Goal: Complete application form

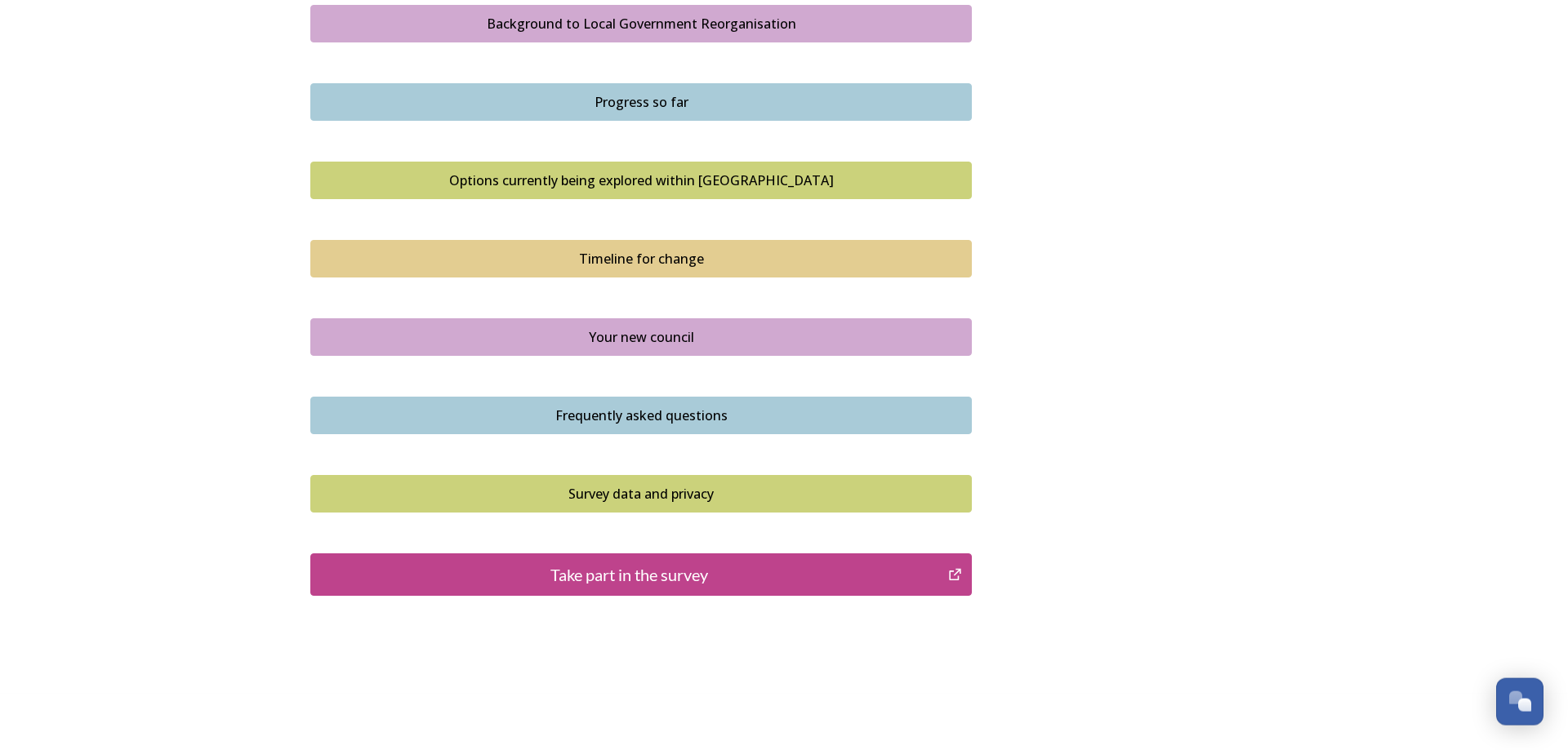
scroll to position [999, 0]
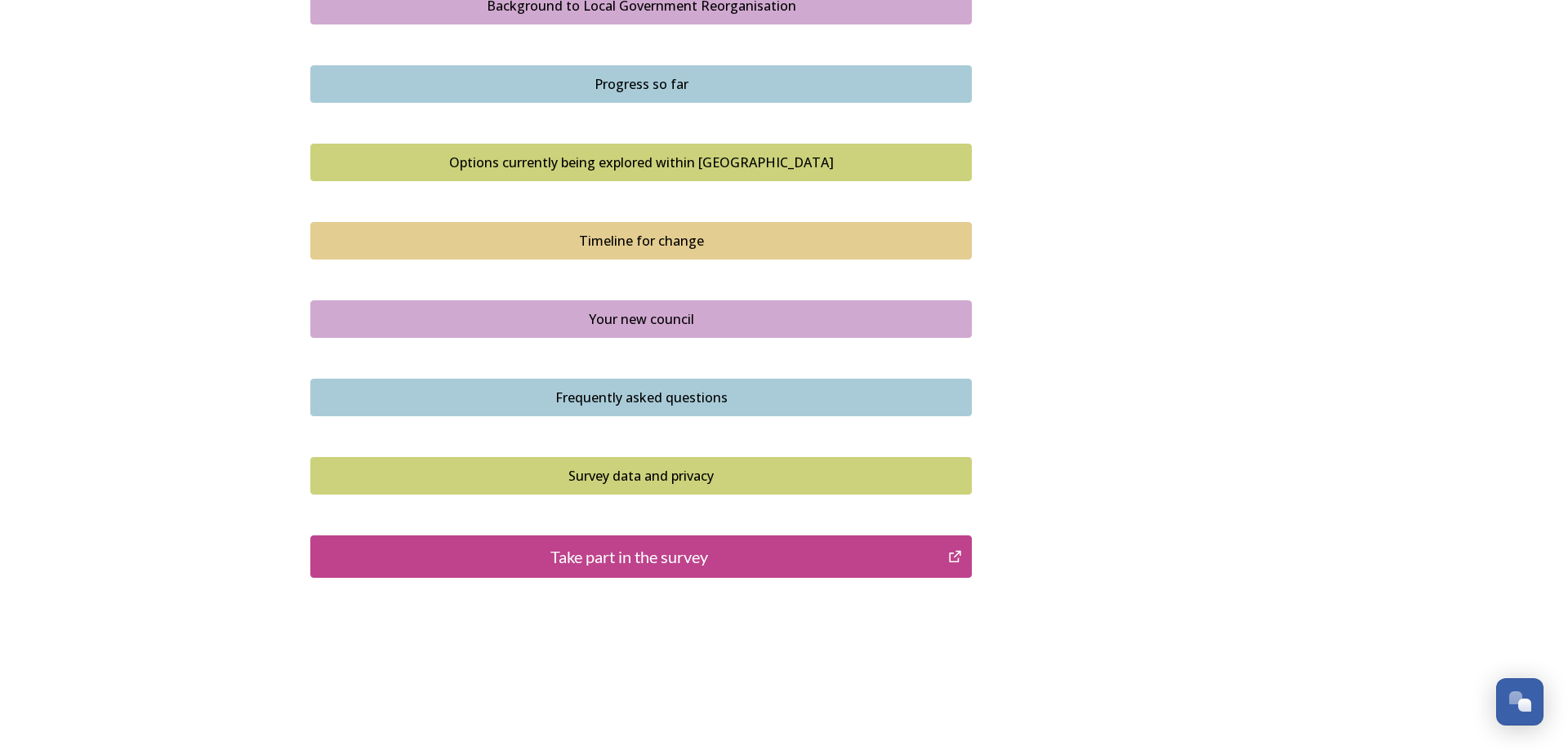
click at [620, 164] on div "Options currently being explored within [GEOGRAPHIC_DATA]" at bounding box center [641, 162] width 644 height 20
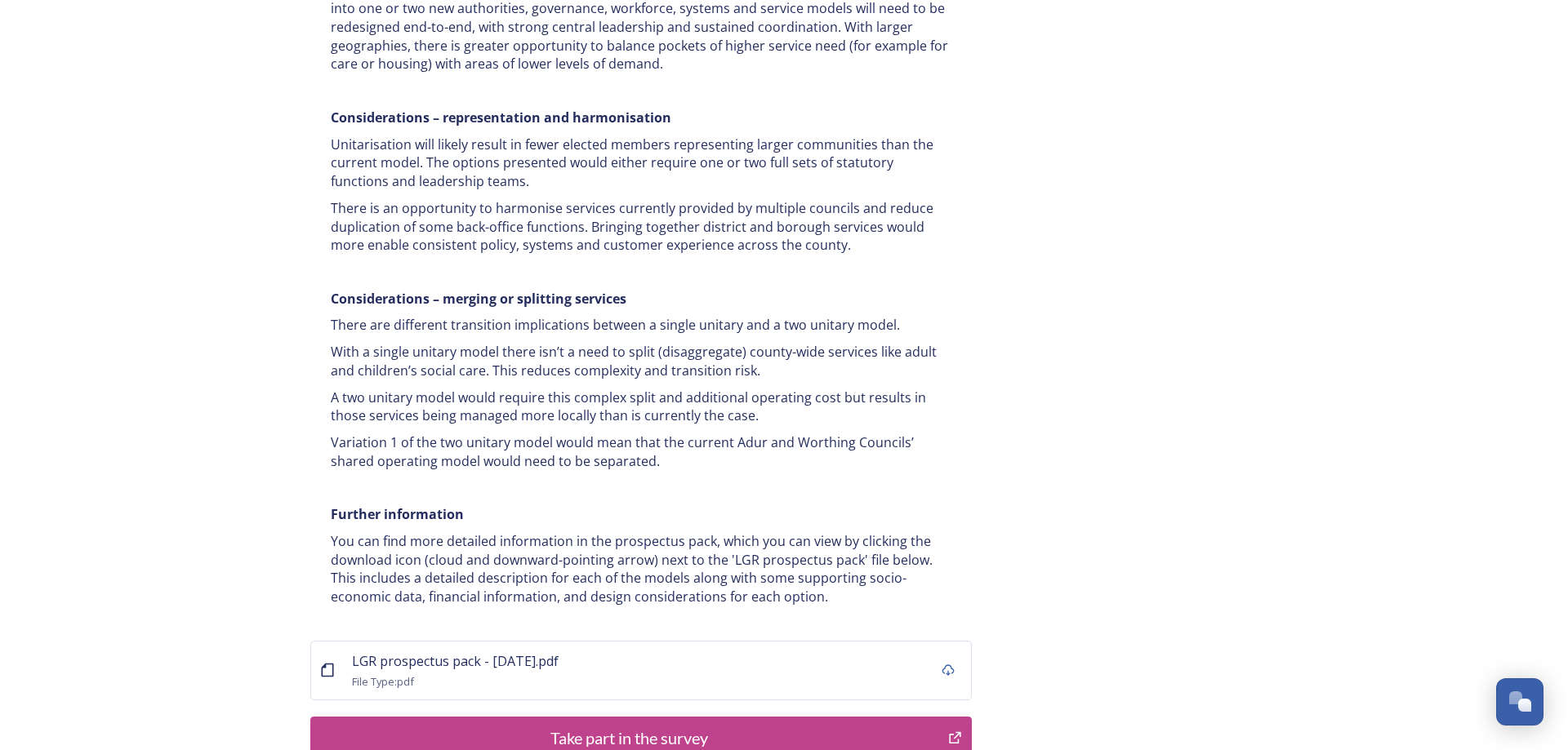
scroll to position [3081, 0]
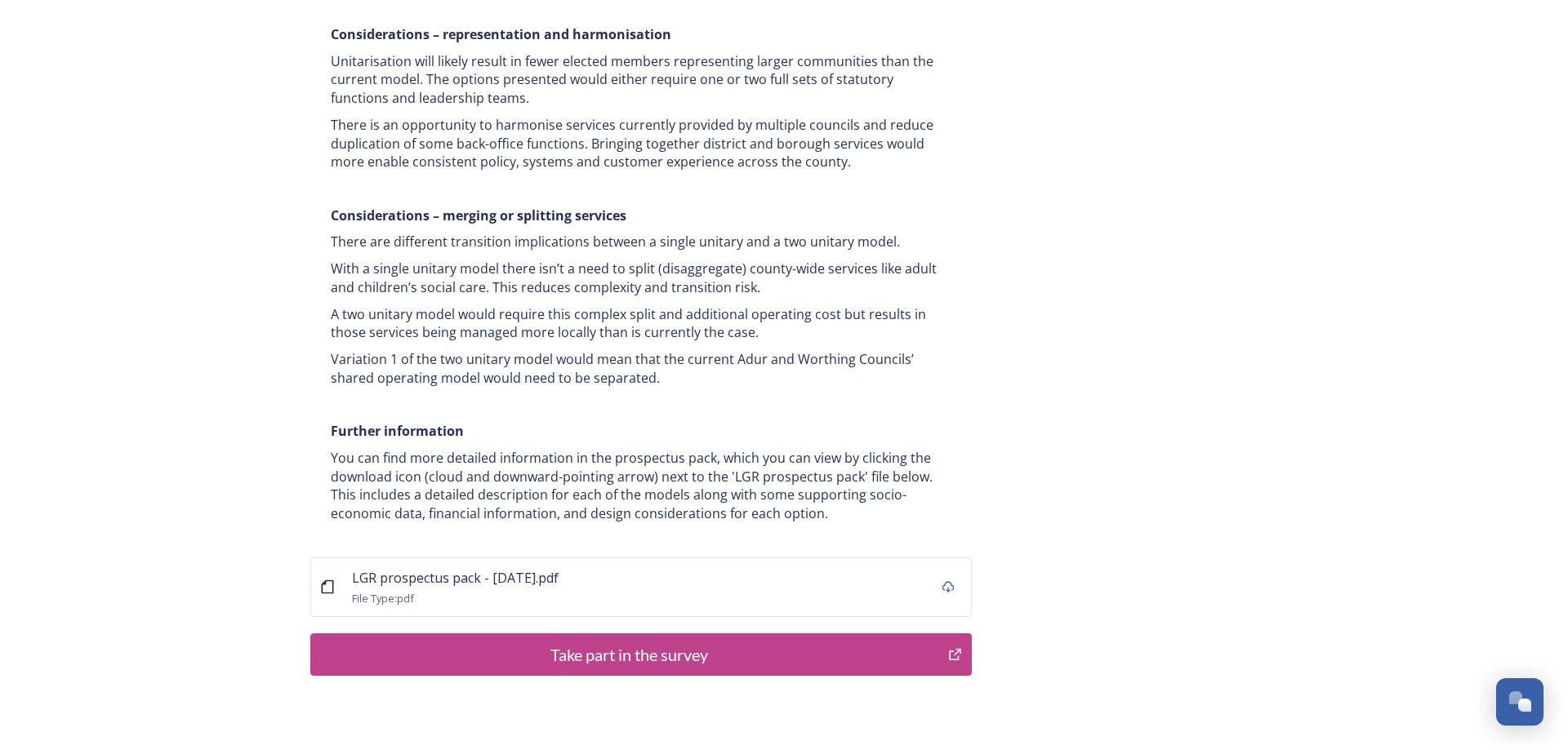
click at [652, 643] on div "Take part in the survey" at bounding box center [629, 654] width 620 height 24
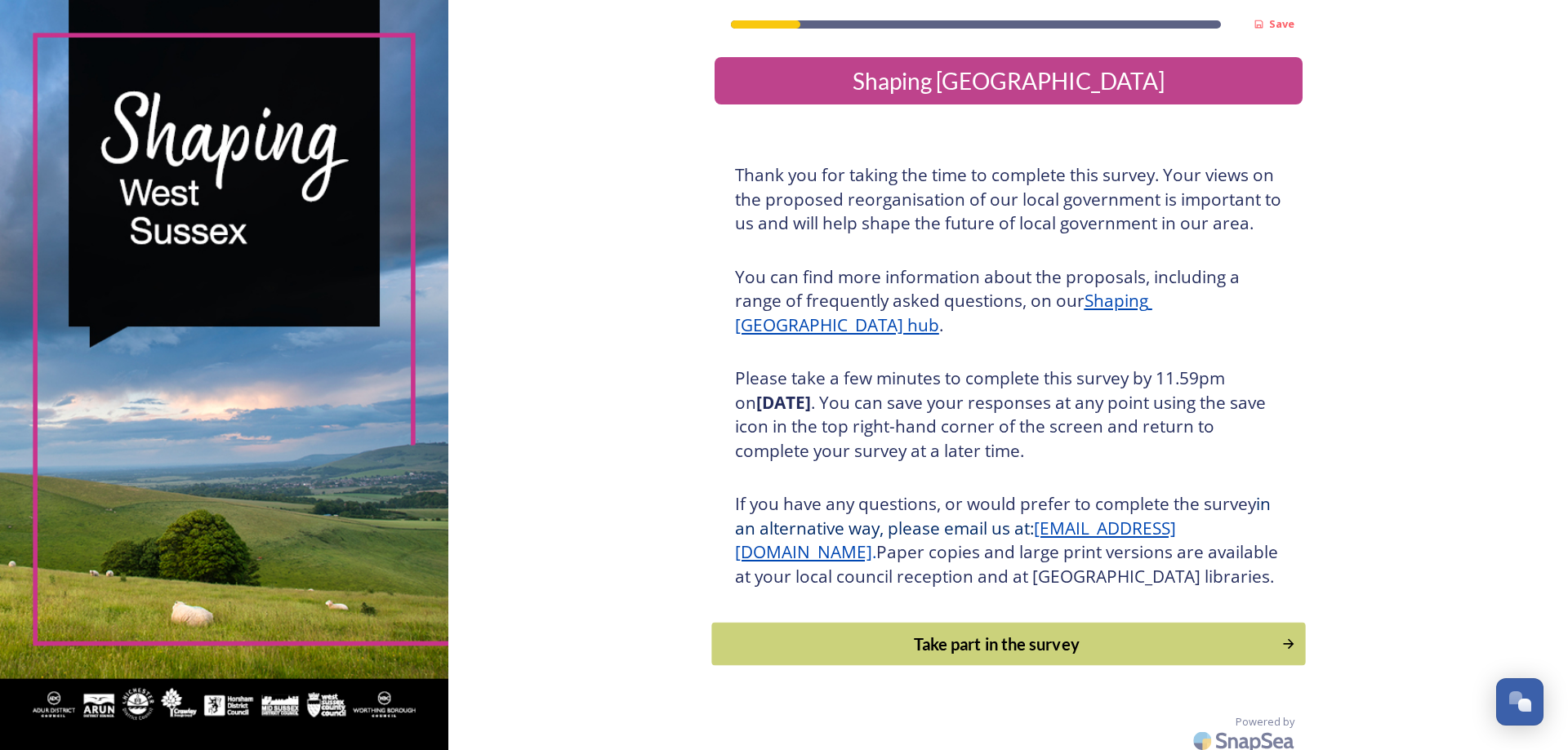
click at [980, 656] on div "Take part in the survey" at bounding box center [997, 644] width 552 height 24
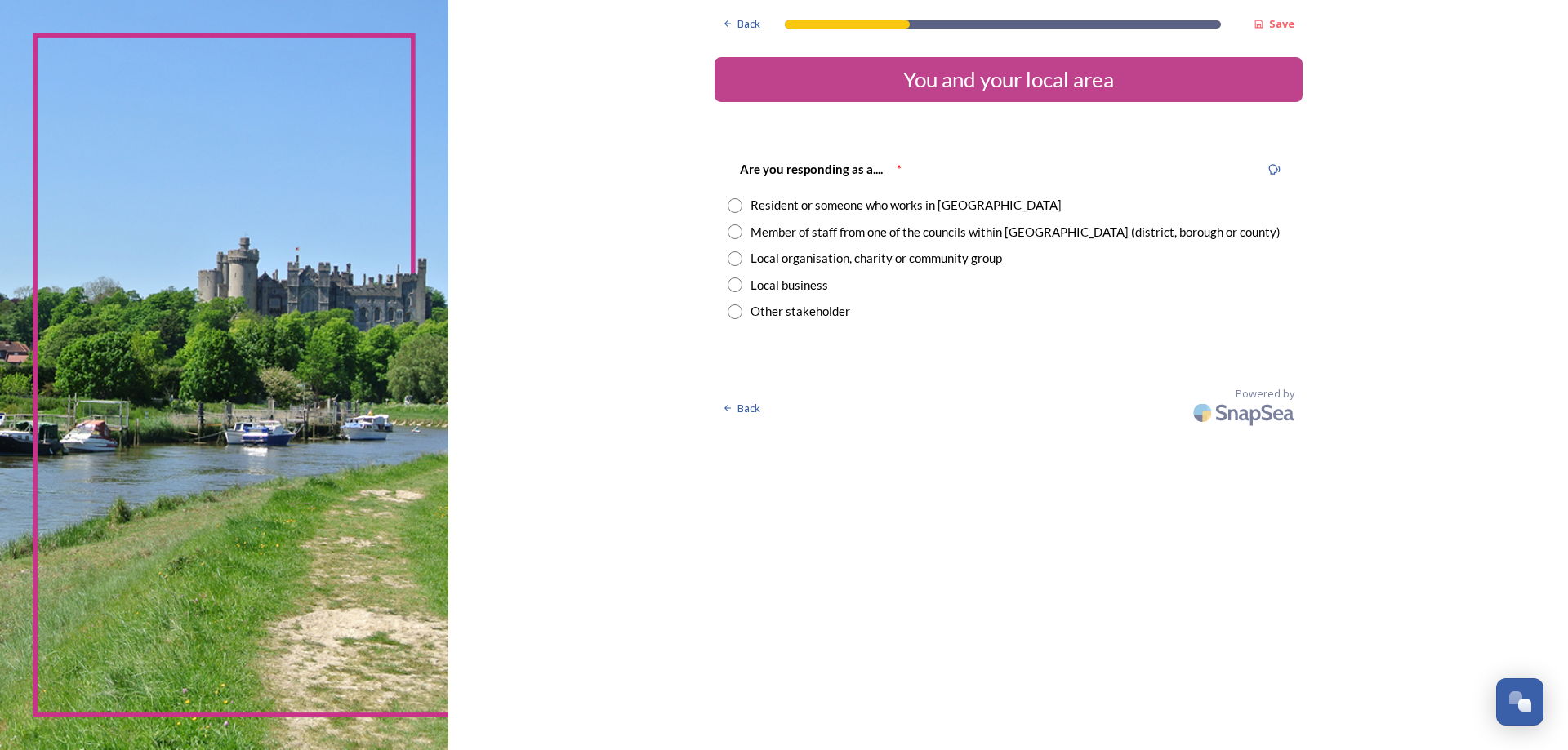
click at [735, 203] on input "radio" at bounding box center [735, 206] width 14 height 14
radio input "true"
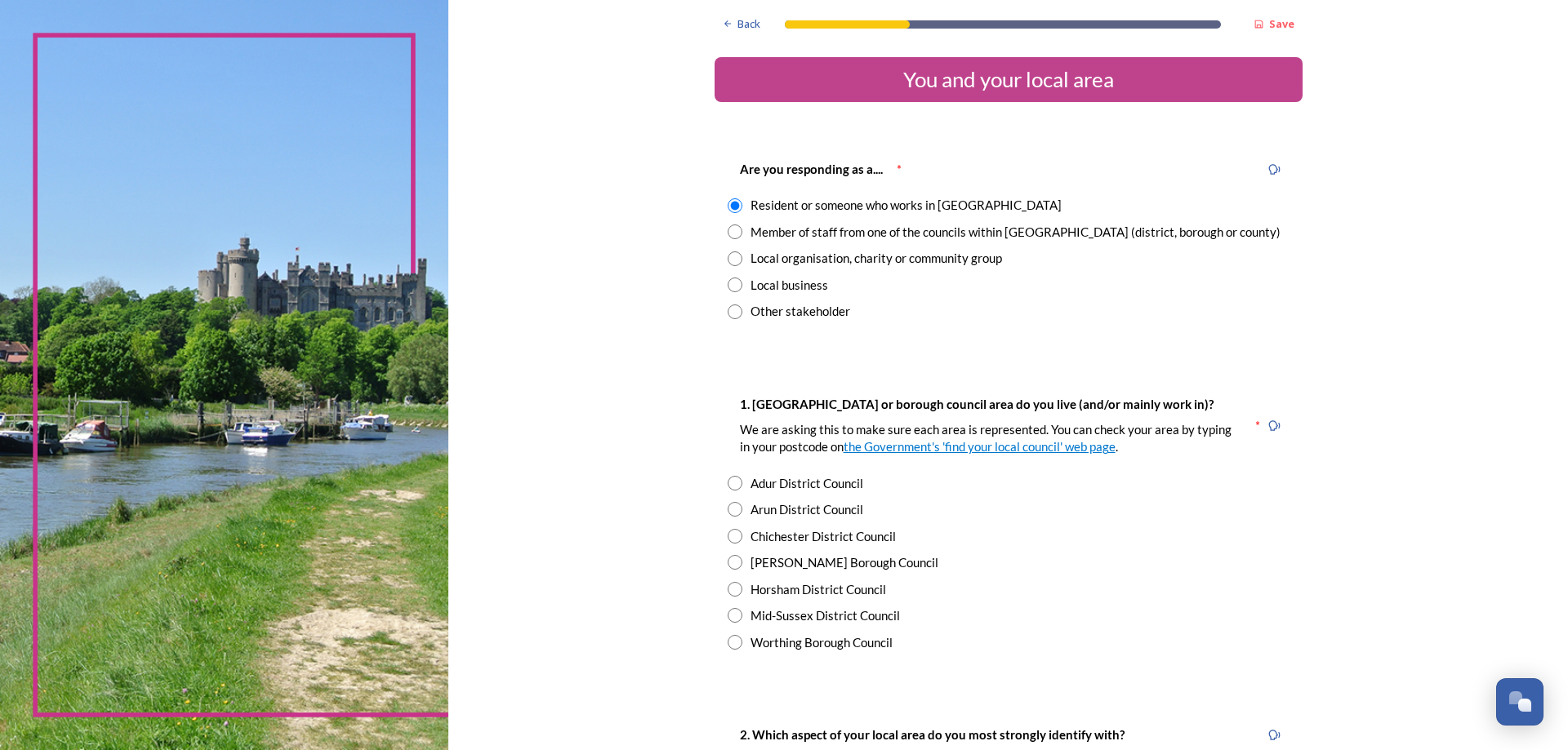
click at [733, 535] on input "radio" at bounding box center [735, 536] width 14 height 14
radio input "true"
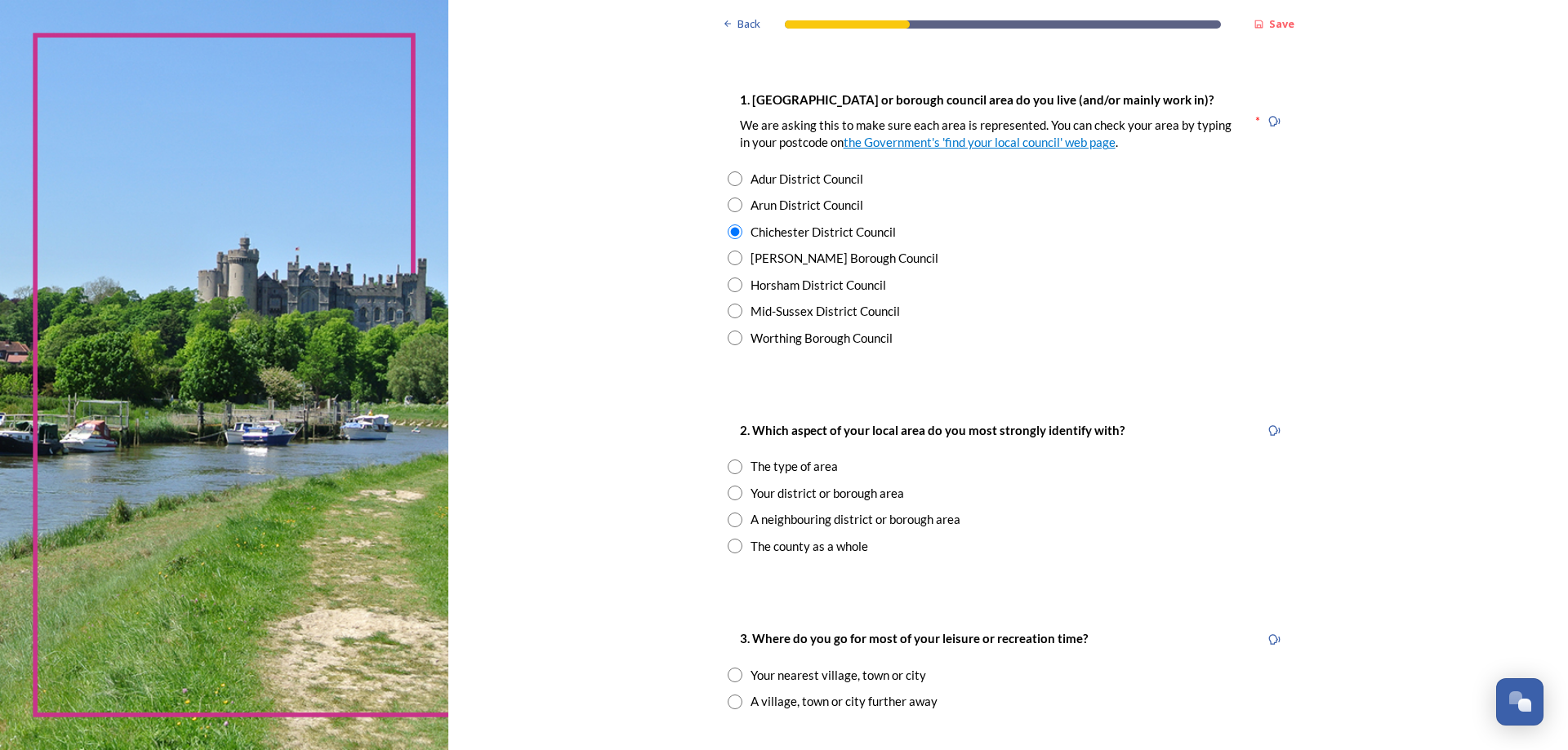
scroll to position [309, 0]
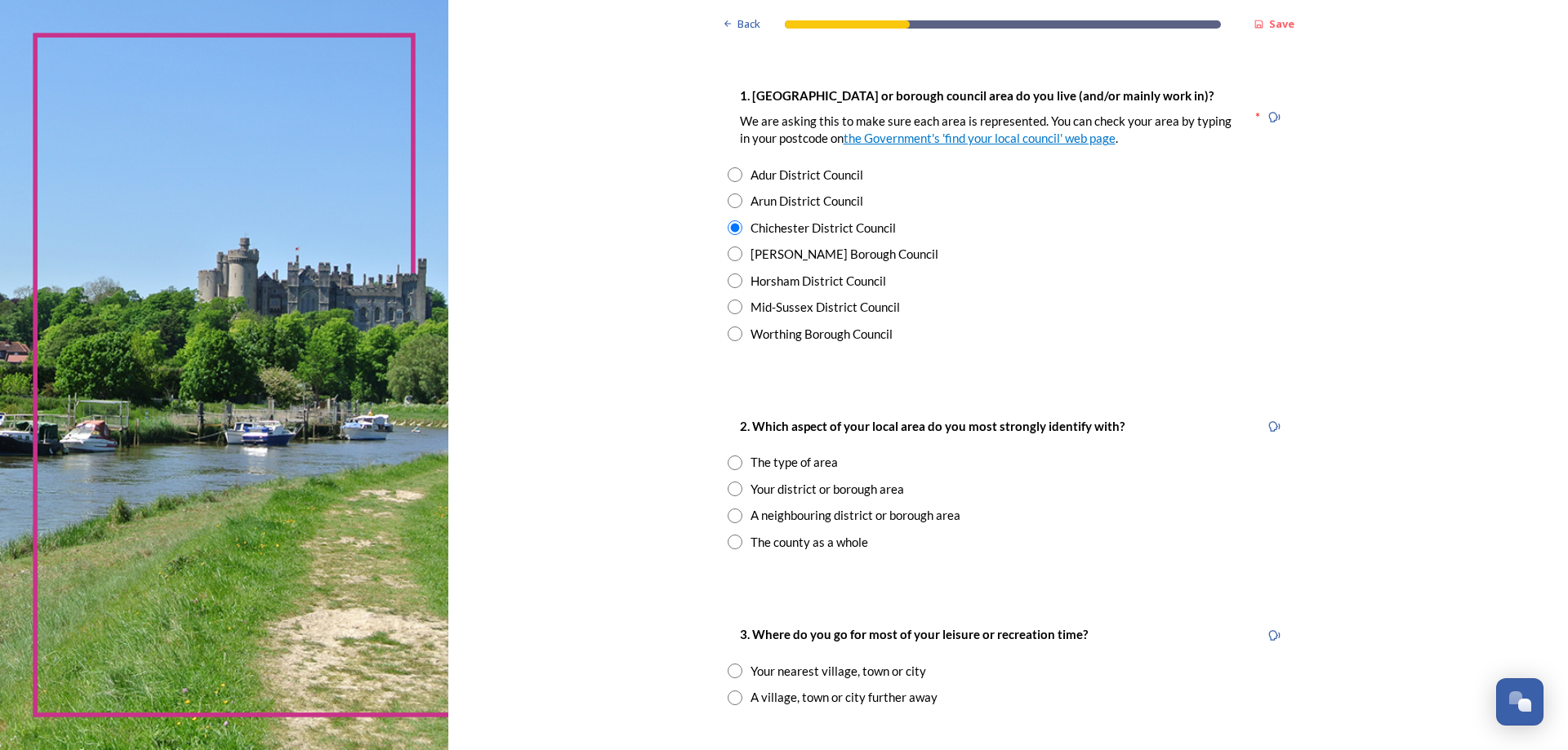
click at [736, 463] on input "radio" at bounding box center [735, 463] width 14 height 14
radio input "true"
click at [732, 541] on input "radio" at bounding box center [735, 542] width 14 height 14
radio input "true"
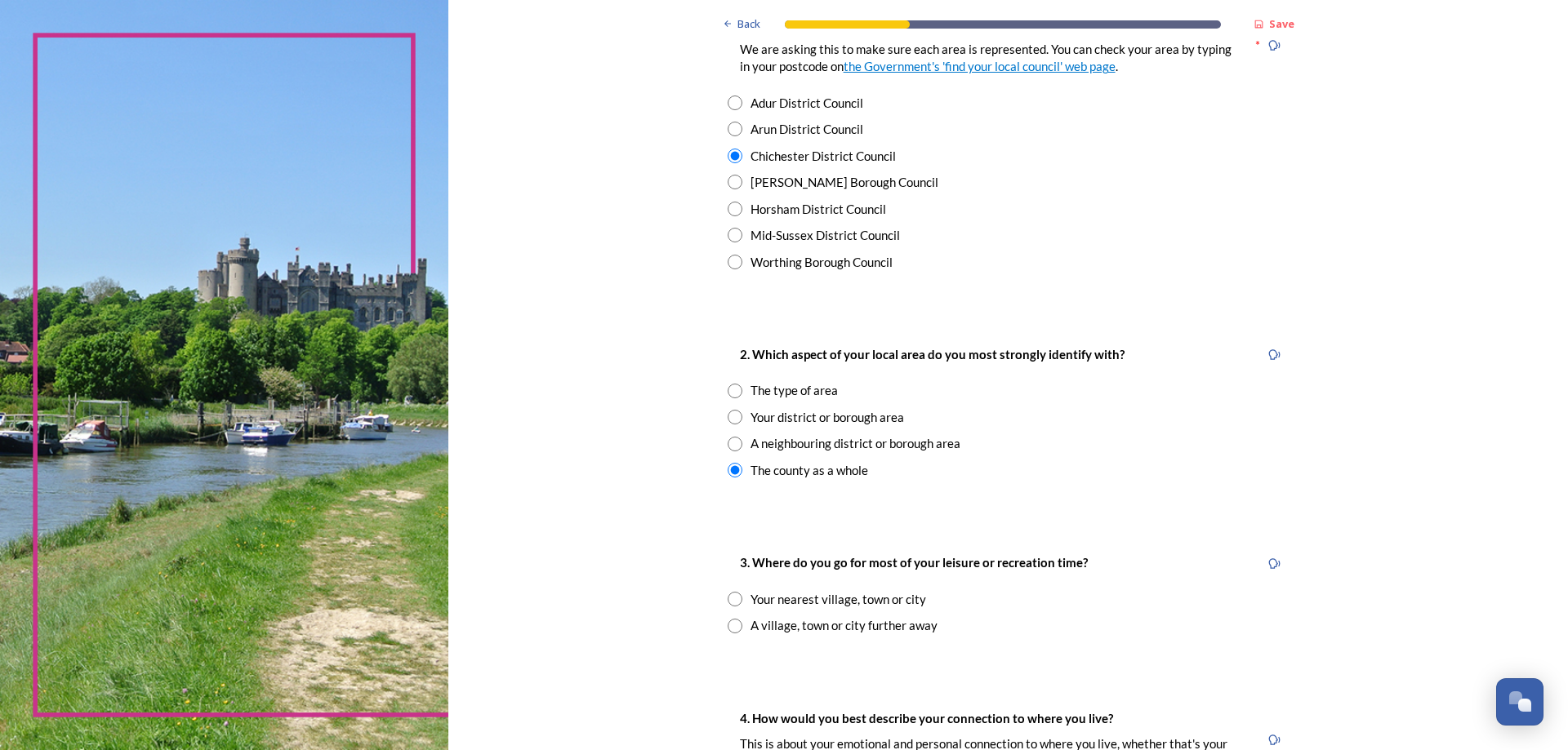
scroll to position [412, 0]
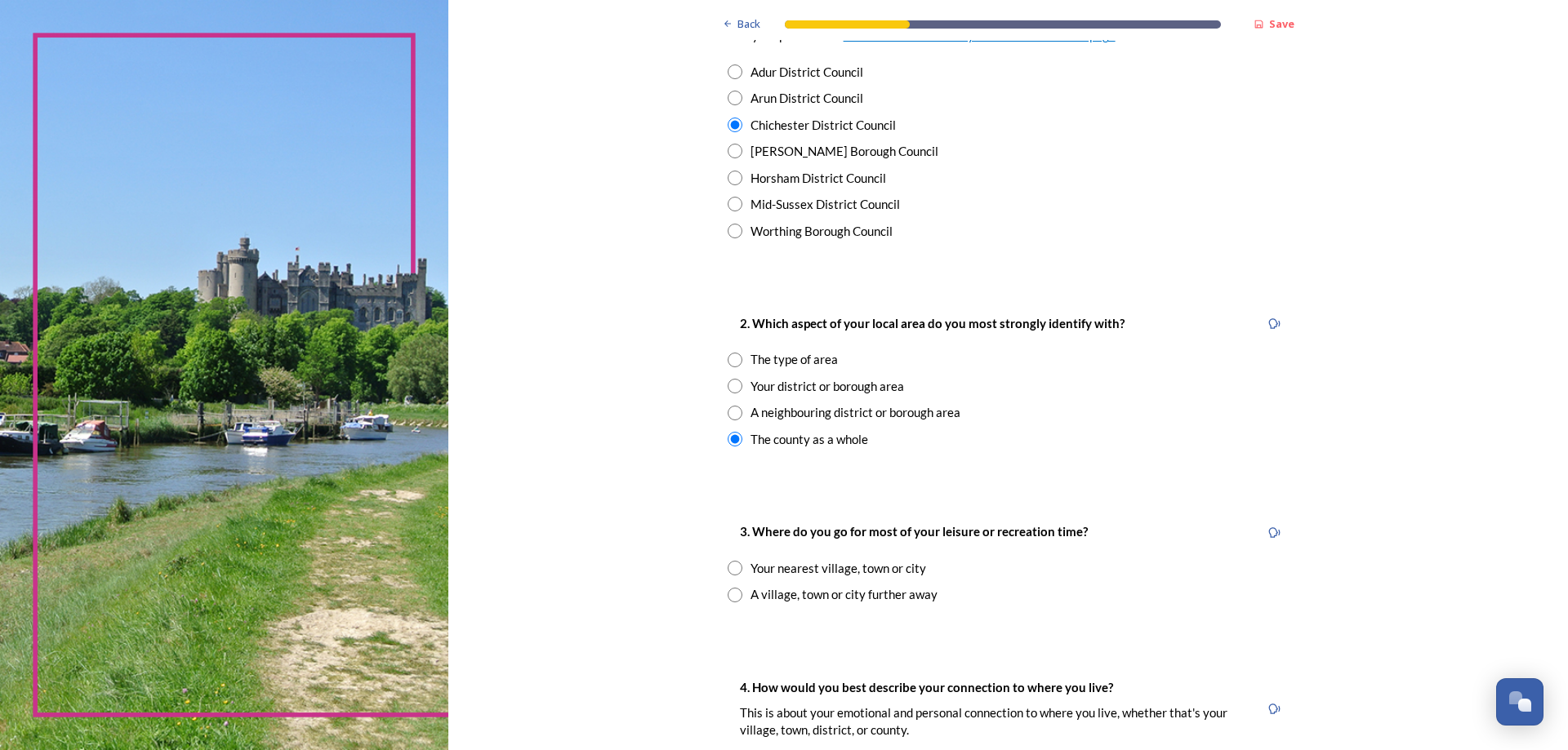
click at [733, 569] on input "radio" at bounding box center [735, 568] width 14 height 14
radio input "true"
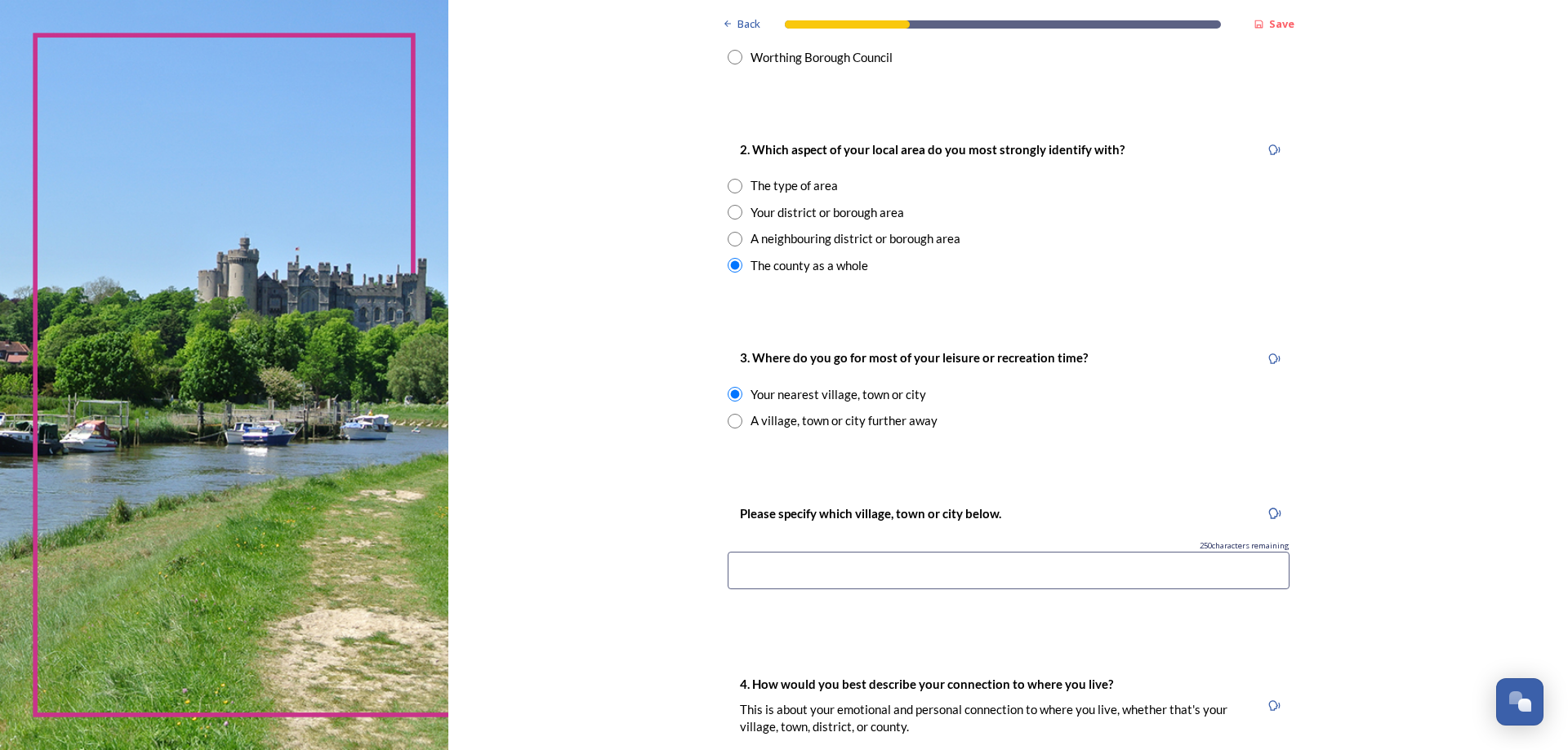
scroll to position [617, 0]
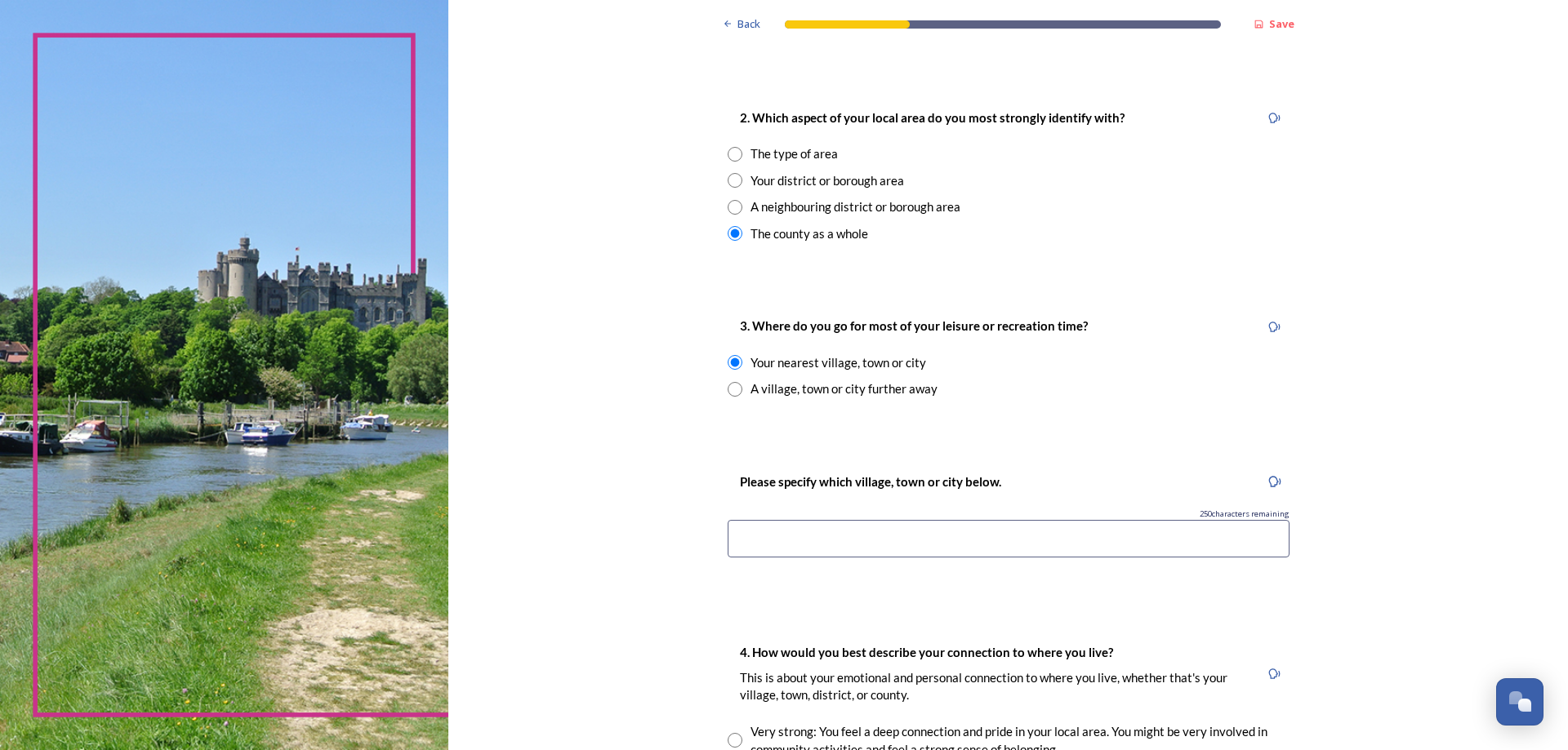
click at [754, 539] on input at bounding box center [1008, 539] width 561 height 38
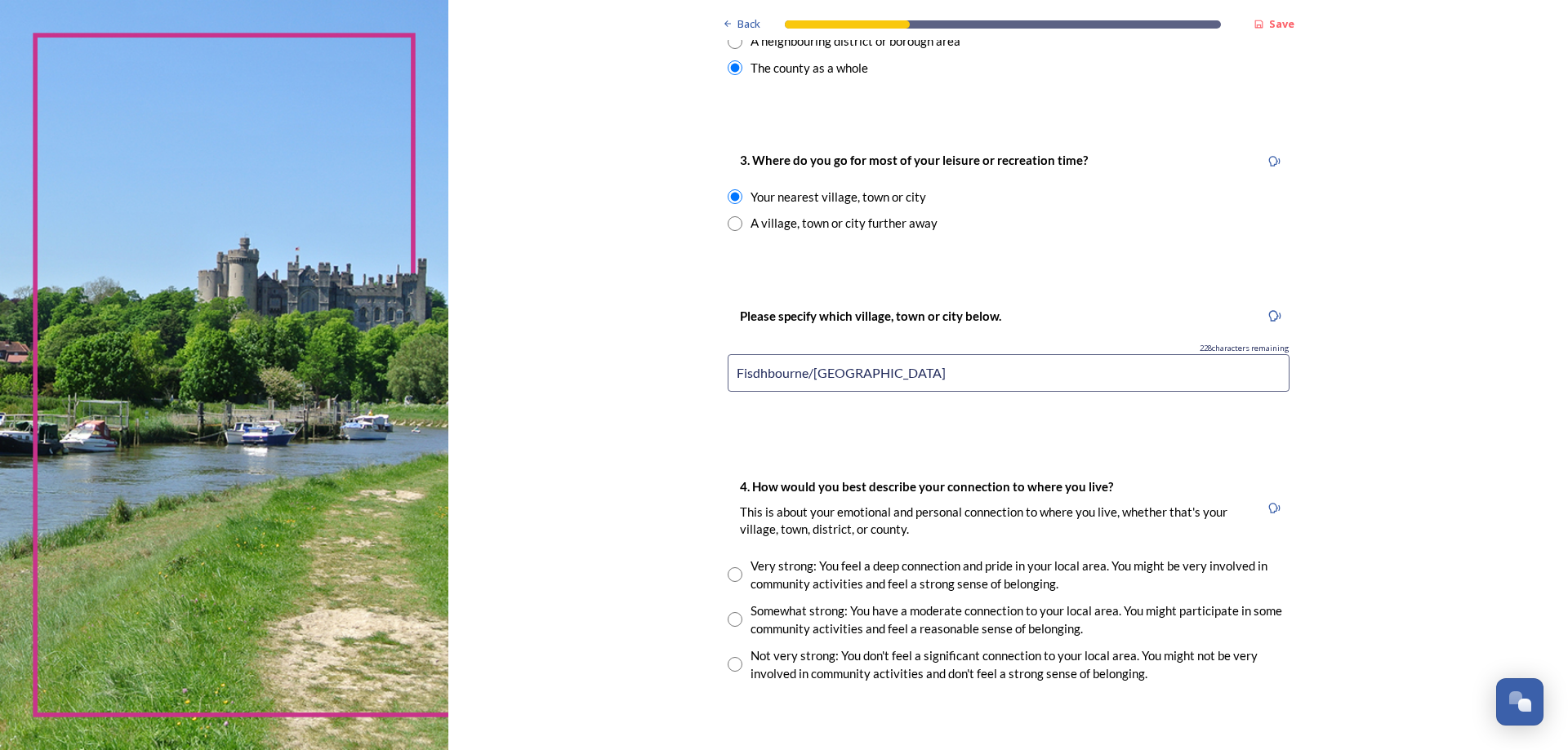
scroll to position [823, 0]
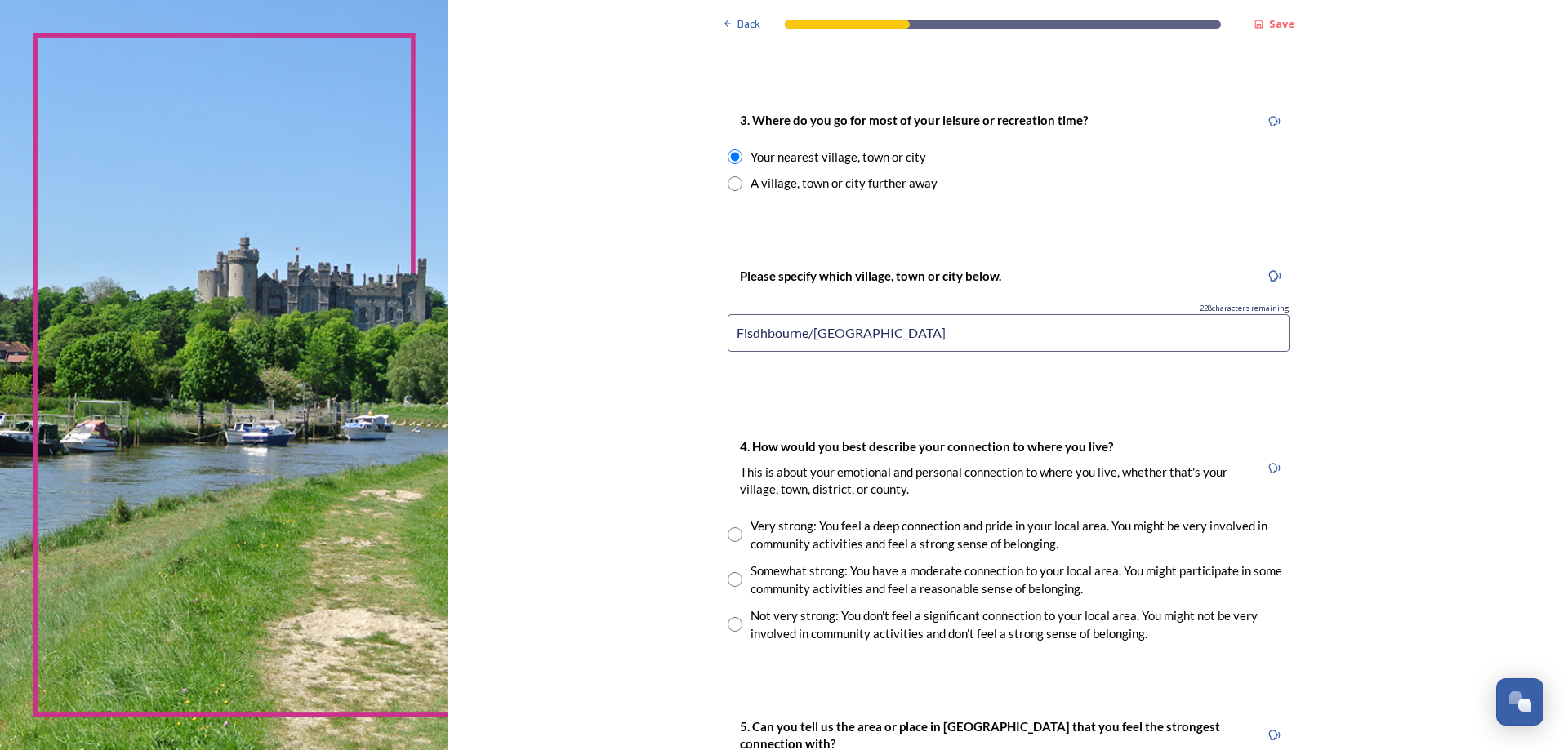
type input "Fisdhbourne/Chichester"
click at [742, 533] on div "Very strong: You feel a deep connection and pride in your local area. You might…" at bounding box center [1008, 535] width 561 height 37
radio input "true"
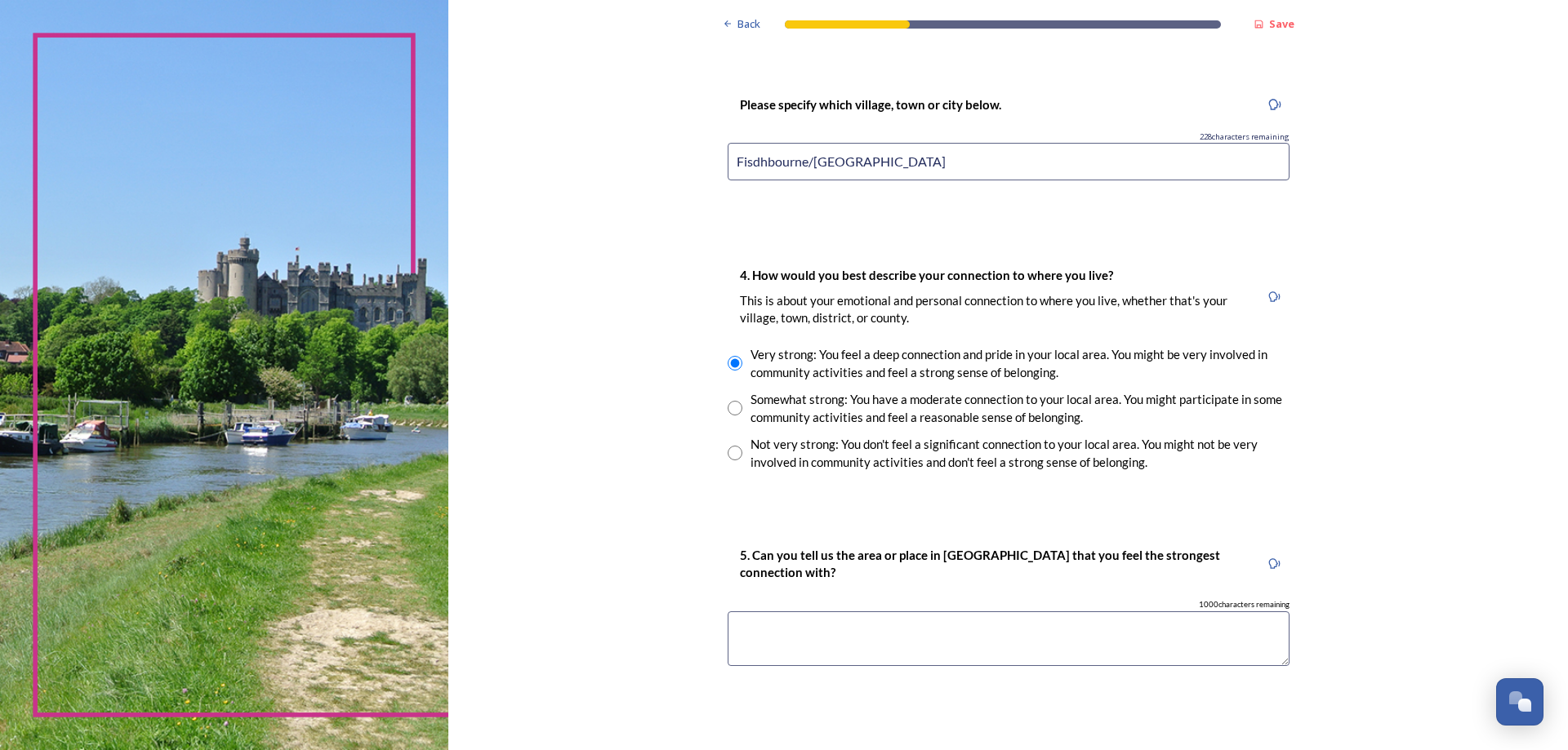
scroll to position [1029, 0]
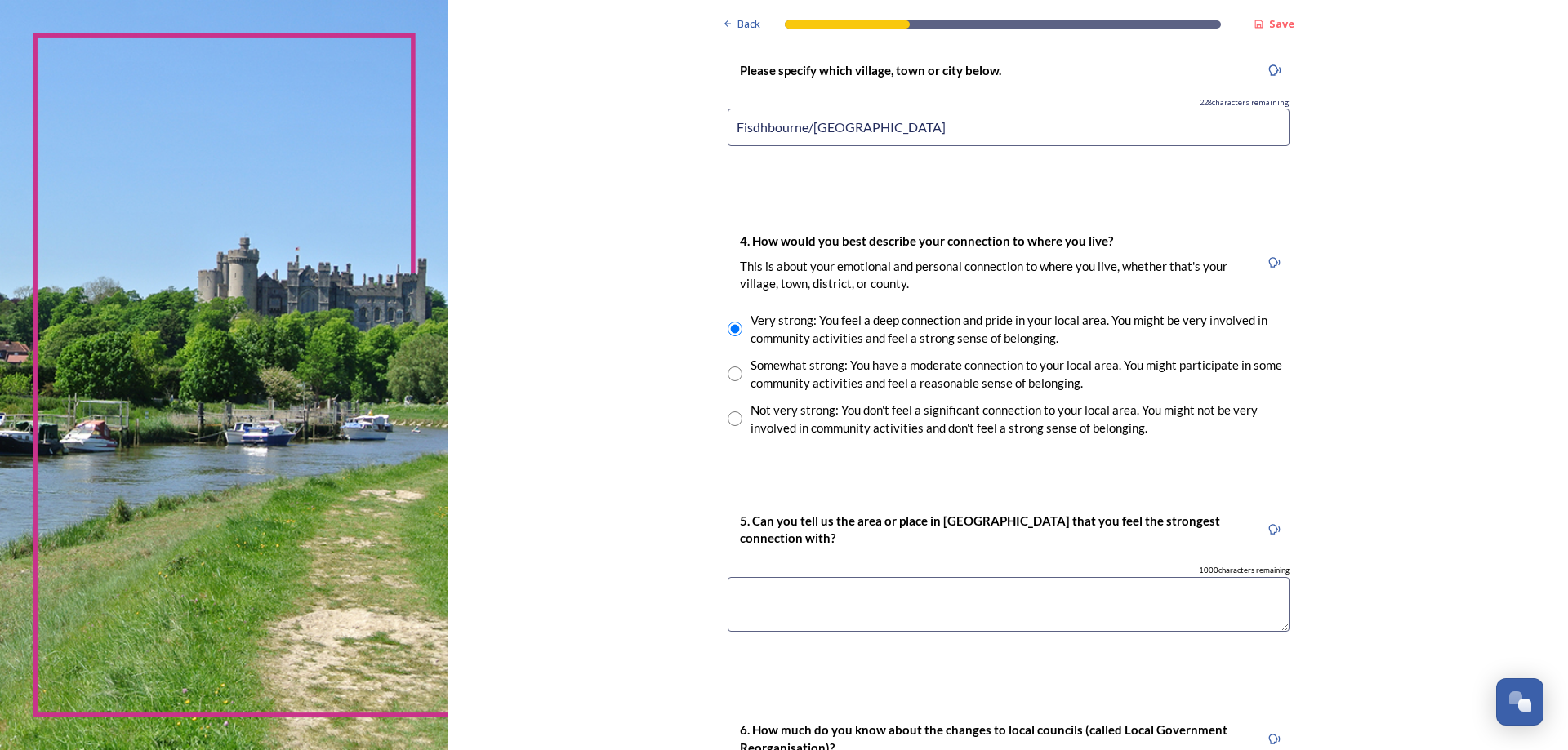
click at [749, 595] on textarea at bounding box center [1008, 605] width 561 height 55
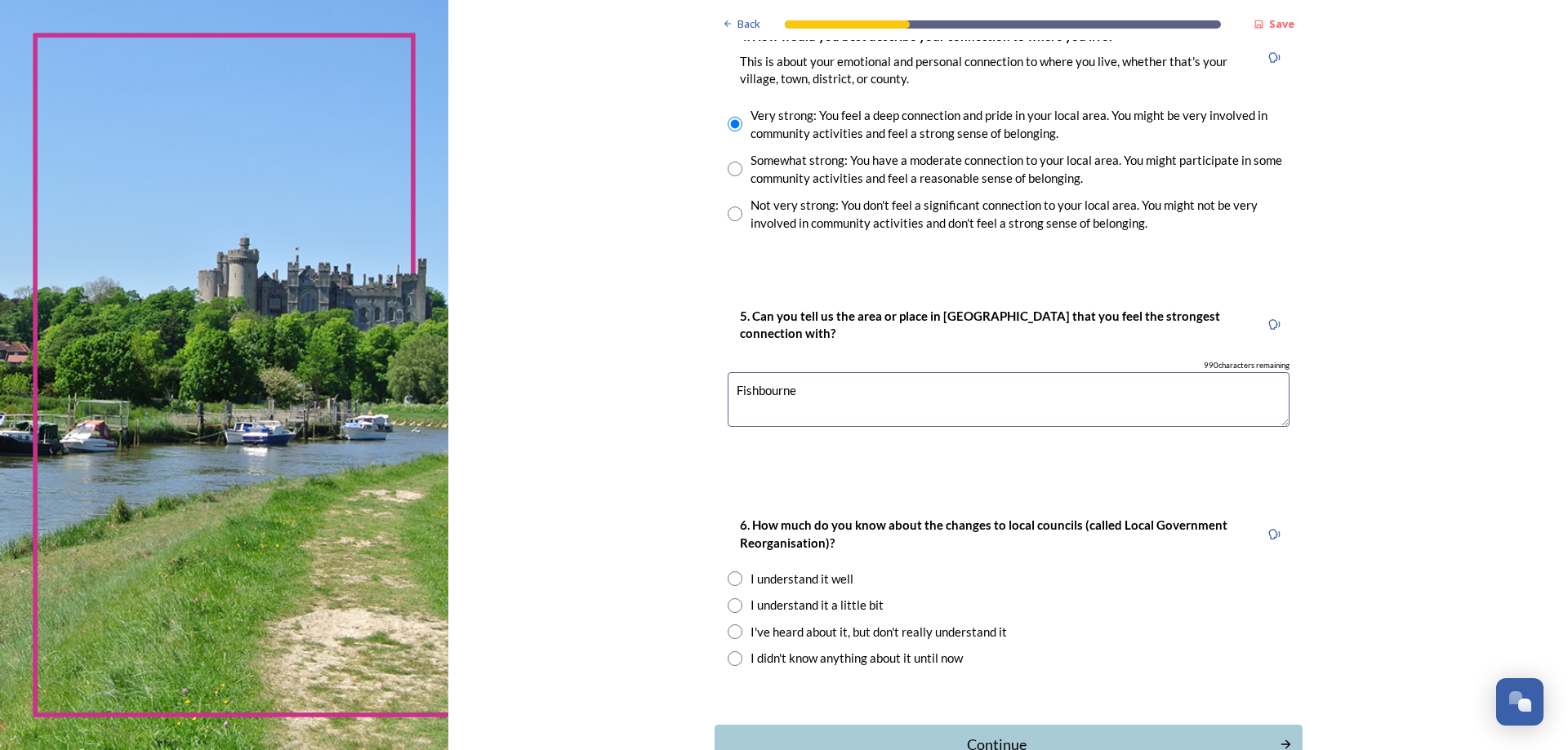
scroll to position [1235, 0]
type textarea "Fishbourne"
click at [734, 602] on input "radio" at bounding box center [735, 605] width 14 height 14
radio input "true"
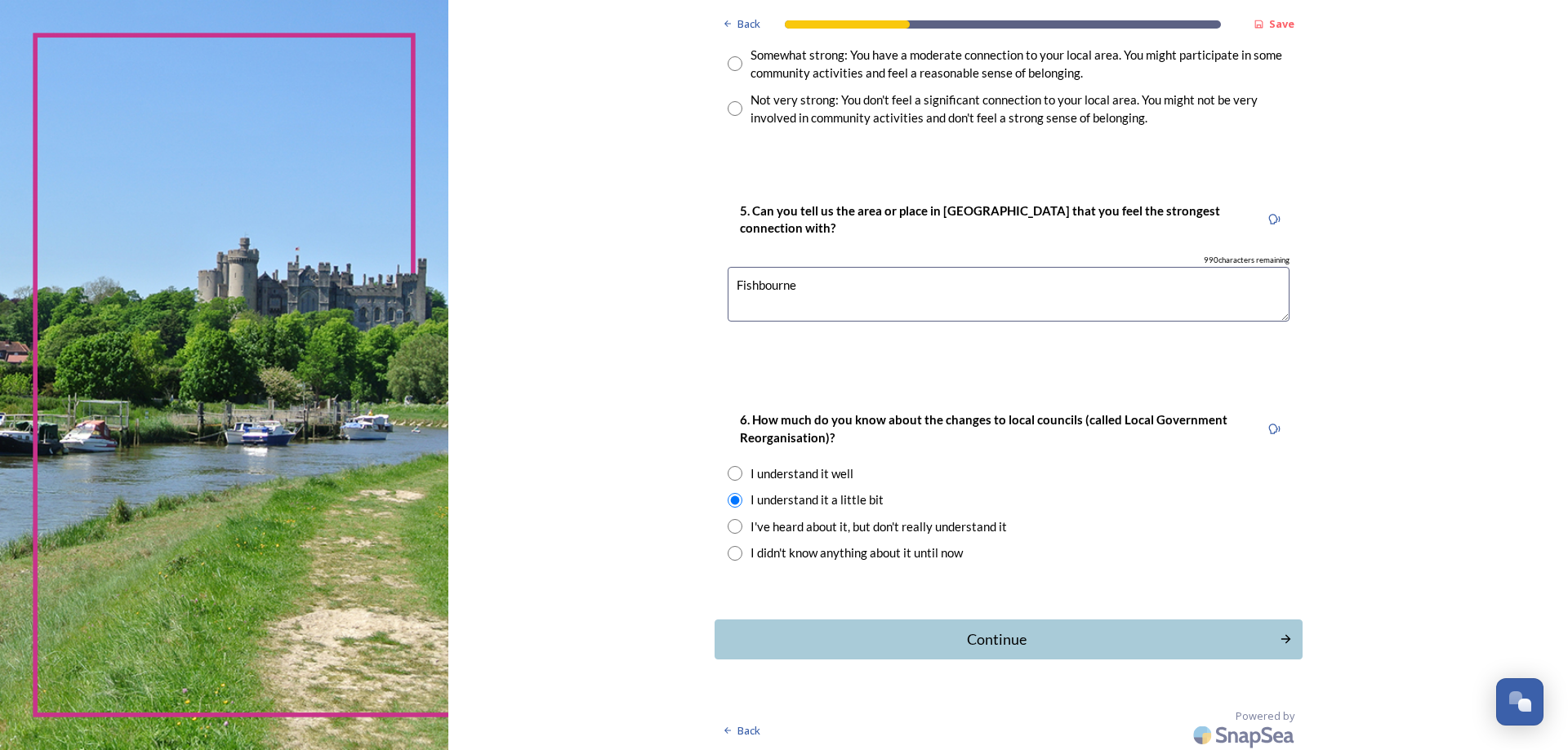
scroll to position [1340, 0]
click at [1012, 630] on div "Continue" at bounding box center [997, 638] width 552 height 22
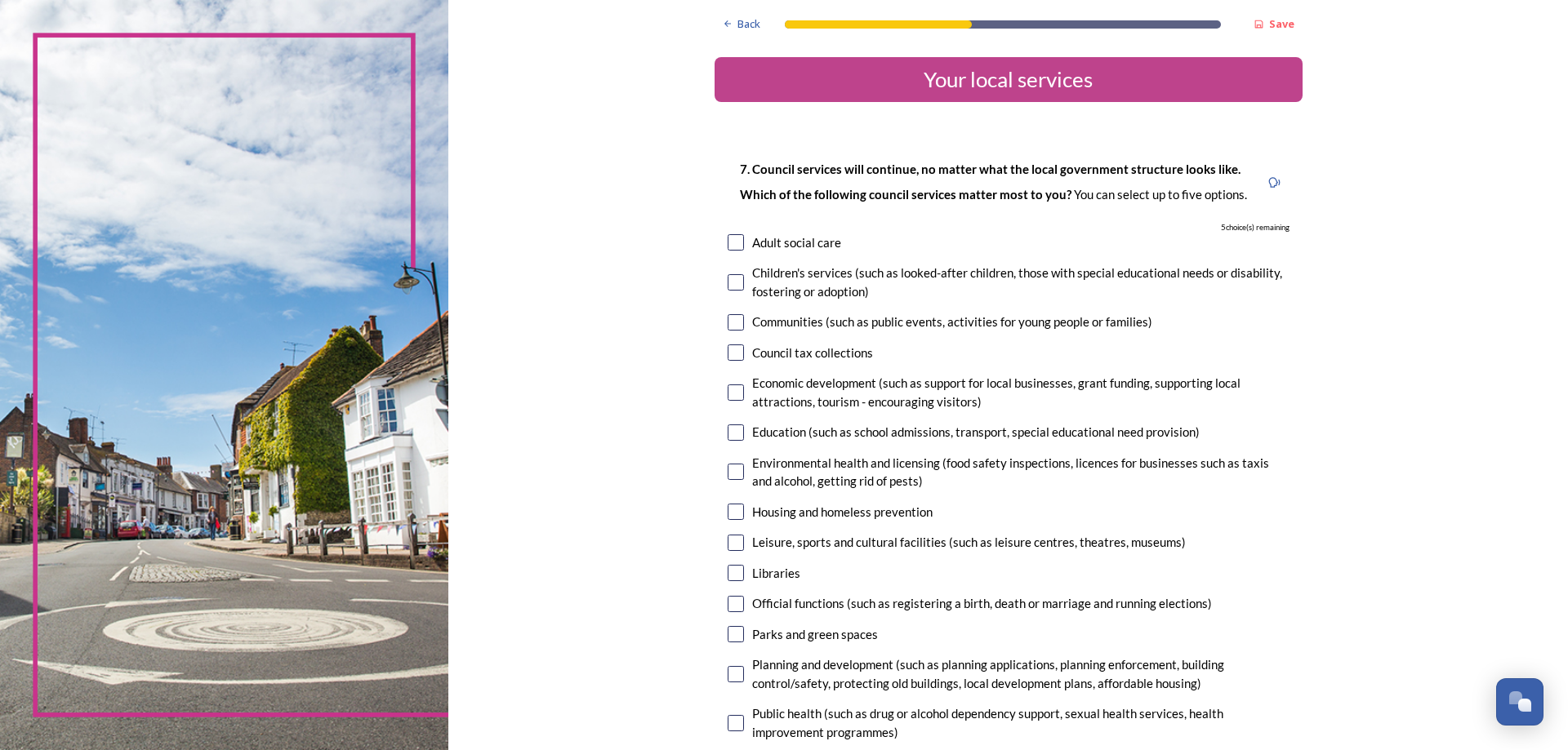
click at [738, 428] on input "checkbox" at bounding box center [736, 432] width 16 height 16
checkbox input "true"
click at [734, 471] on input "checkbox" at bounding box center [736, 472] width 16 height 16
checkbox input "true"
click at [740, 569] on input "checkbox" at bounding box center [736, 573] width 16 height 16
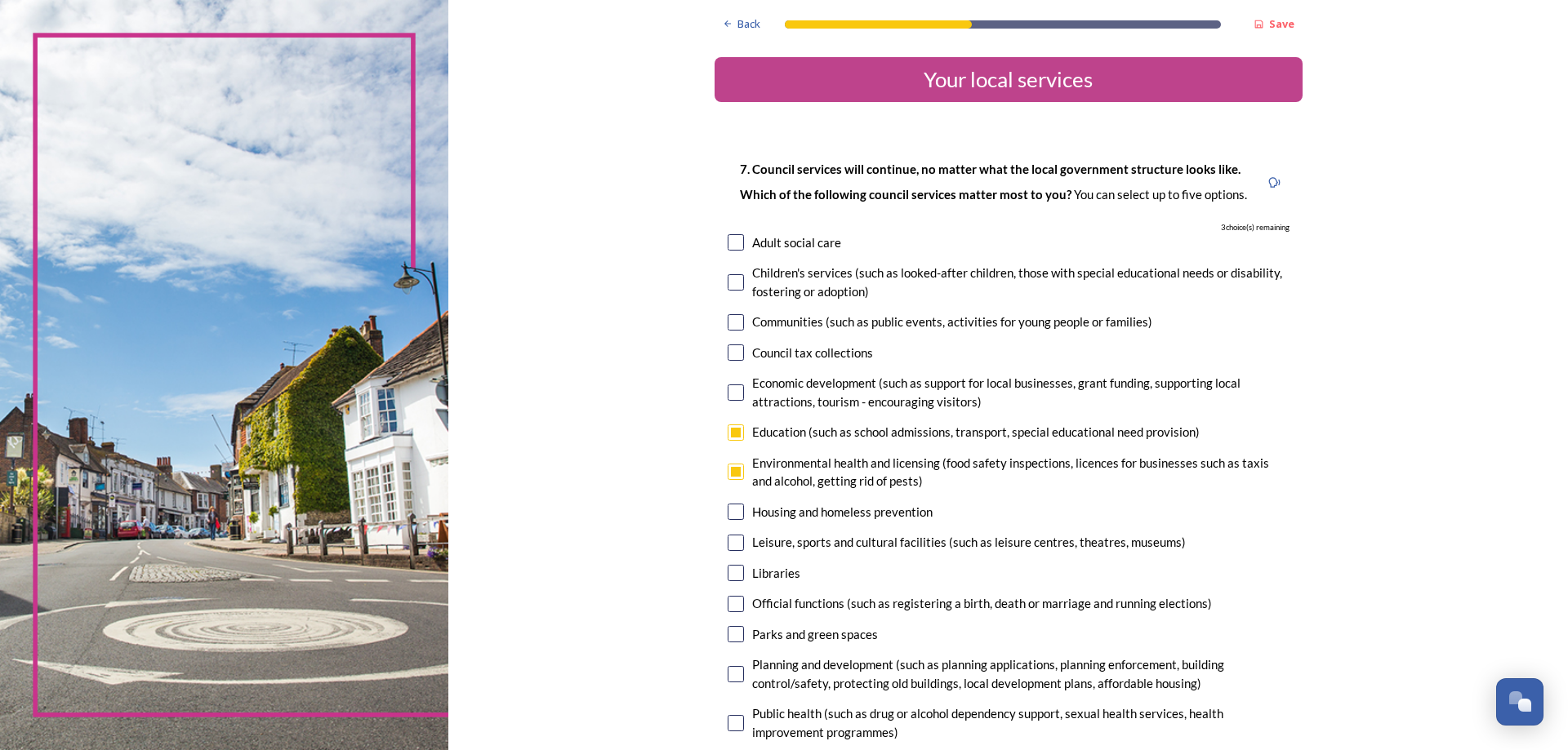
checkbox input "true"
click at [735, 637] on input "checkbox" at bounding box center [736, 634] width 16 height 16
checkbox input "true"
click at [737, 601] on input "checkbox" at bounding box center [736, 604] width 16 height 16
click at [732, 604] on input "checkbox" at bounding box center [736, 604] width 16 height 16
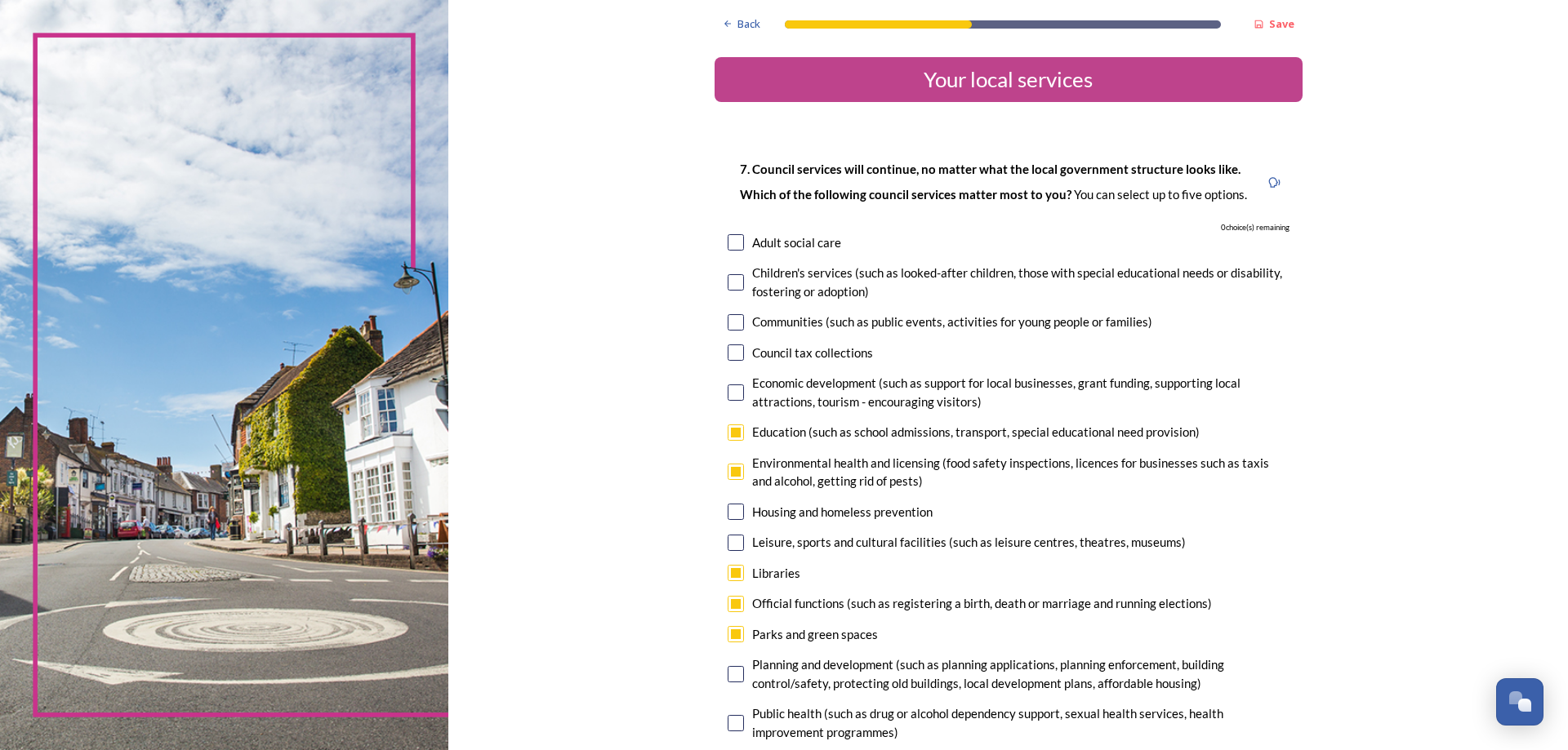
checkbox input "false"
click at [731, 674] on input "checkbox" at bounding box center [736, 674] width 16 height 16
checkbox input "true"
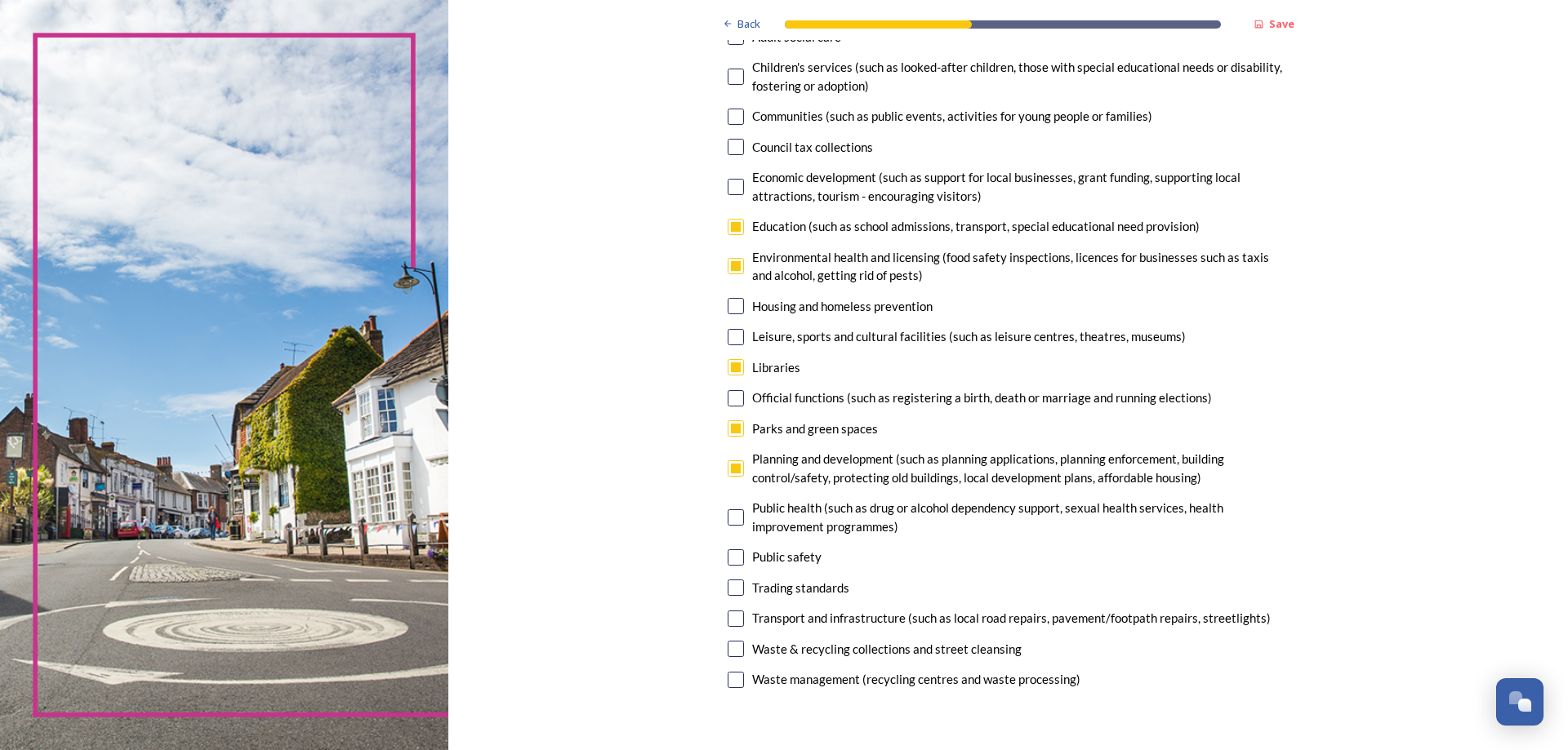
scroll to position [309, 0]
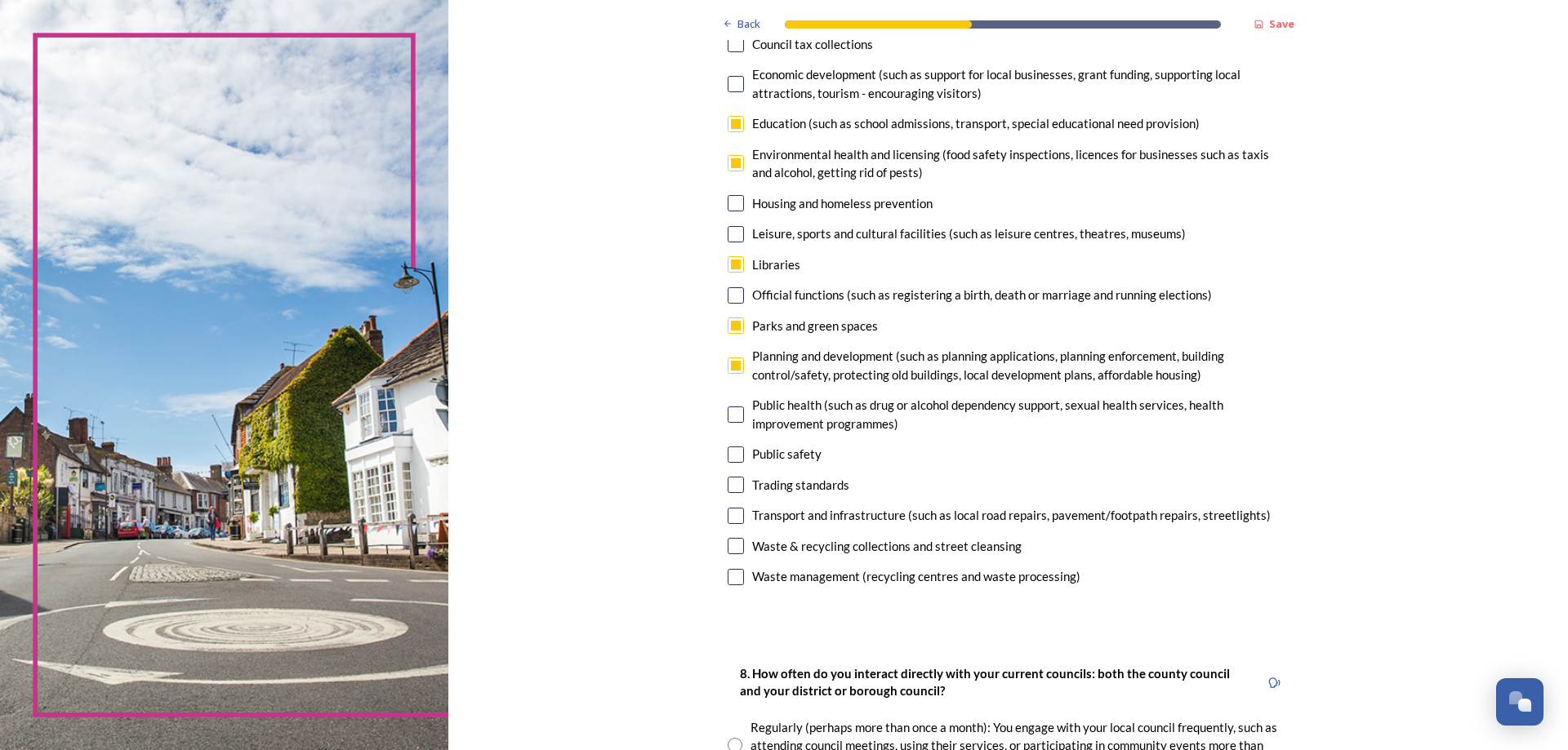
click at [732, 158] on input "checkbox" at bounding box center [736, 163] width 16 height 16
checkbox input "false"
click at [738, 543] on input "checkbox" at bounding box center [736, 546] width 16 height 16
checkbox input "true"
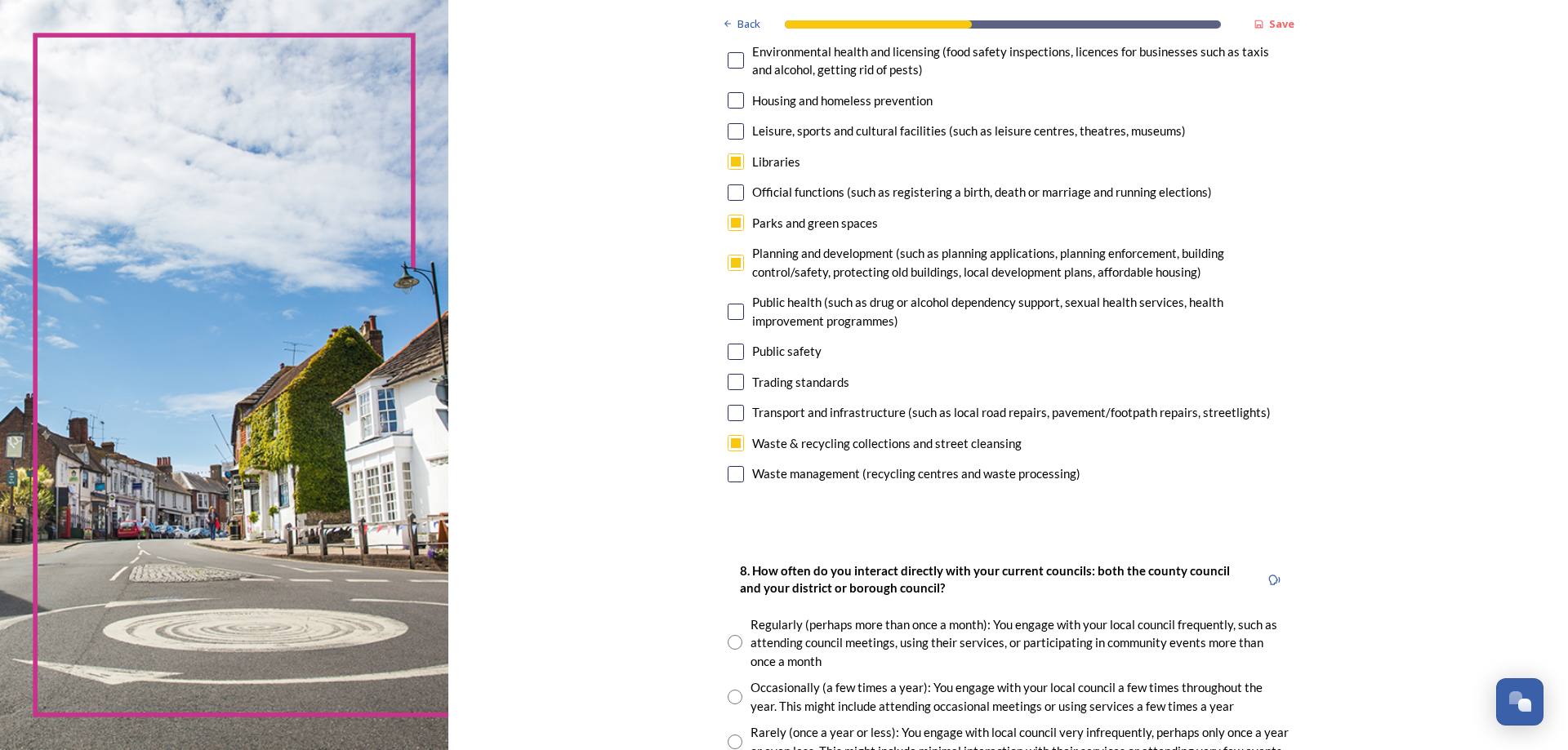
scroll to position [514, 0]
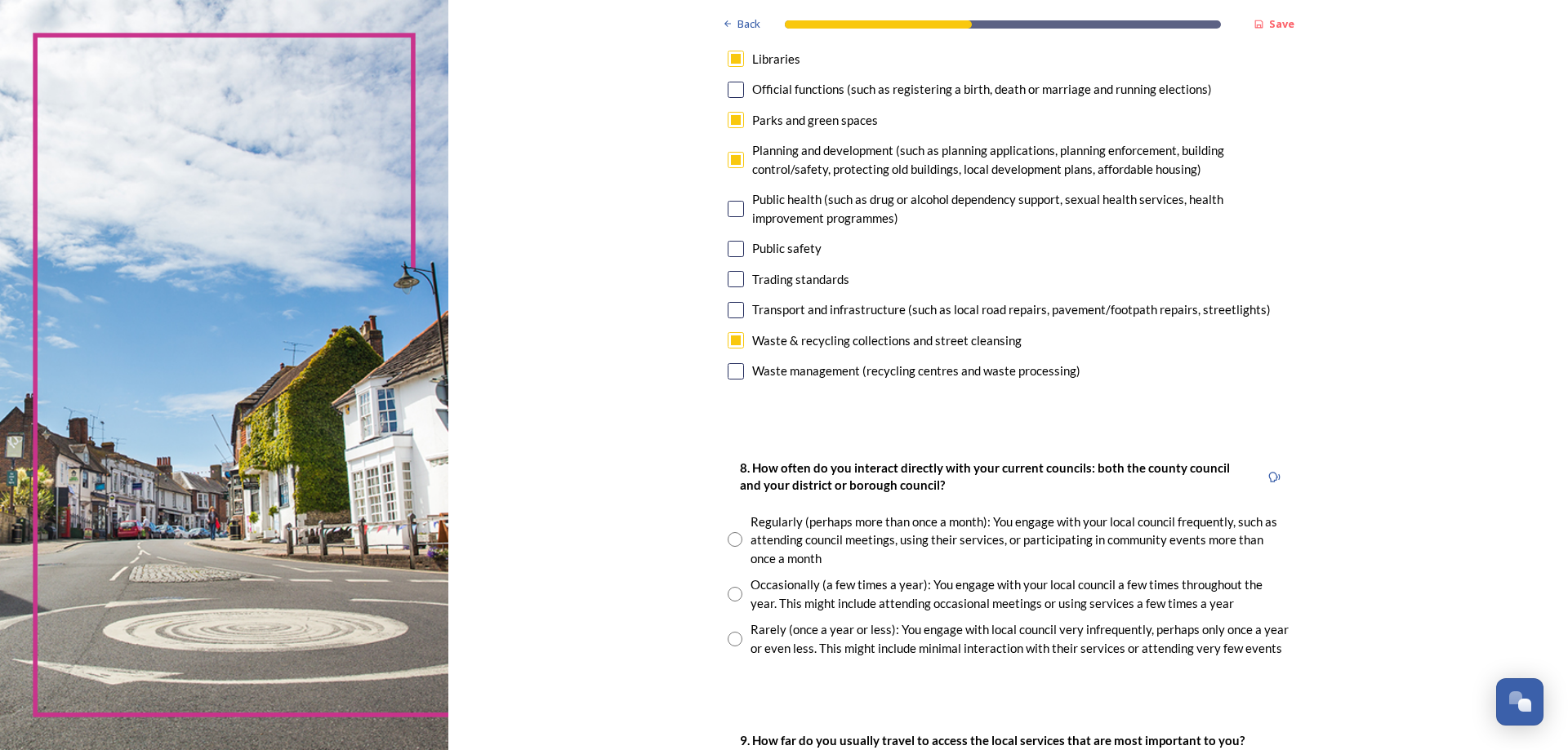
click at [736, 591] on input "radio" at bounding box center [735, 594] width 14 height 14
radio input "true"
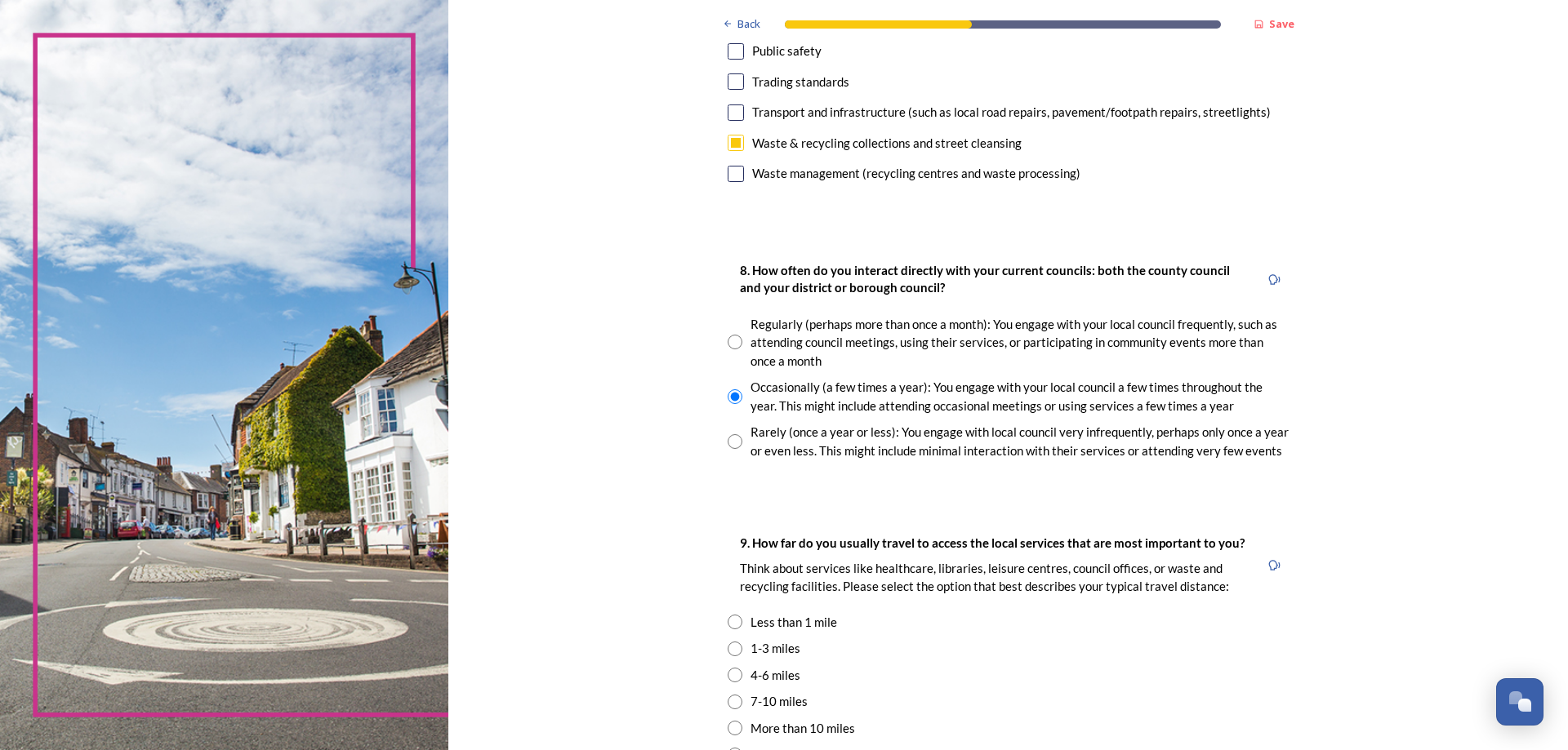
scroll to position [823, 0]
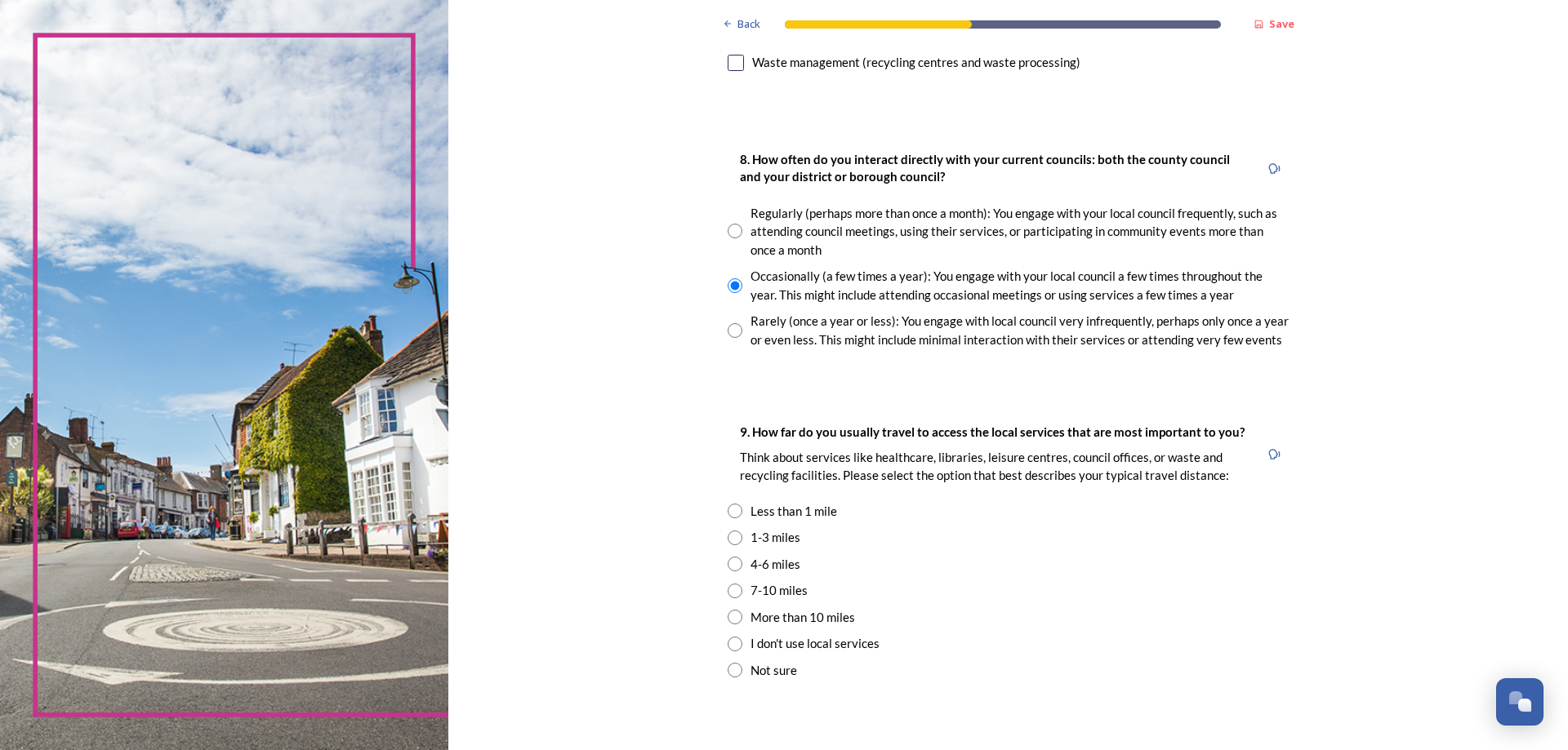
click at [730, 560] on input "radio" at bounding box center [735, 564] width 14 height 14
radio input "true"
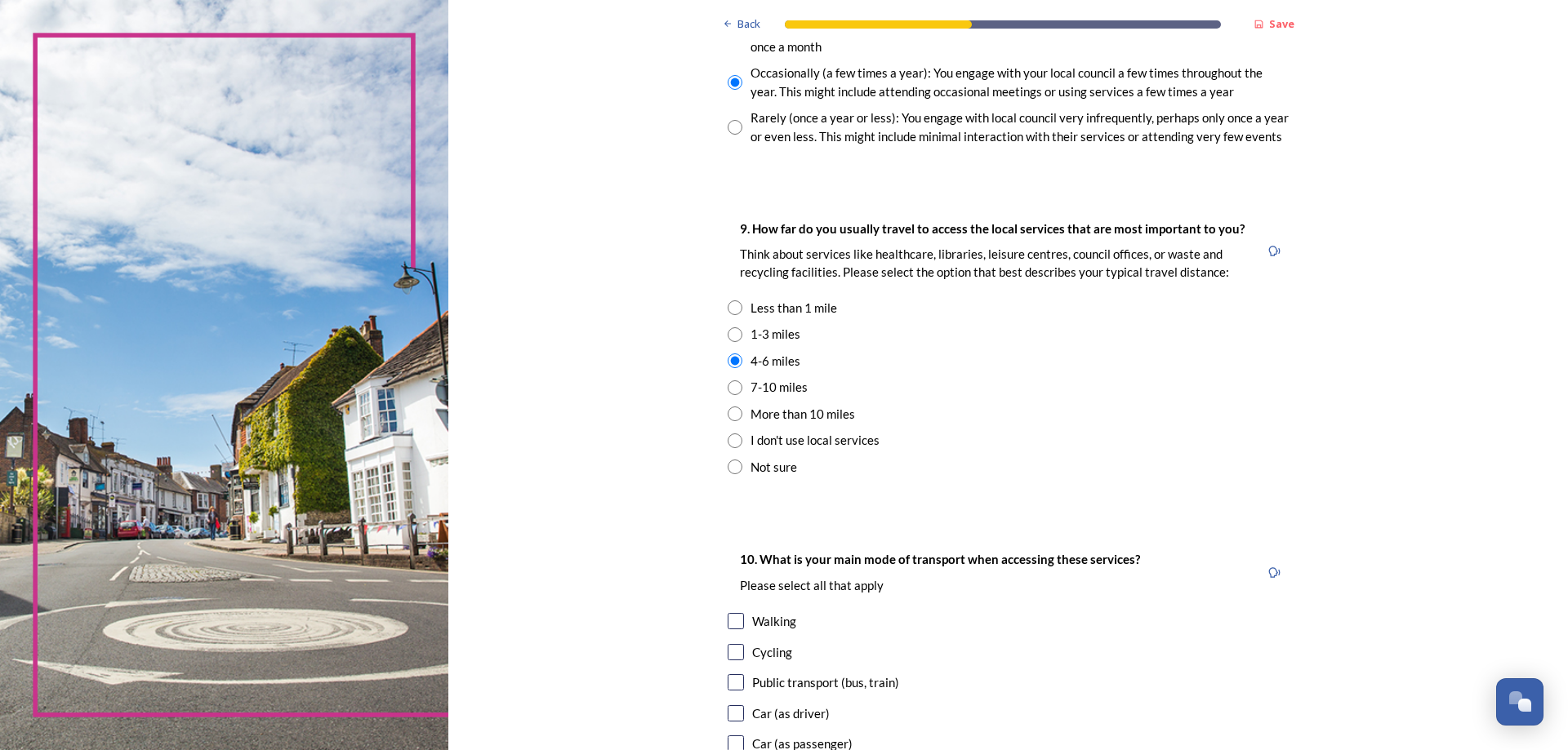
scroll to position [1029, 0]
click at [731, 712] on input "checkbox" at bounding box center [736, 711] width 16 height 16
checkbox input "true"
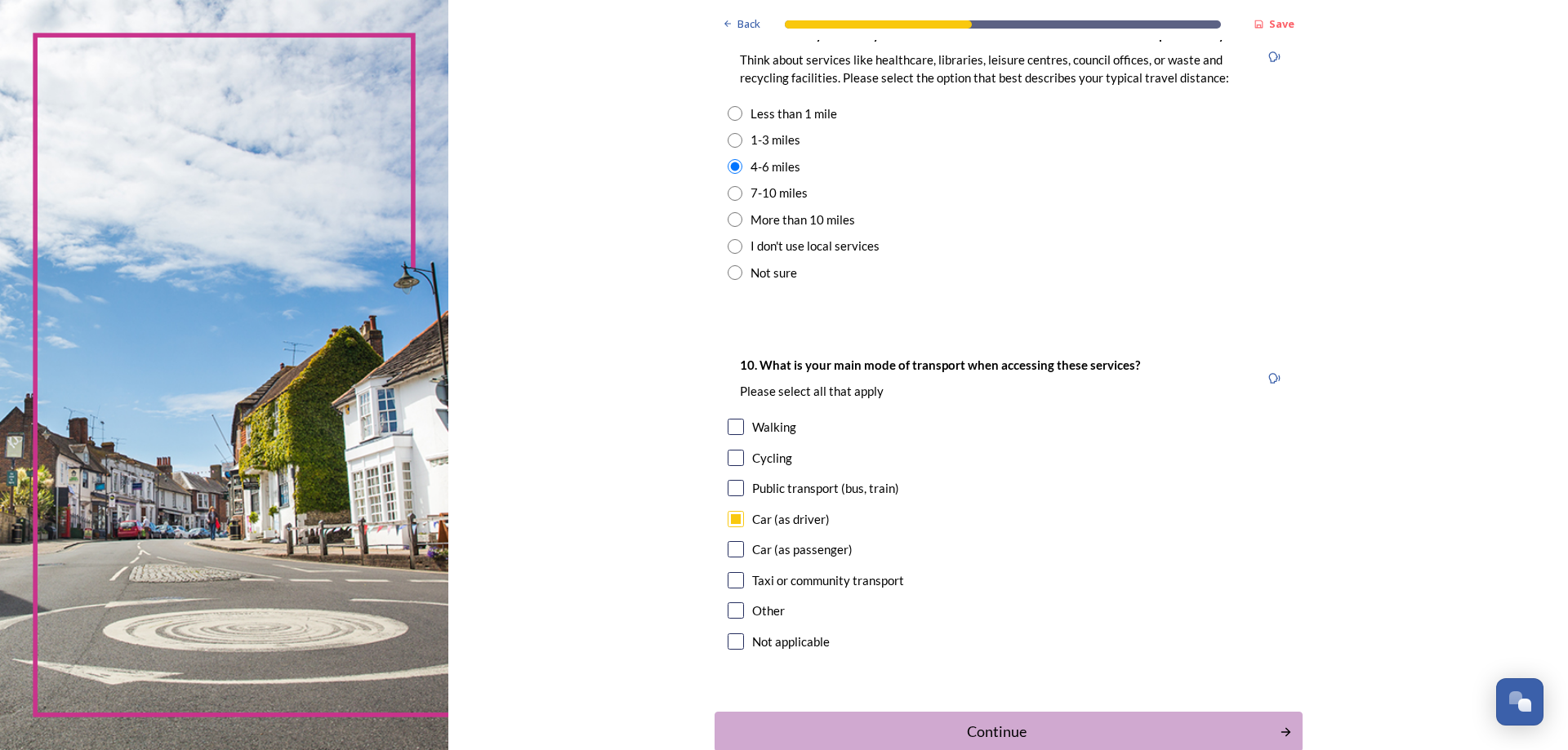
scroll to position [1235, 0]
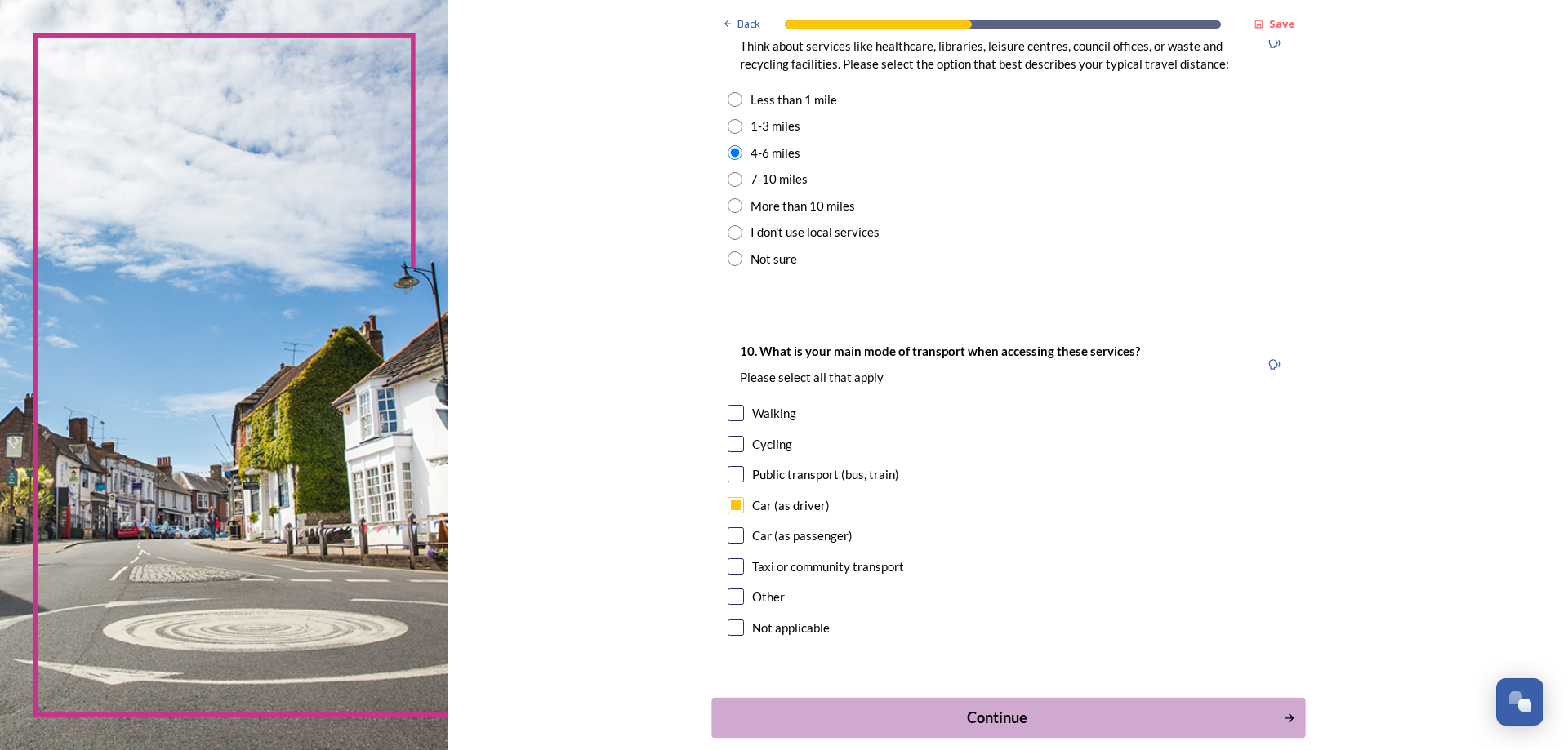
click at [979, 717] on div "Continue" at bounding box center [997, 718] width 552 height 22
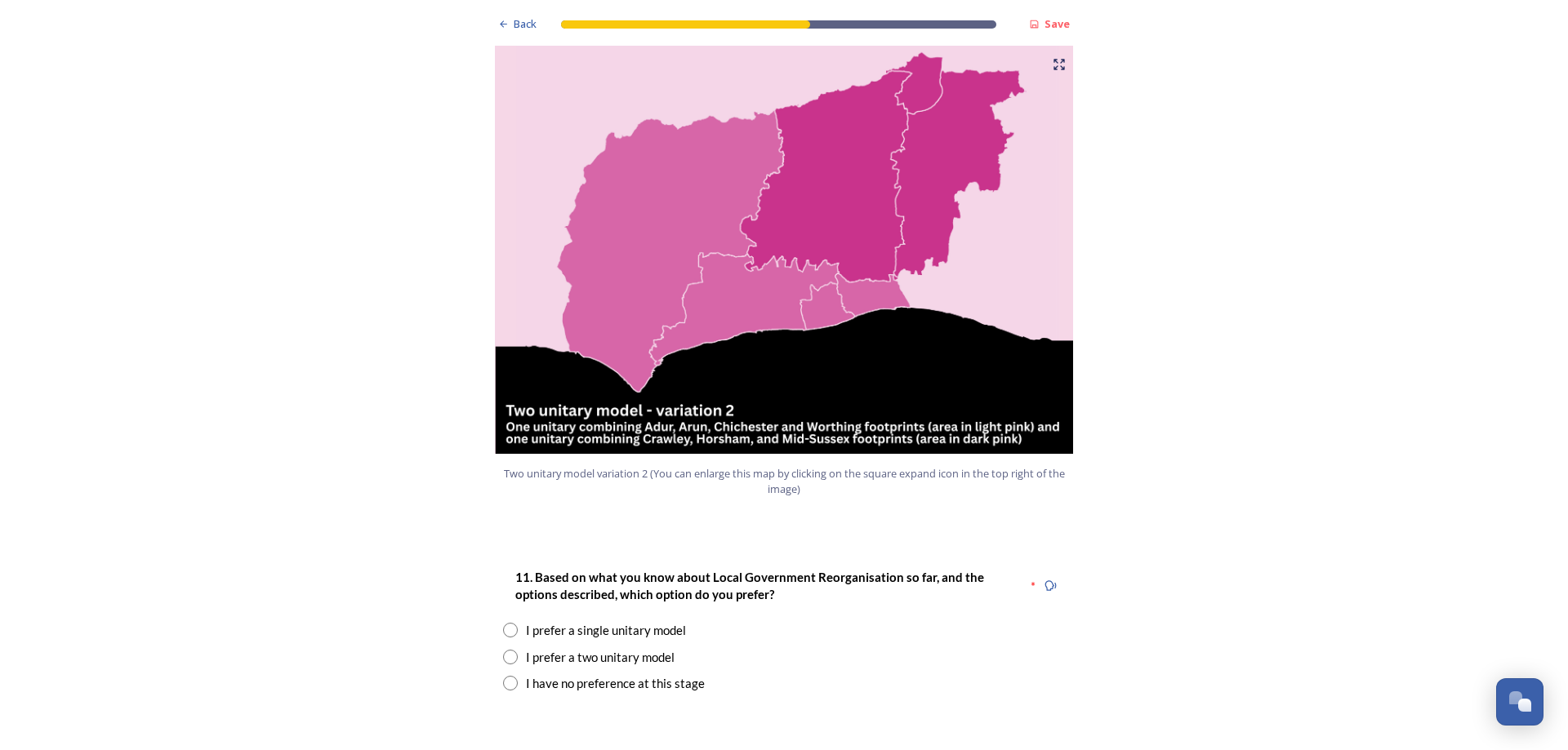
scroll to position [1749, 0]
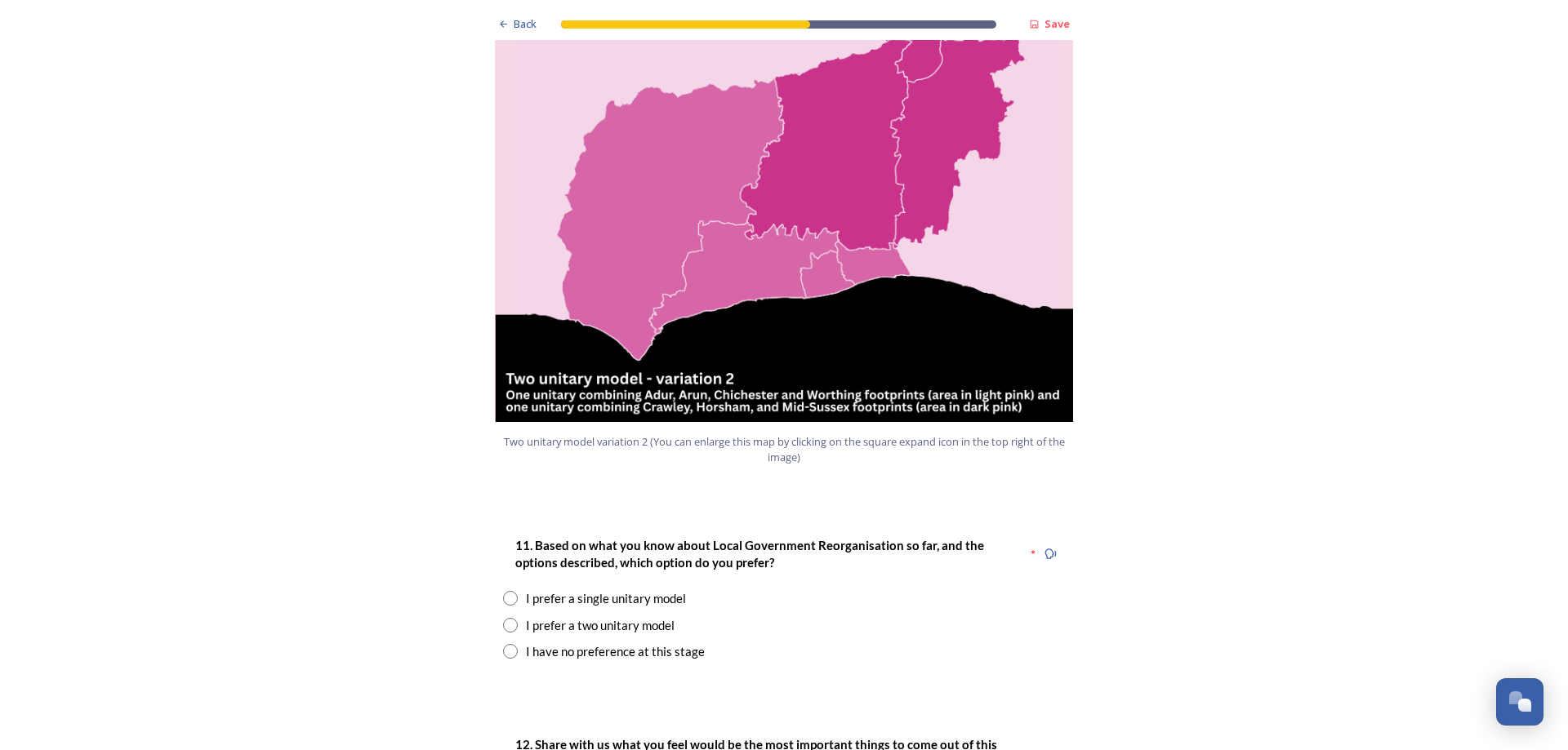
click at [508, 591] on input "radio" at bounding box center [510, 598] width 14 height 14
radio input "true"
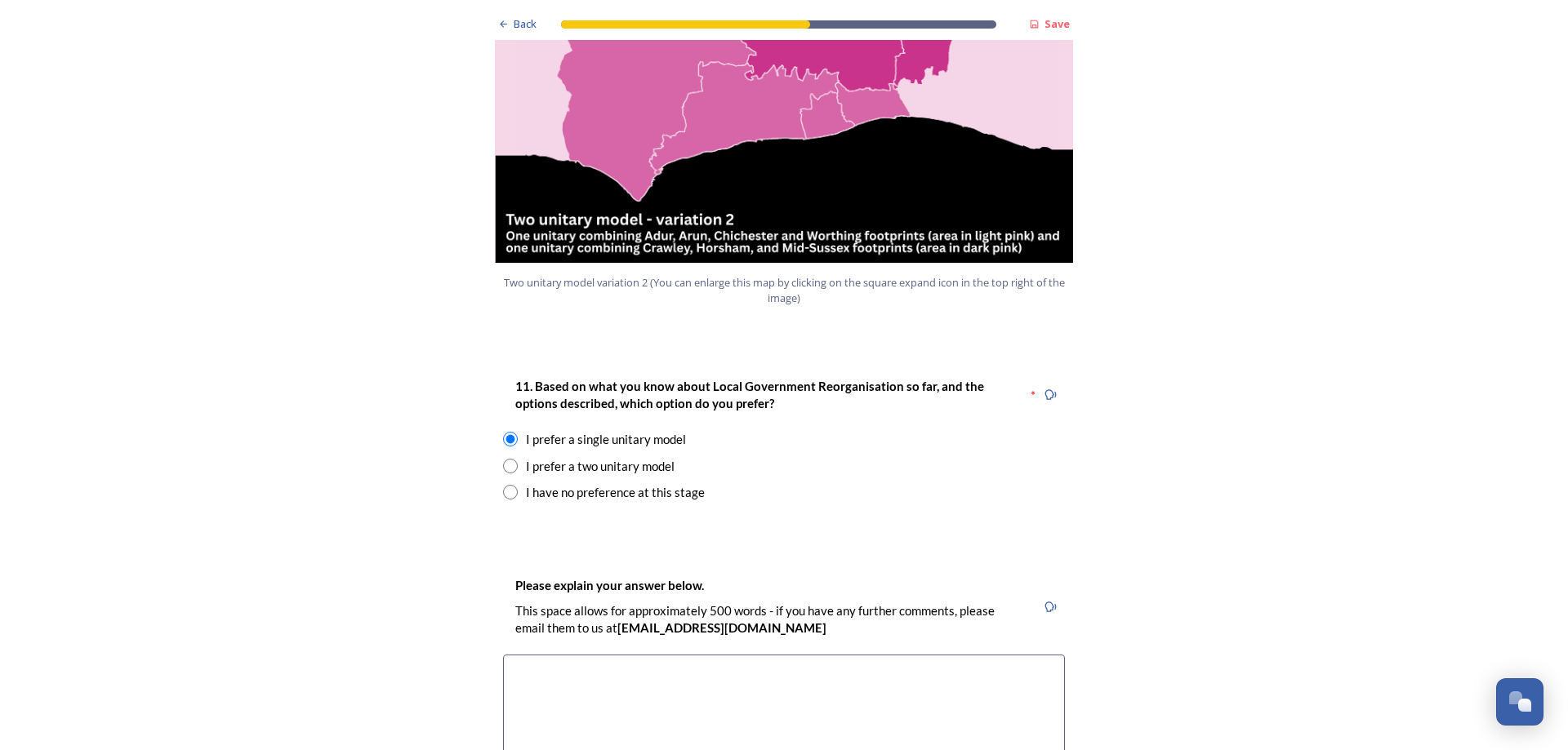
scroll to position [1955, 0]
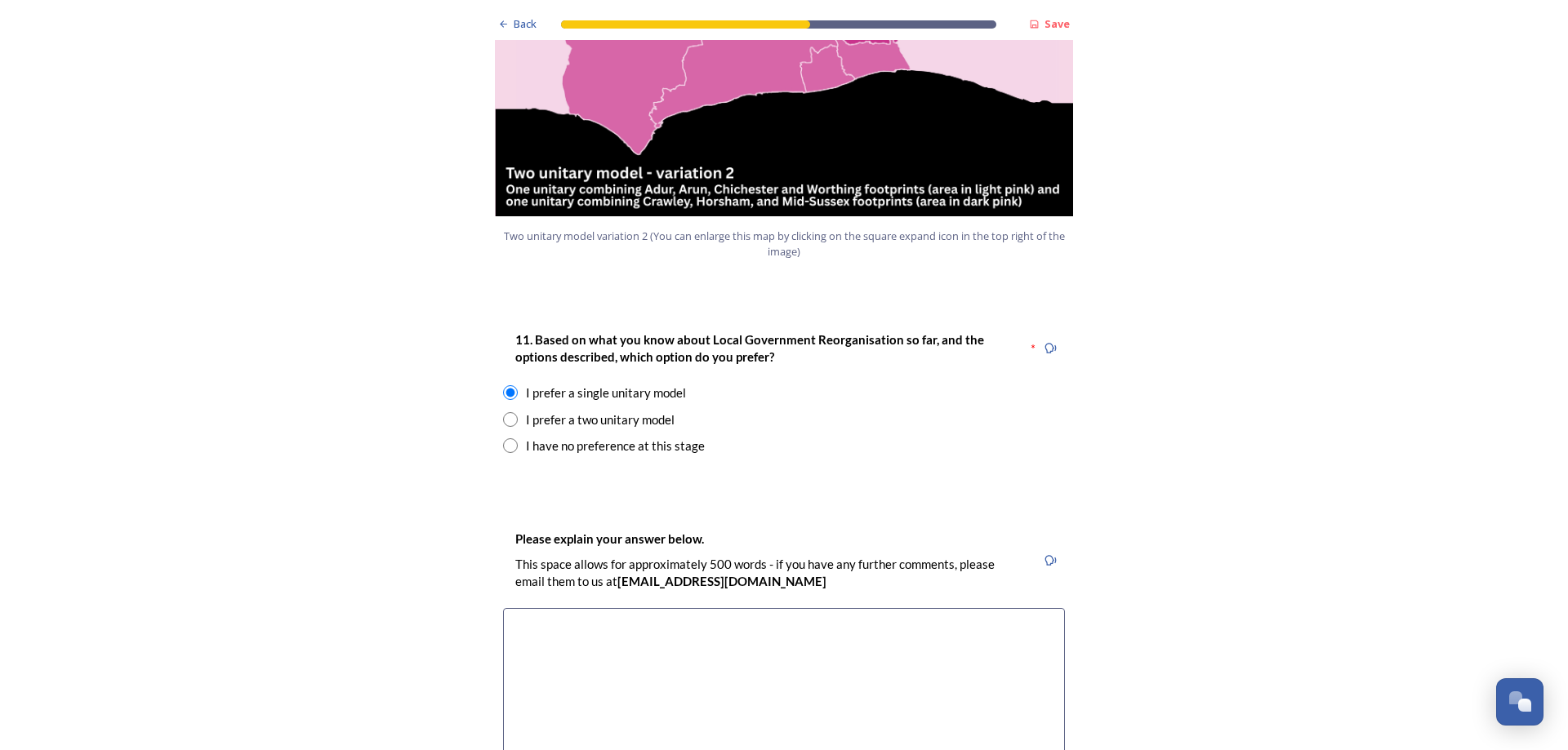
click at [519, 608] on textarea at bounding box center [784, 700] width 561 height 184
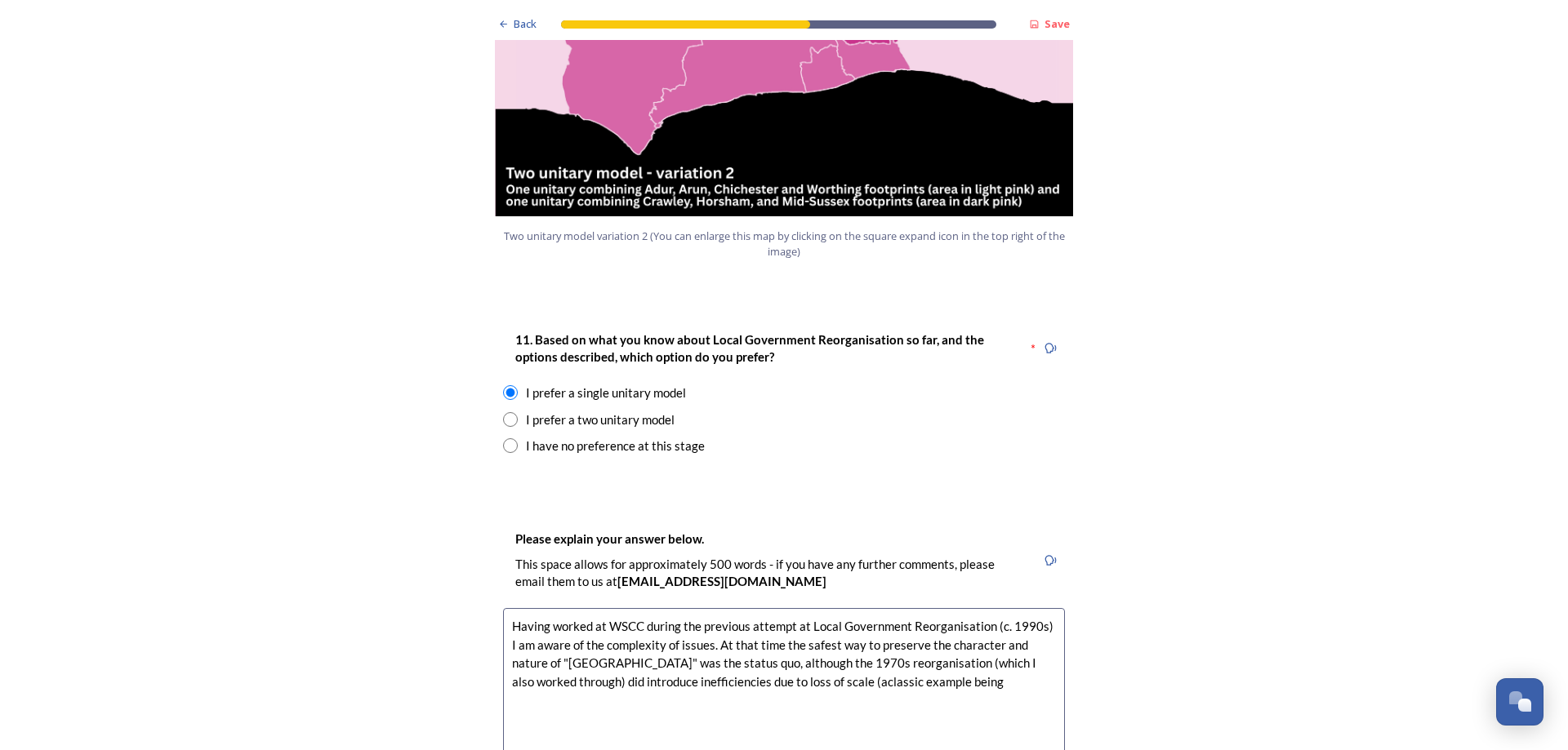
click at [769, 635] on textarea "Having worked at WSCC during the previous attempt at Local Government Reorganis…" at bounding box center [784, 700] width 561 height 184
click at [900, 634] on textarea "Having worked at WSCC during the previous attempt at Local Government Reorganis…" at bounding box center [784, 700] width 561 height 184
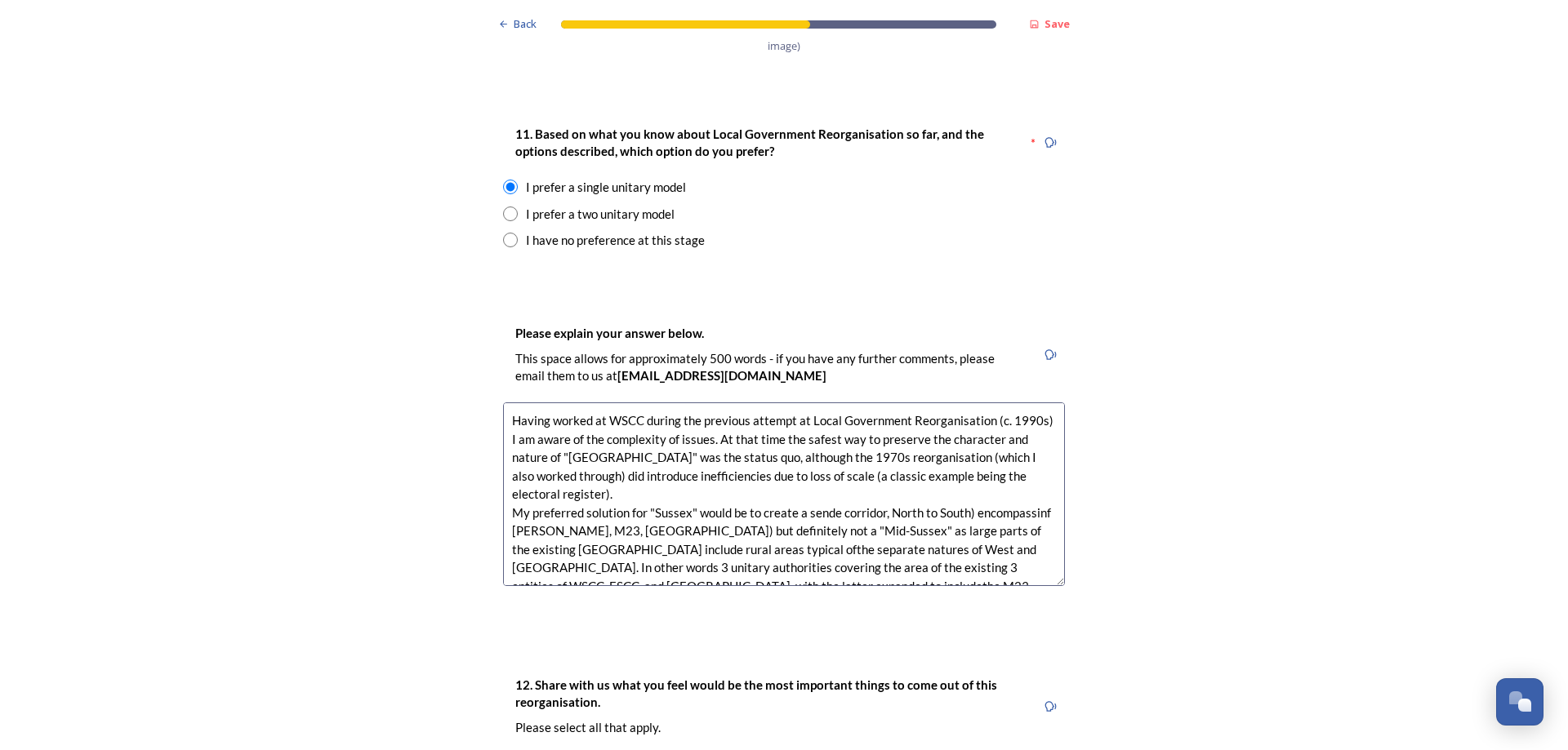
scroll to position [2264, 0]
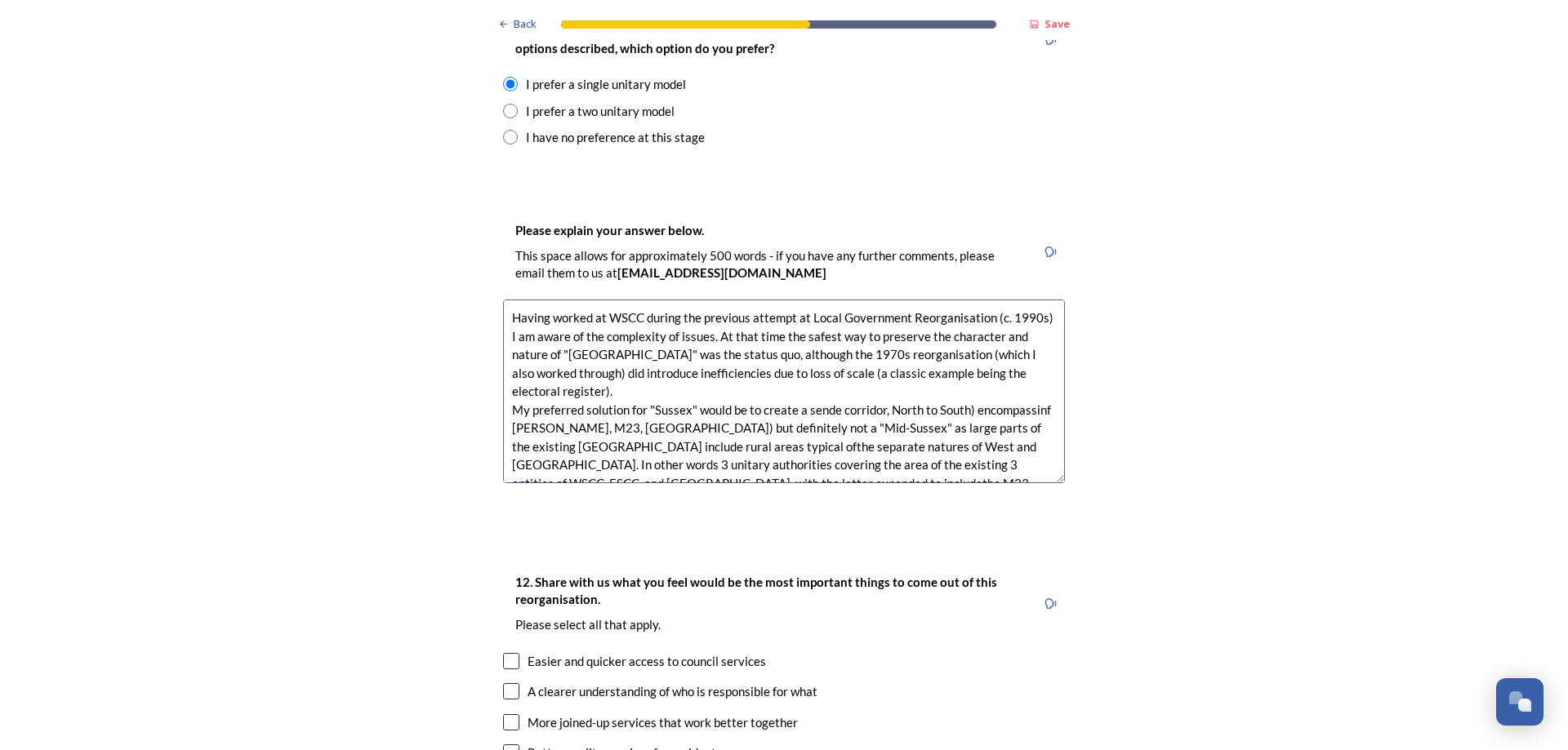
type textarea "Having worked at WSCC during the previous attempt at Local Government Reorganis…"
click at [512, 683] on input "checkbox" at bounding box center [511, 691] width 16 height 16
checkbox input "true"
click at [510, 715] on input "checkbox" at bounding box center [511, 723] width 16 height 16
checkbox input "true"
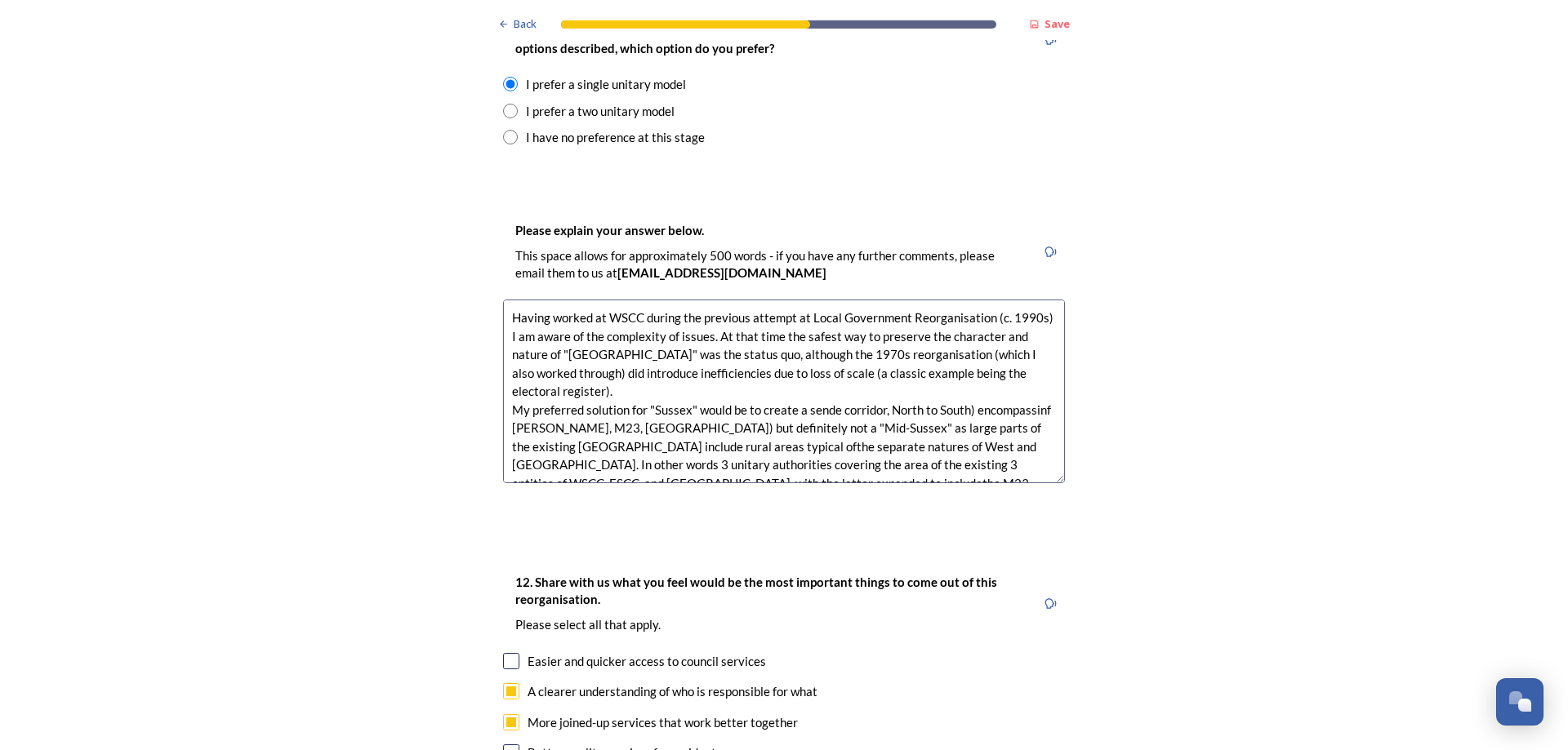
click at [509, 745] on input "checkbox" at bounding box center [511, 753] width 16 height 16
checkbox input "true"
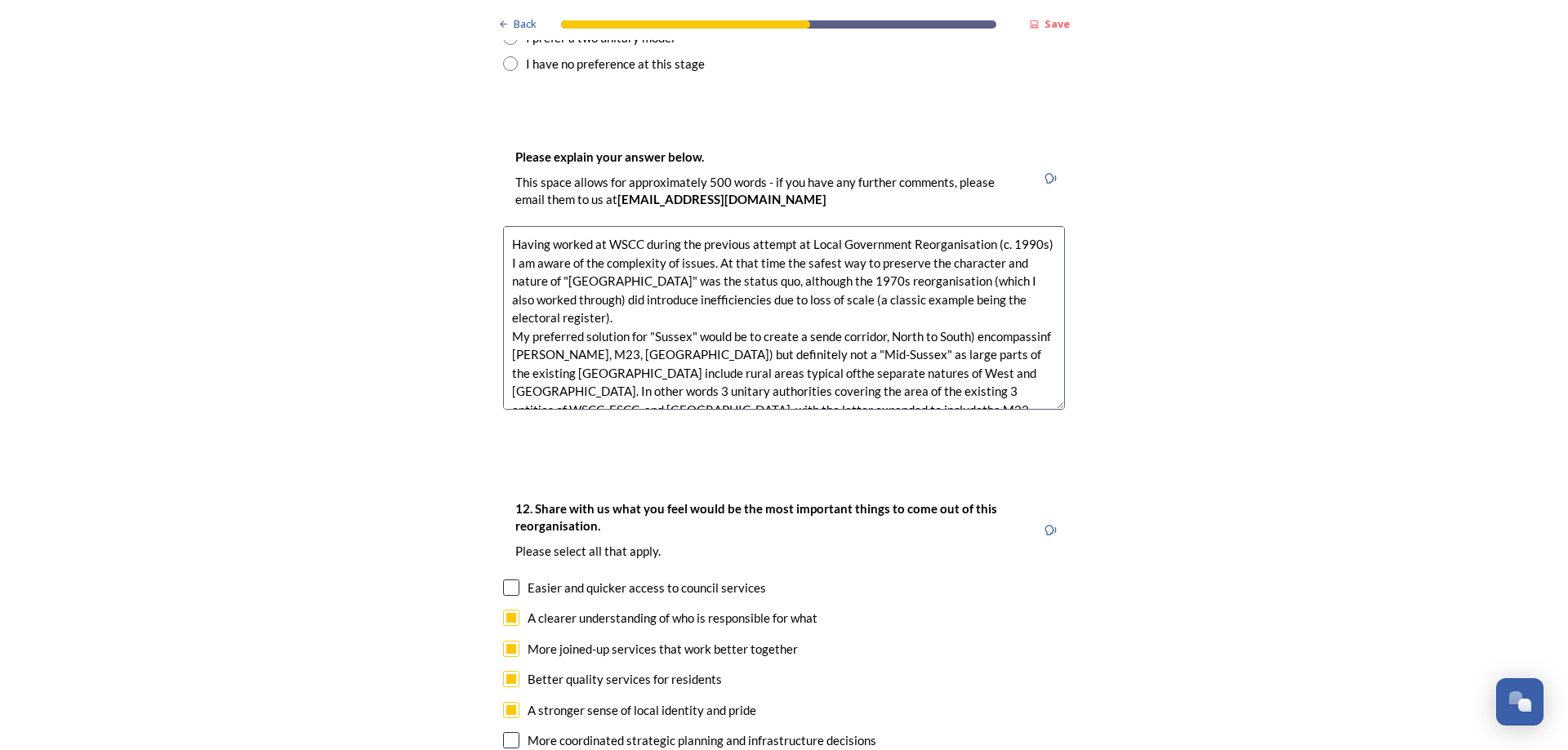
scroll to position [2366, 0]
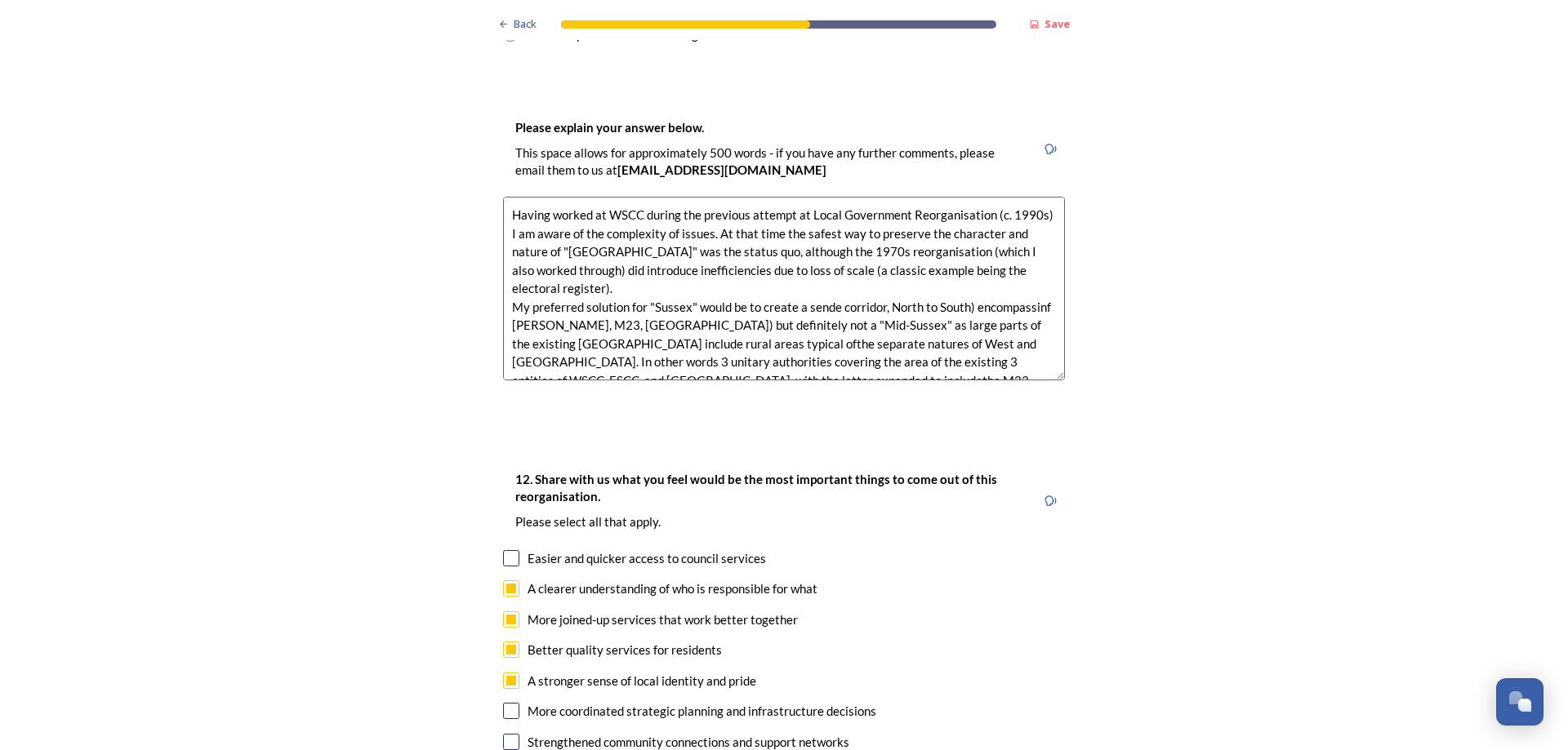
click at [505, 703] on input "checkbox" at bounding box center [511, 711] width 16 height 16
checkbox input "true"
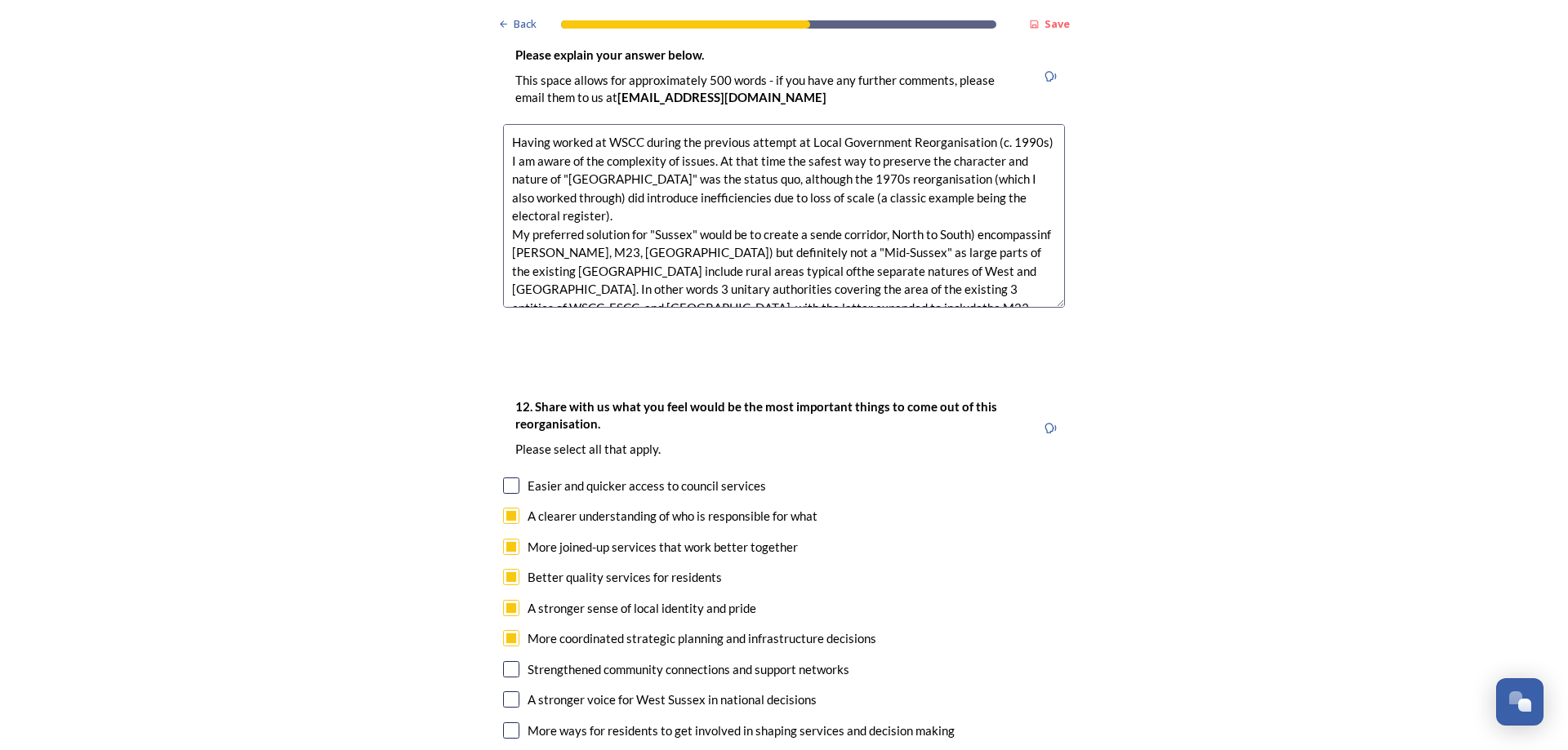
scroll to position [2468, 0]
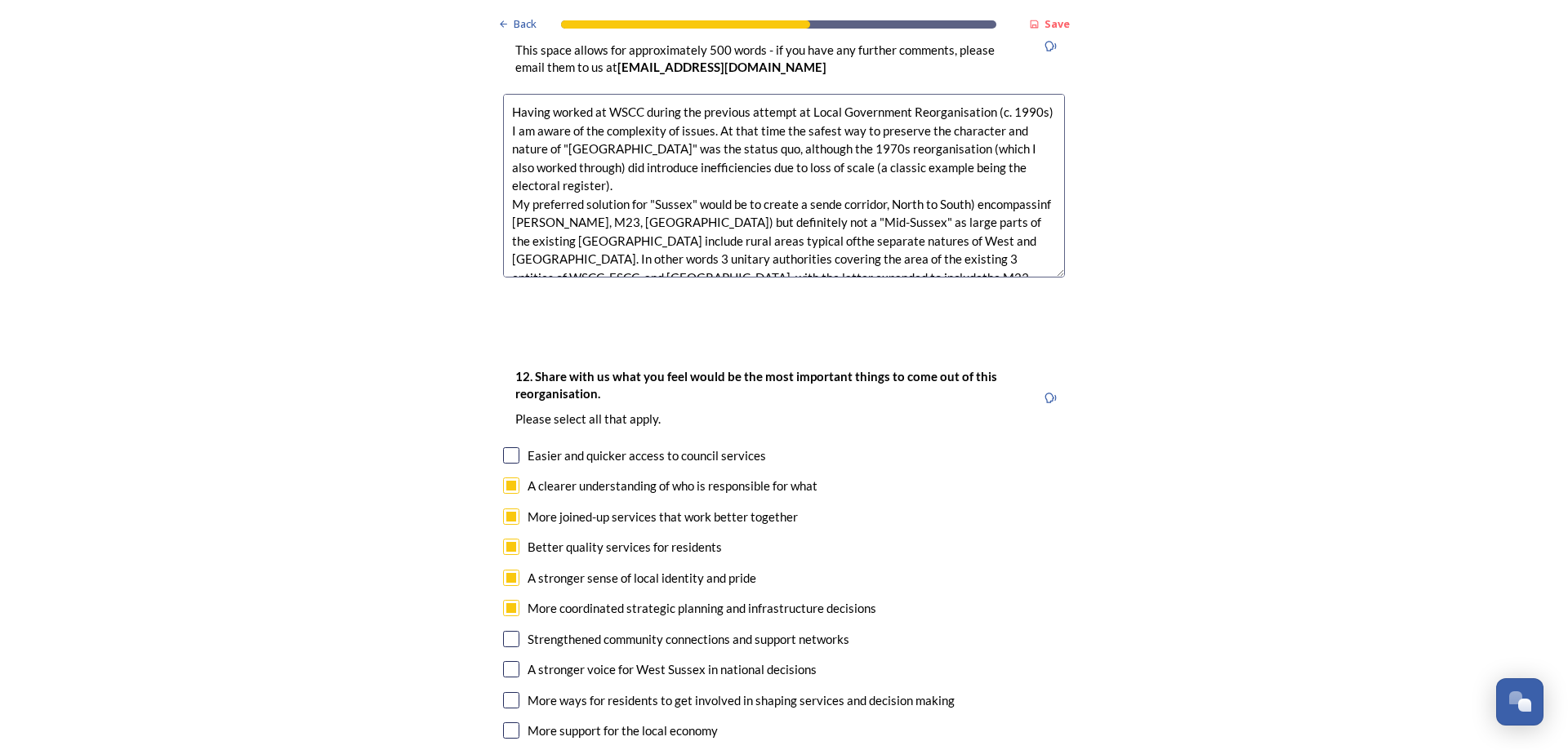
click at [509, 609] on div "12. Share with us what you feel would be the most important things to come out …" at bounding box center [784, 570] width 588 height 440
click at [514, 723] on input "checkbox" at bounding box center [511, 731] width 16 height 16
checkbox input "true"
click at [512, 631] on input "checkbox" at bounding box center [511, 639] width 16 height 16
checkbox input "true"
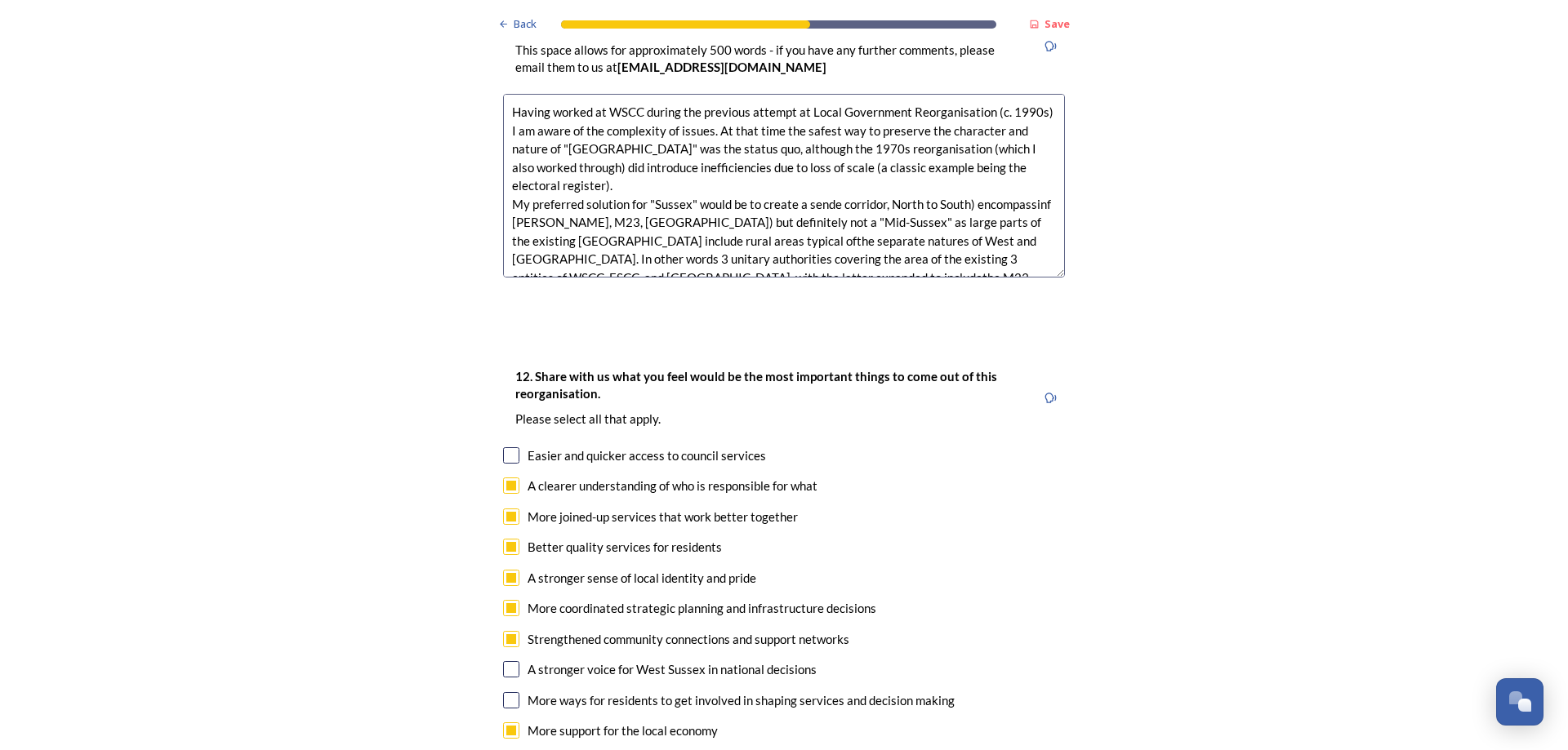
click at [507, 662] on input "checkbox" at bounding box center [511, 670] width 16 height 16
checkbox input "true"
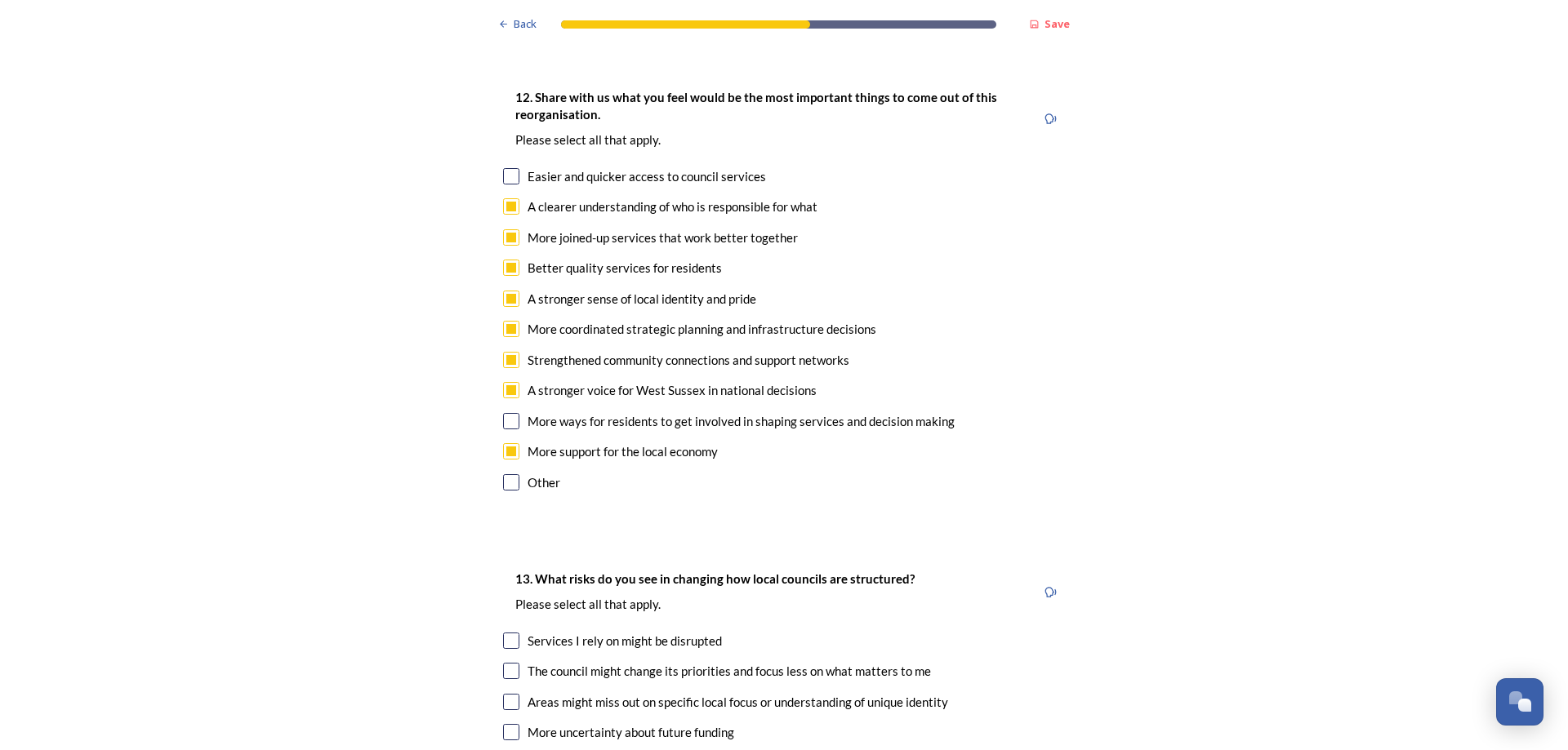
scroll to position [2777, 0]
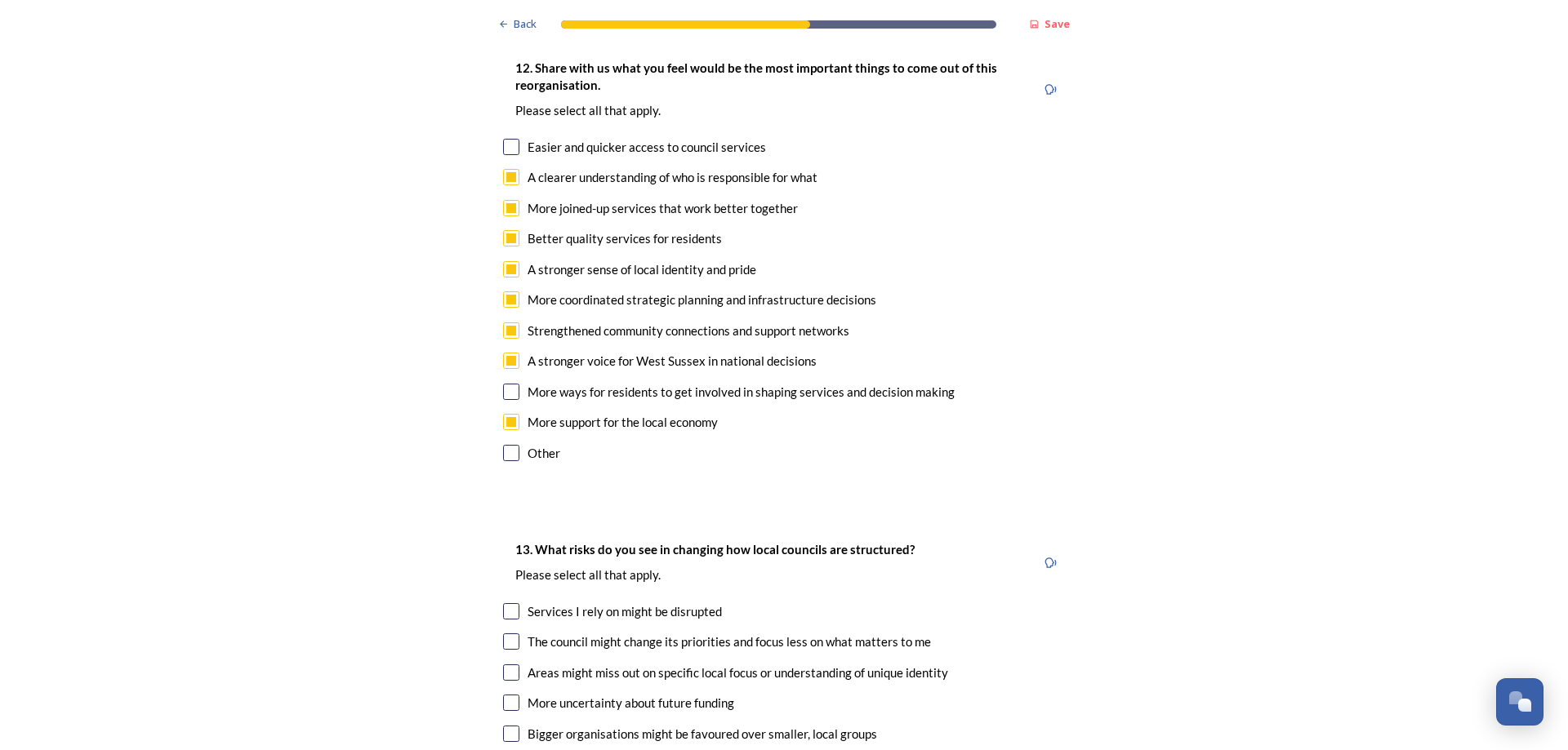
click at [507, 664] on input "checkbox" at bounding box center [511, 672] width 16 height 16
checkbox input "true"
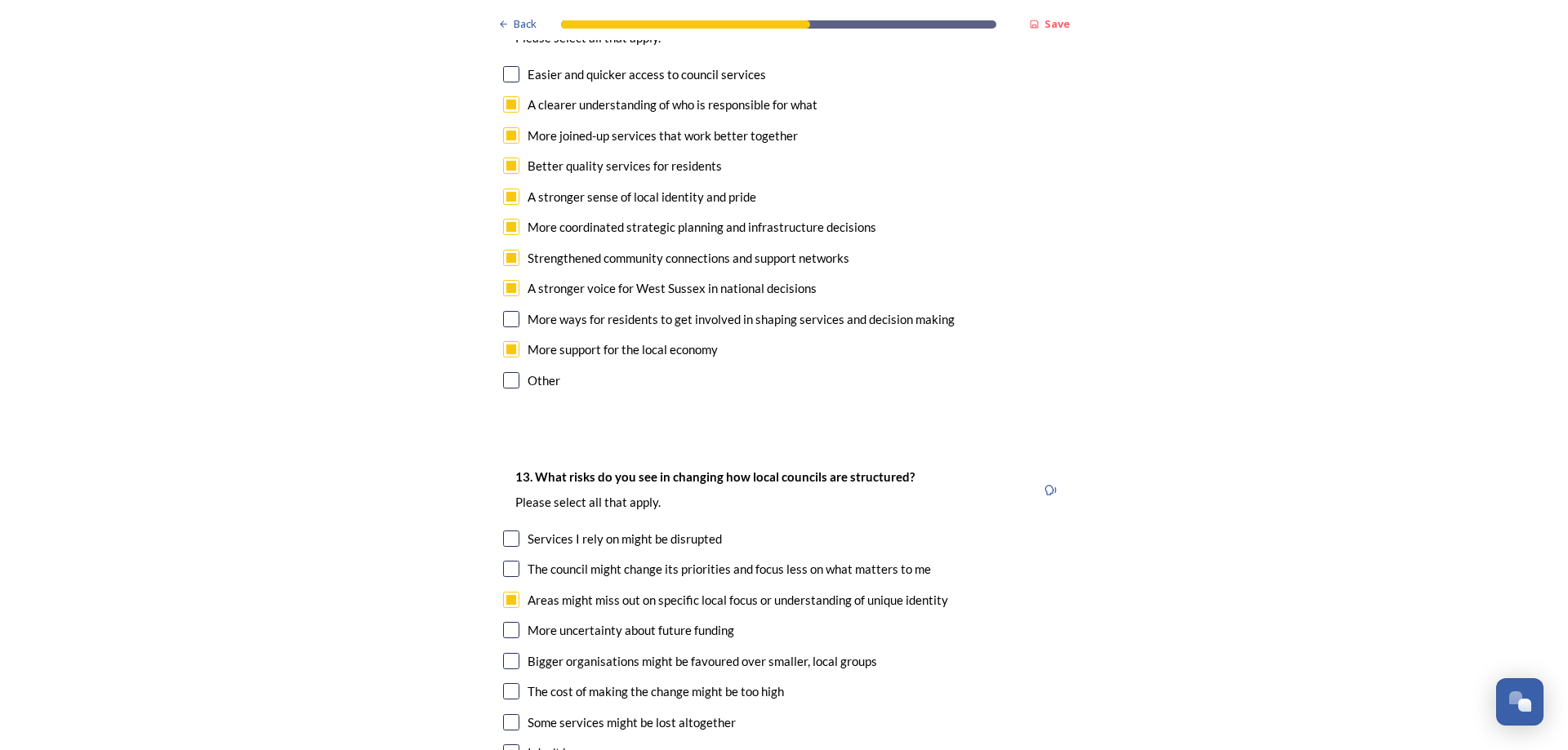
scroll to position [2880, 0]
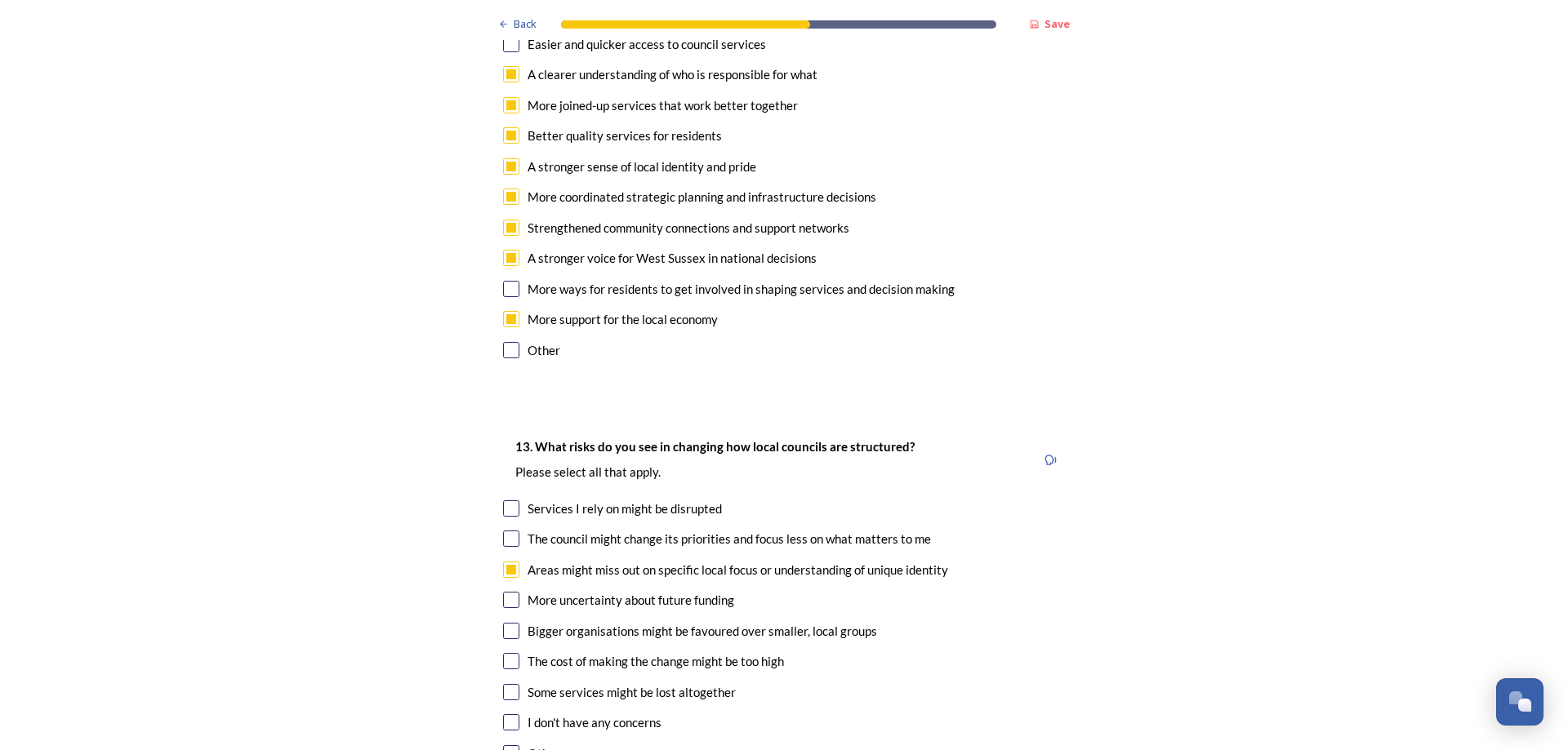
click at [515, 745] on input "checkbox" at bounding box center [511, 754] width 16 height 16
checkbox input "true"
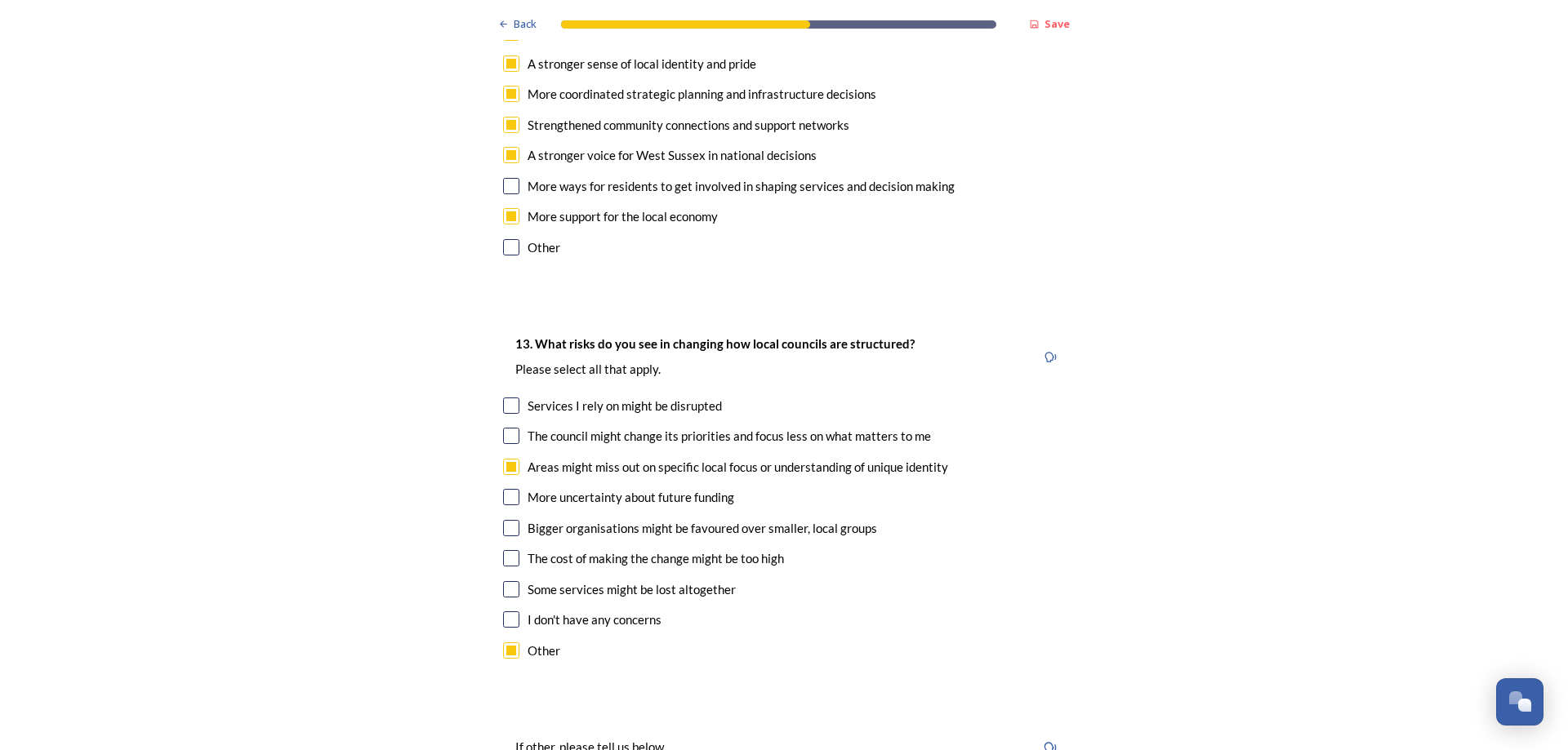
scroll to position [3086, 0]
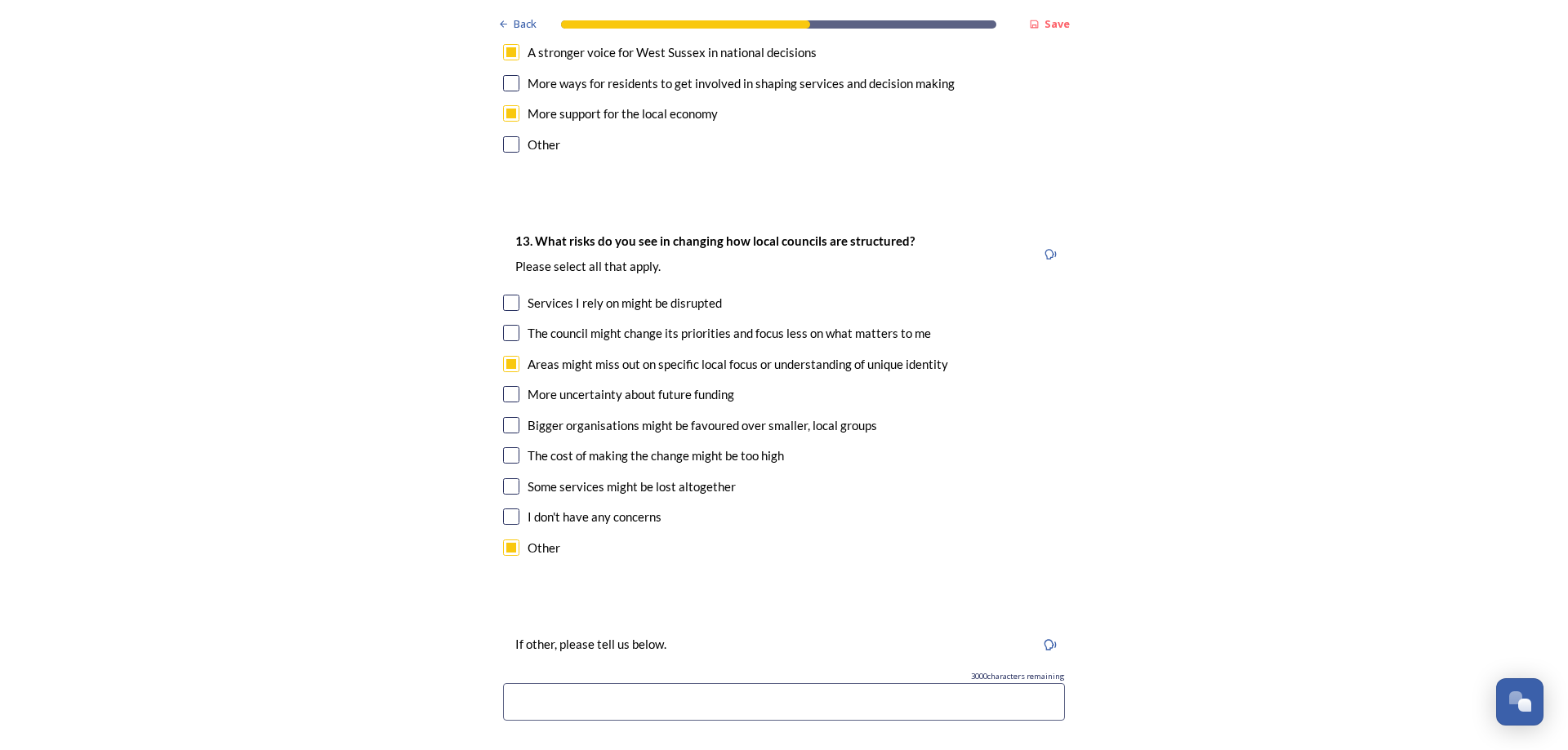
click at [512, 683] on input at bounding box center [784, 702] width 561 height 38
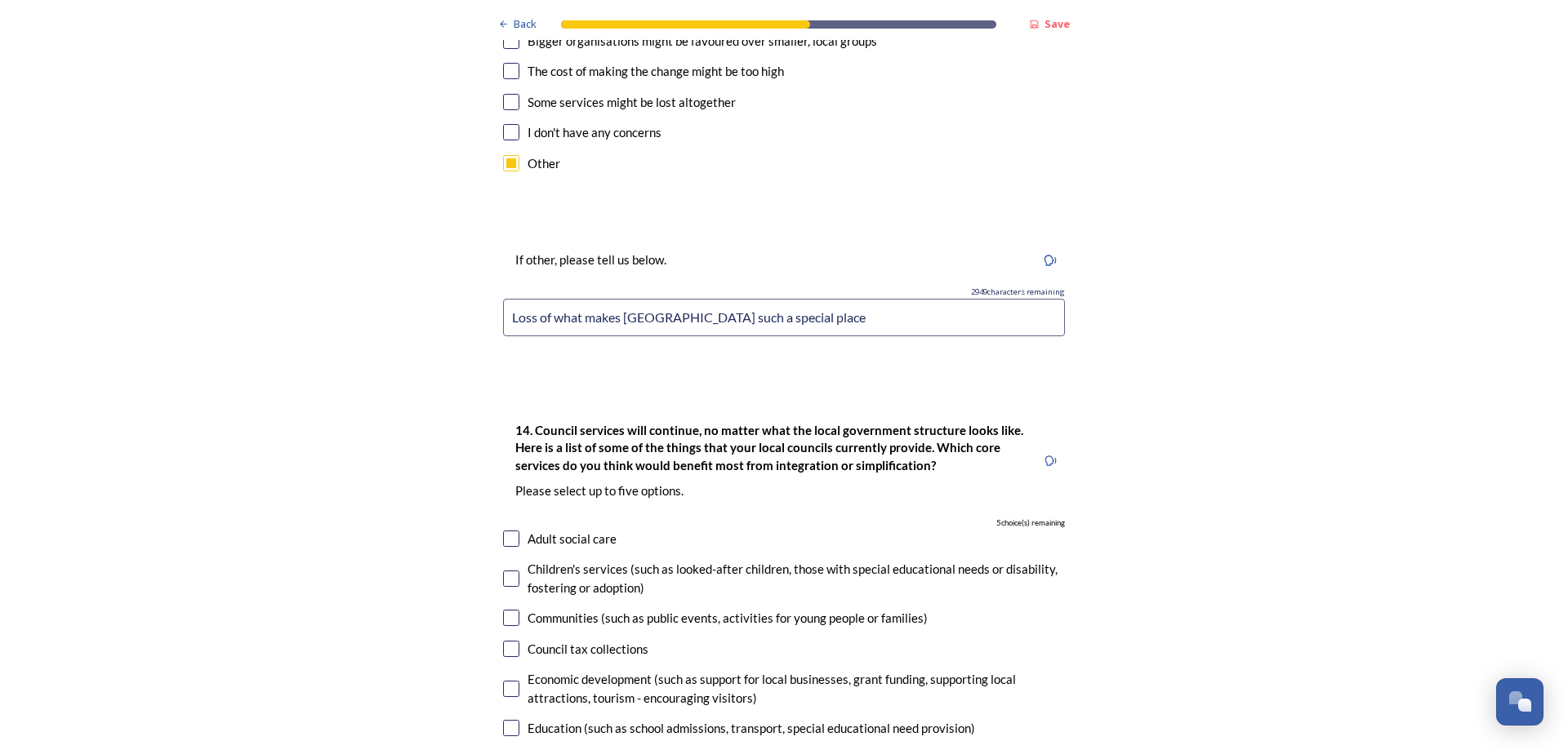
scroll to position [3497, 0]
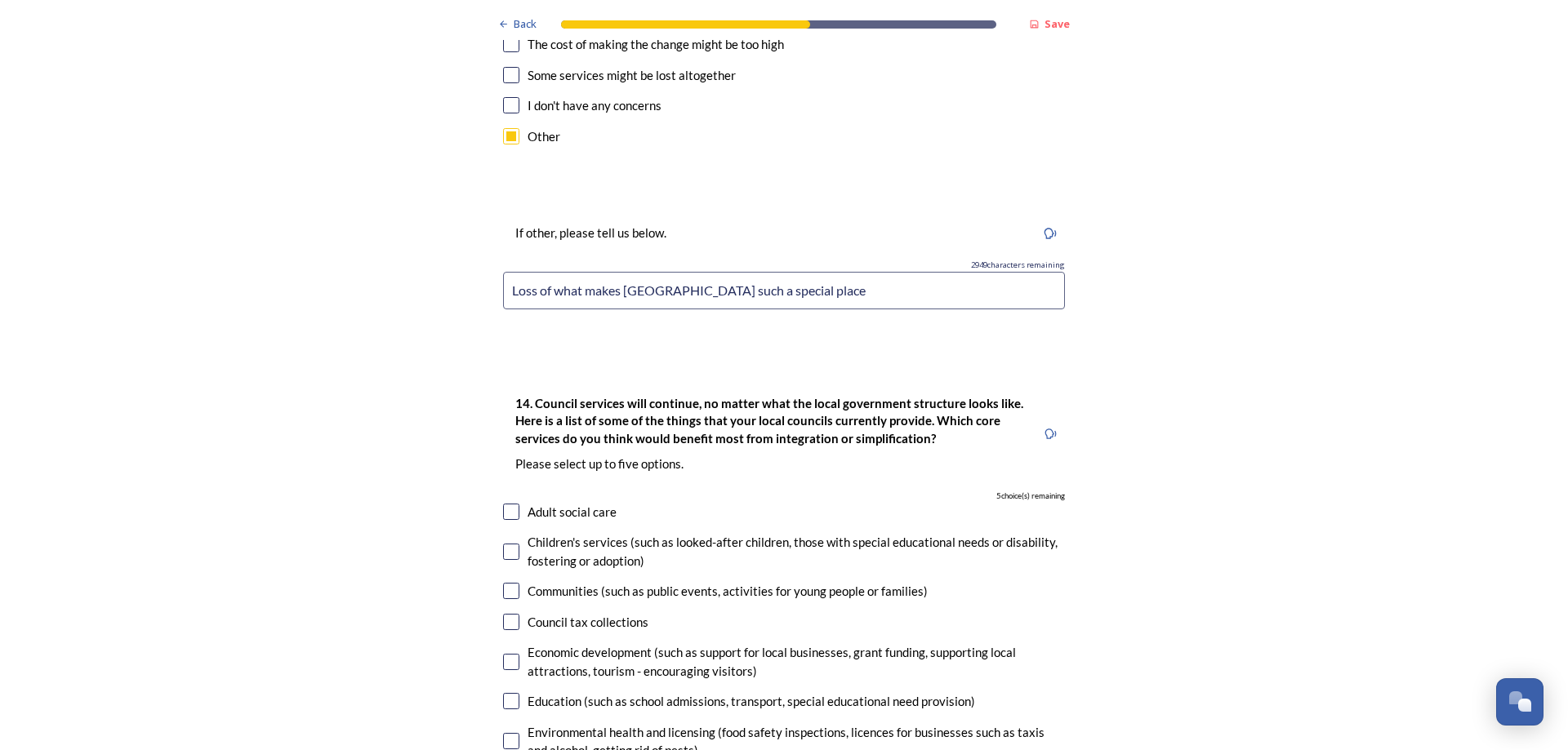
type input "Loss of what makes West Sussex such a special place"
click at [509, 614] on input "checkbox" at bounding box center [511, 622] width 16 height 16
checkbox input "true"
click at [511, 654] on input "checkbox" at bounding box center [511, 662] width 16 height 16
checkbox input "true"
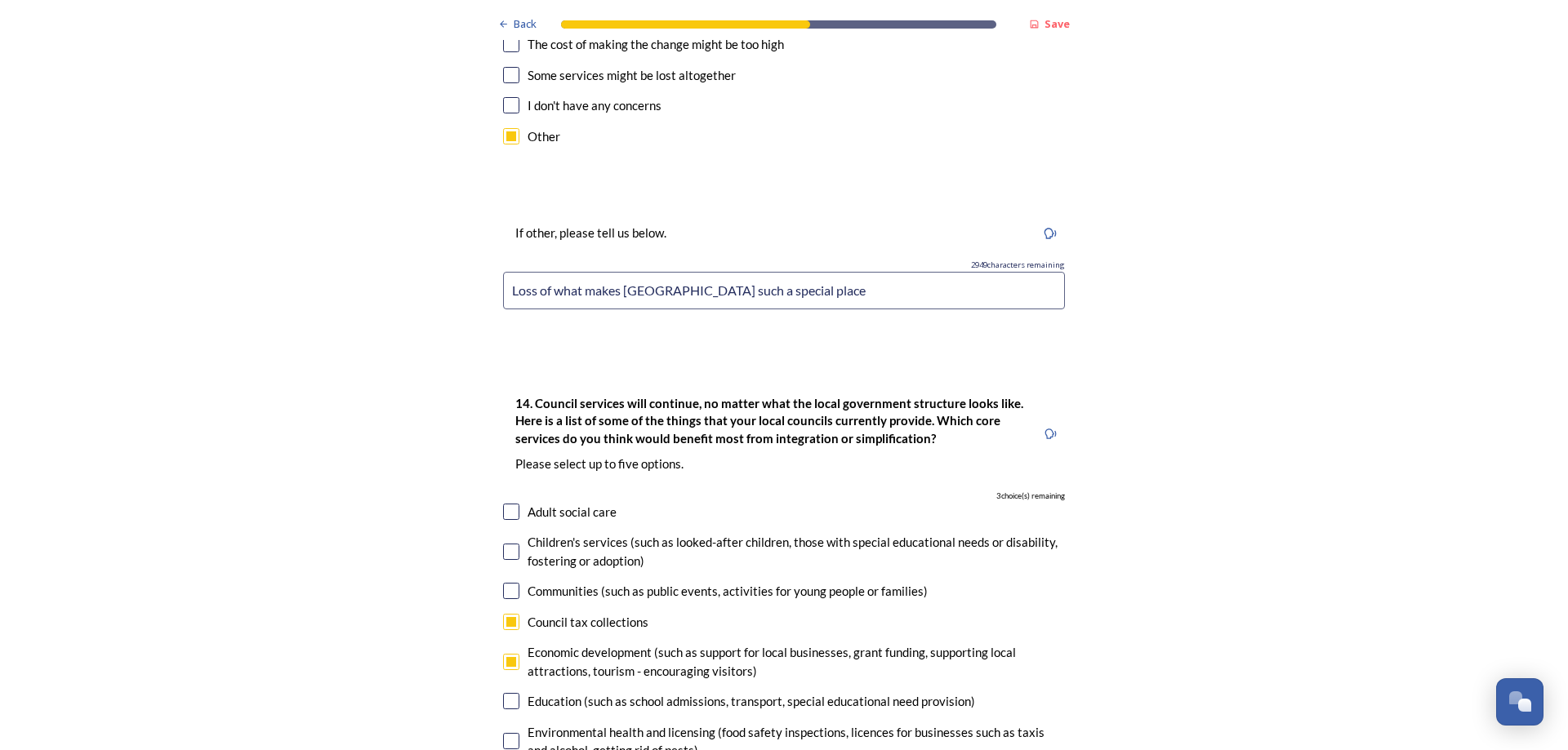
scroll to position [3600, 0]
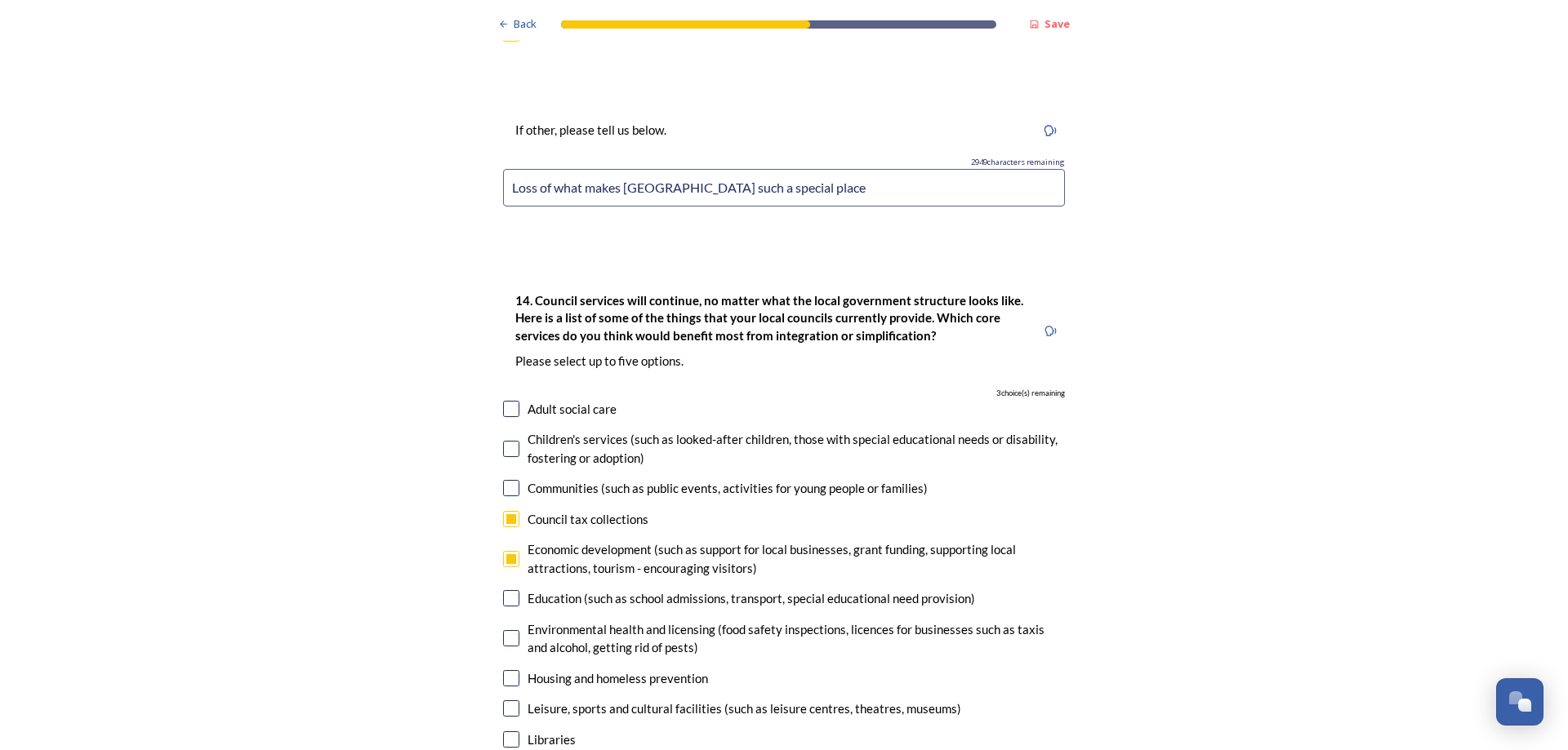
click at [507, 630] on input "checkbox" at bounding box center [511, 638] width 16 height 16
checkbox input "true"
click at [511, 671] on input "checkbox" at bounding box center [511, 679] width 16 height 16
checkbox input "true"
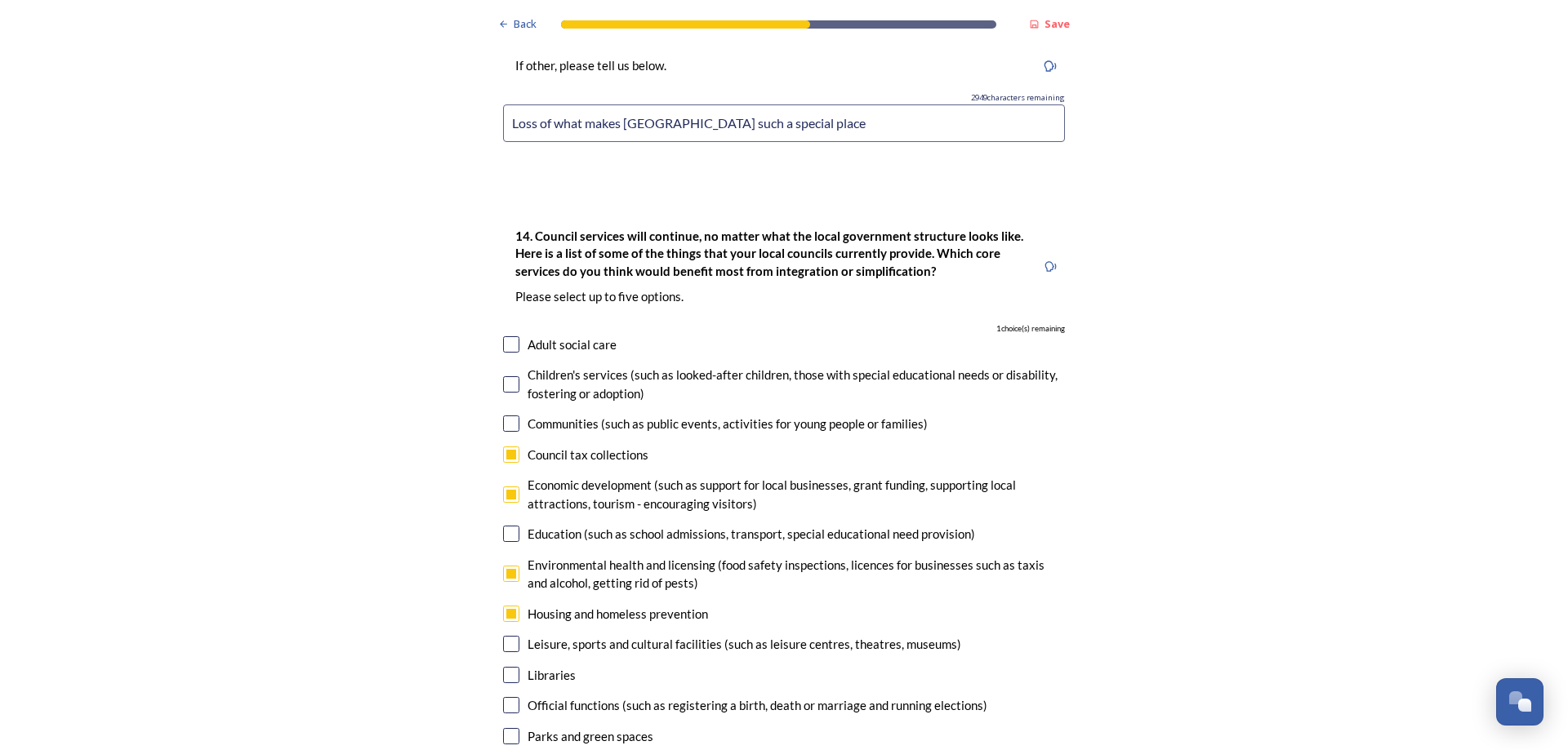
scroll to position [3703, 0]
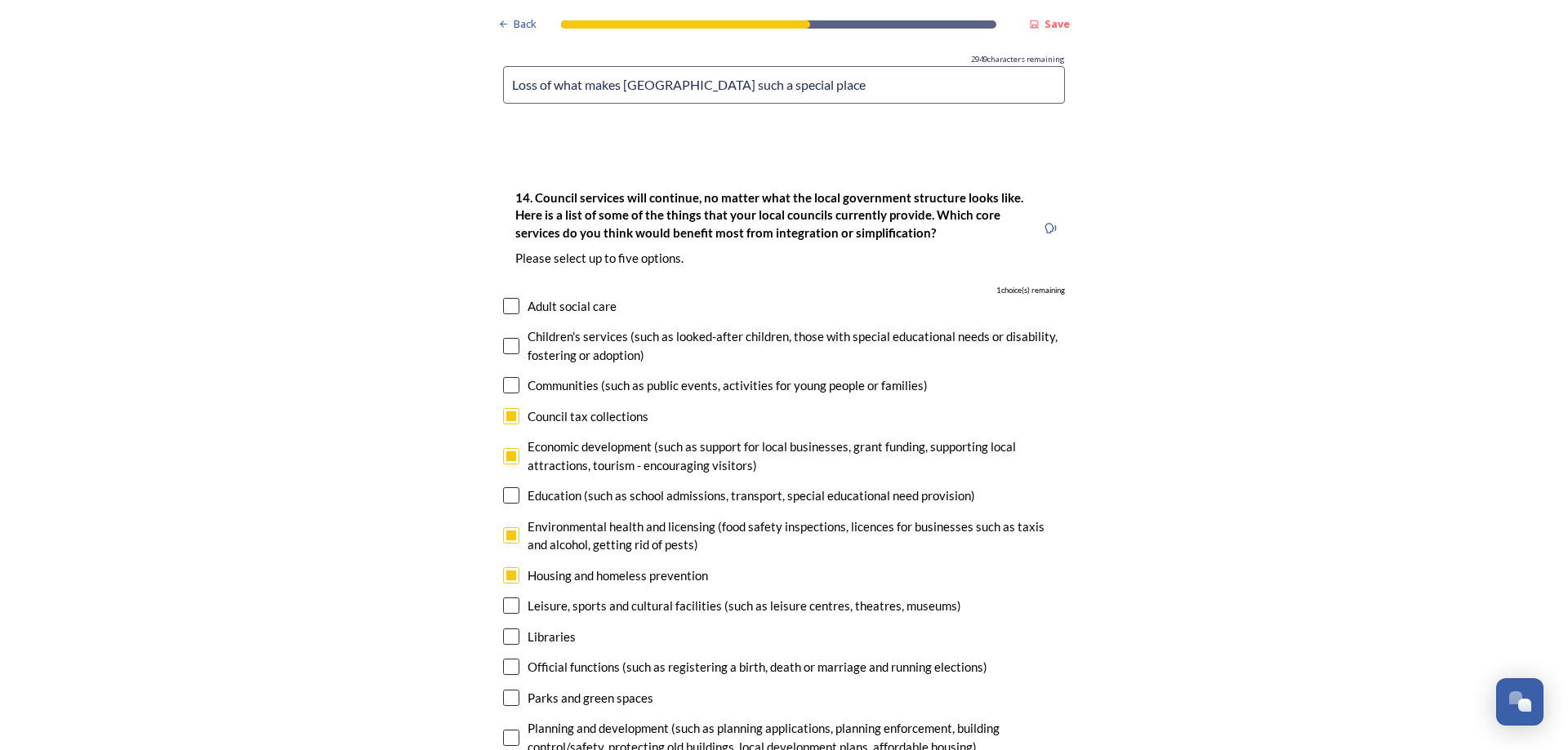
click at [509, 730] on input "checkbox" at bounding box center [511, 738] width 16 height 16
checkbox input "true"
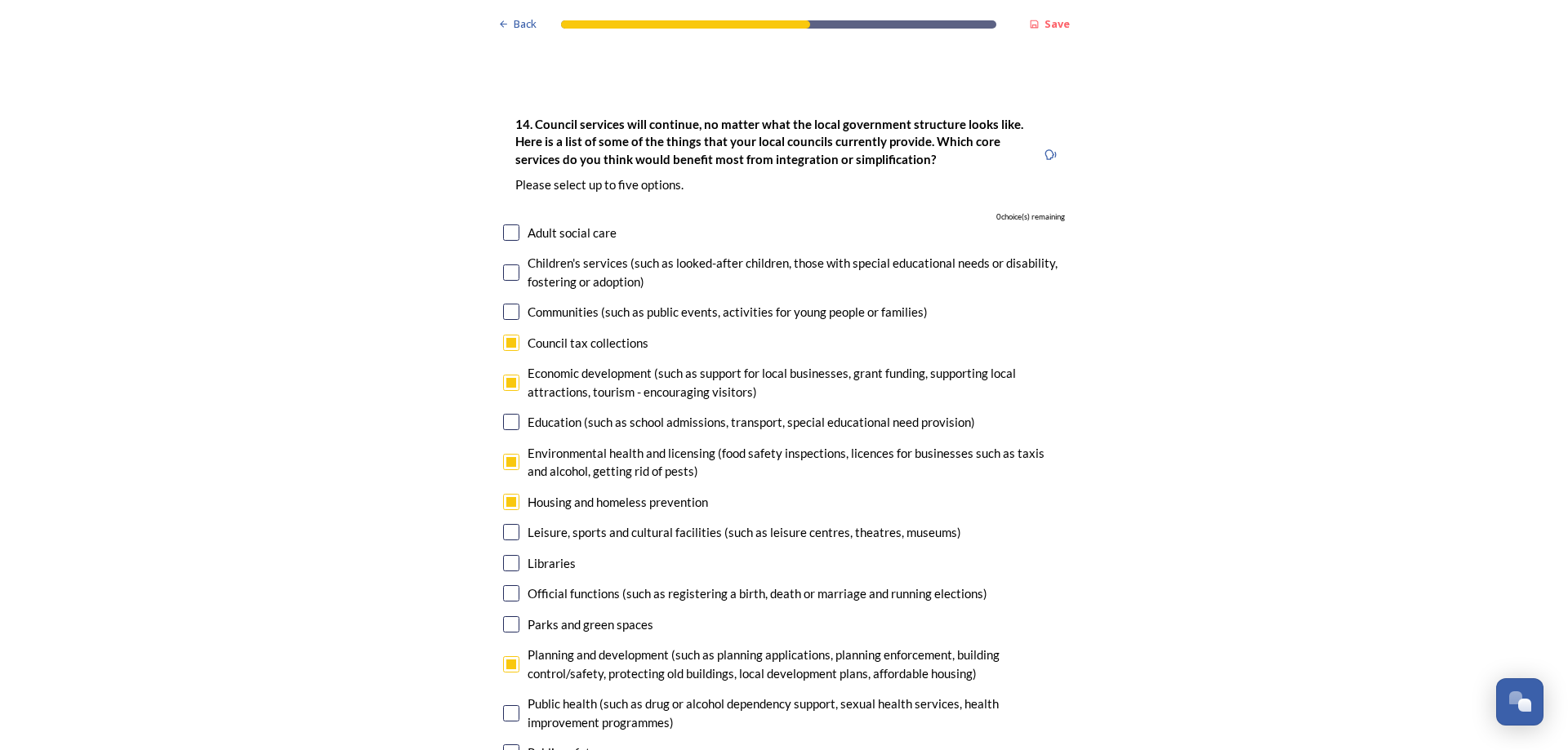
scroll to position [3806, 0]
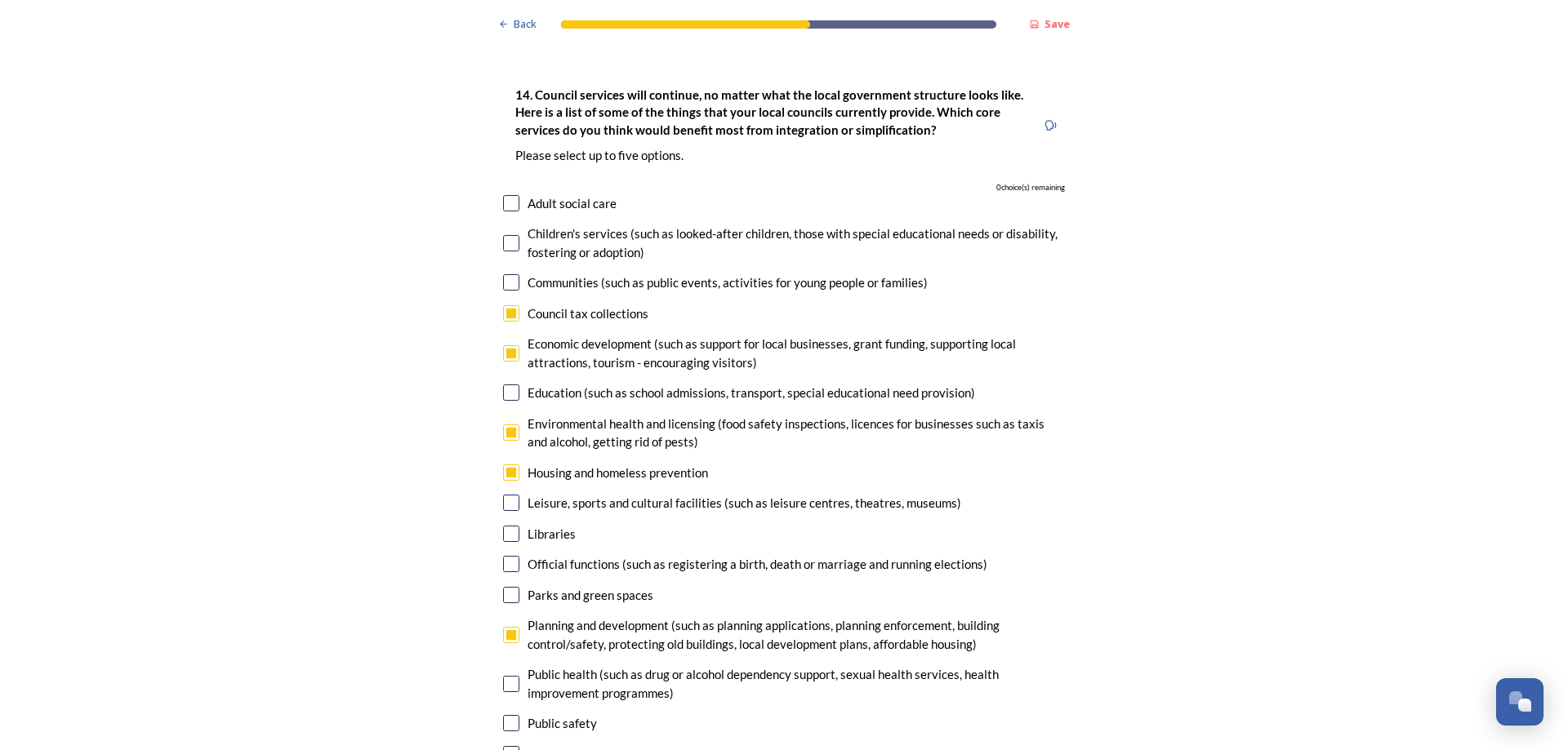
click at [509, 715] on input "checkbox" at bounding box center [511, 723] width 16 height 16
checkbox input "false"
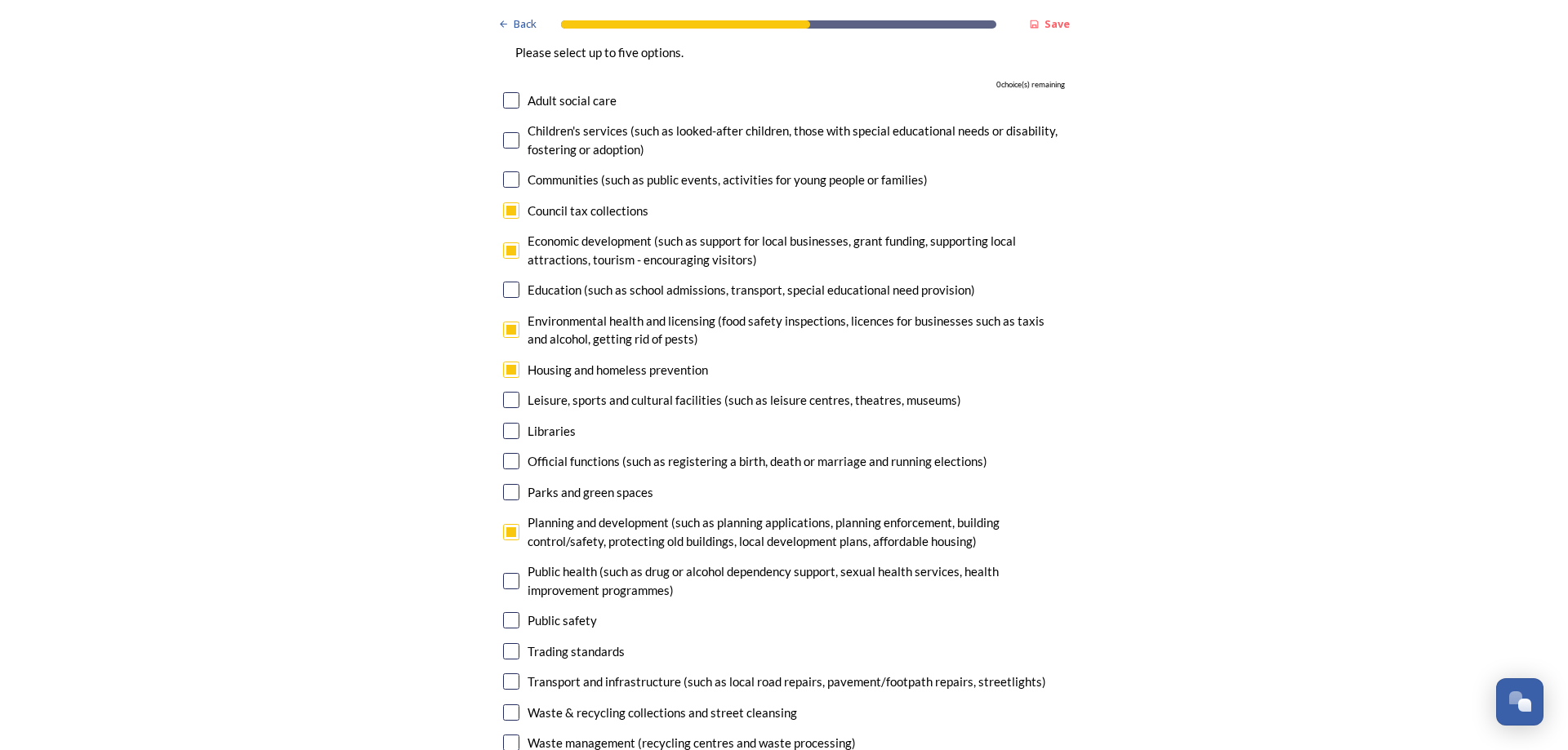
scroll to position [4012, 0]
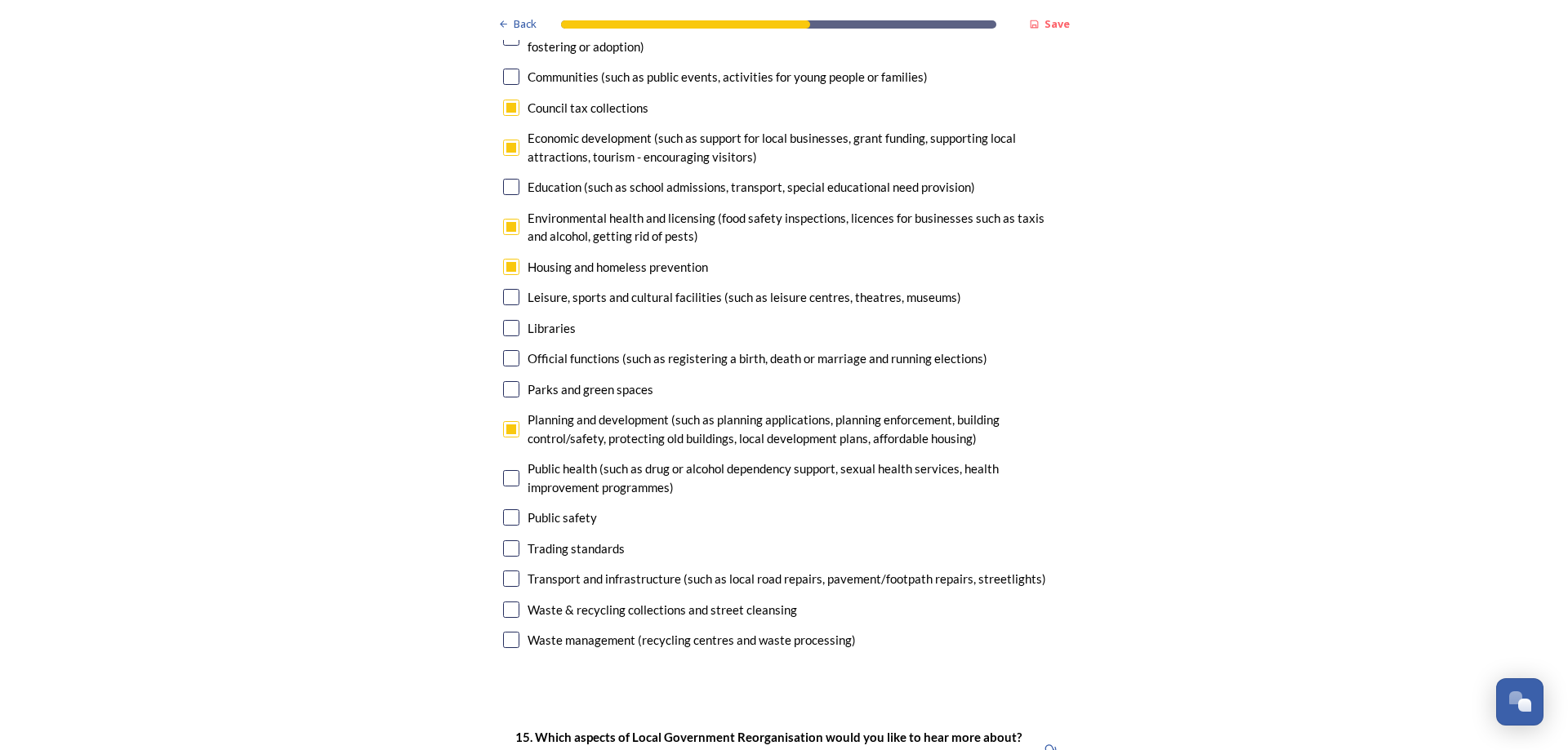
click at [505, 570] on input "checkbox" at bounding box center [511, 579] width 16 height 16
click at [510, 570] on input "checkbox" at bounding box center [511, 579] width 16 height 16
checkbox input "false"
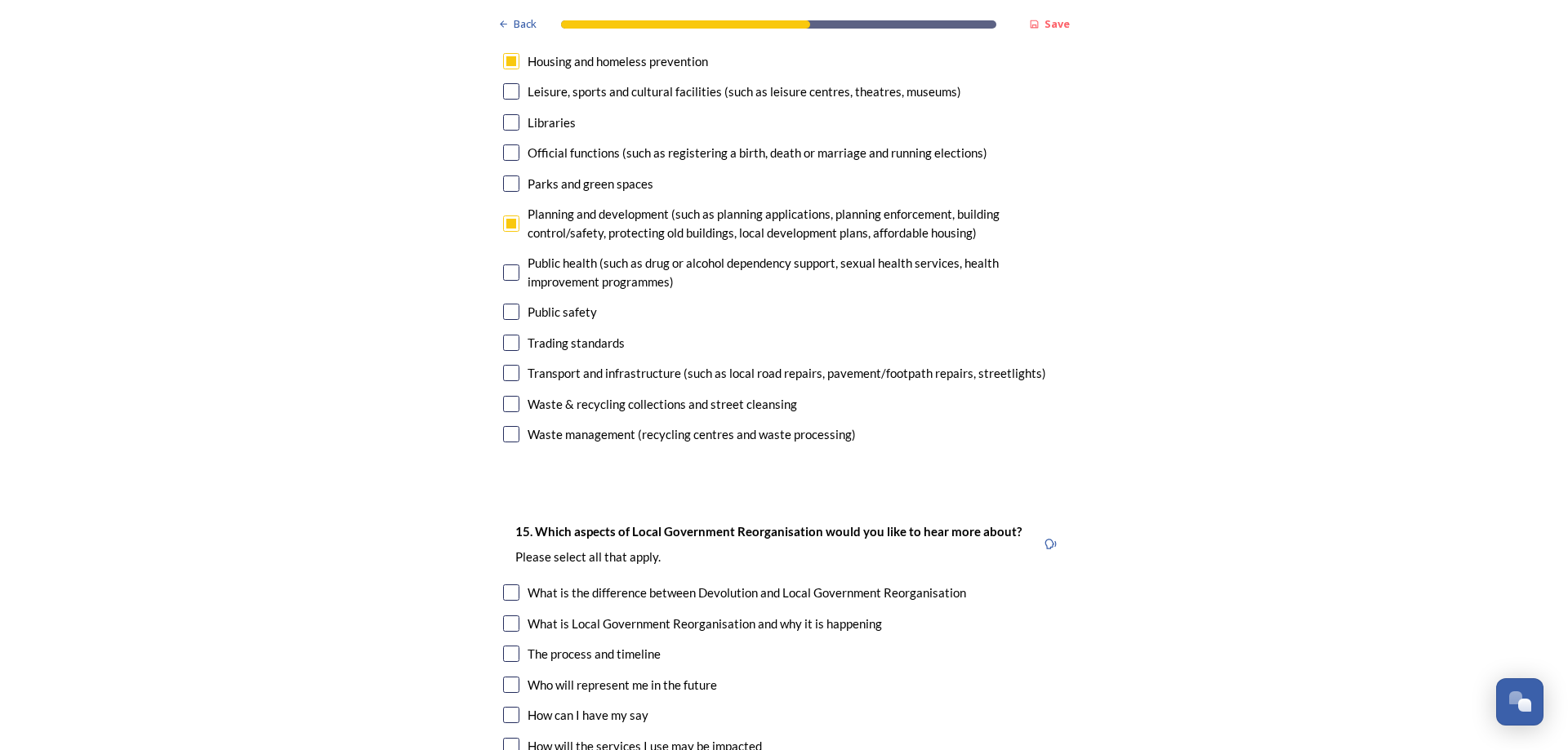
scroll to position [4320, 0]
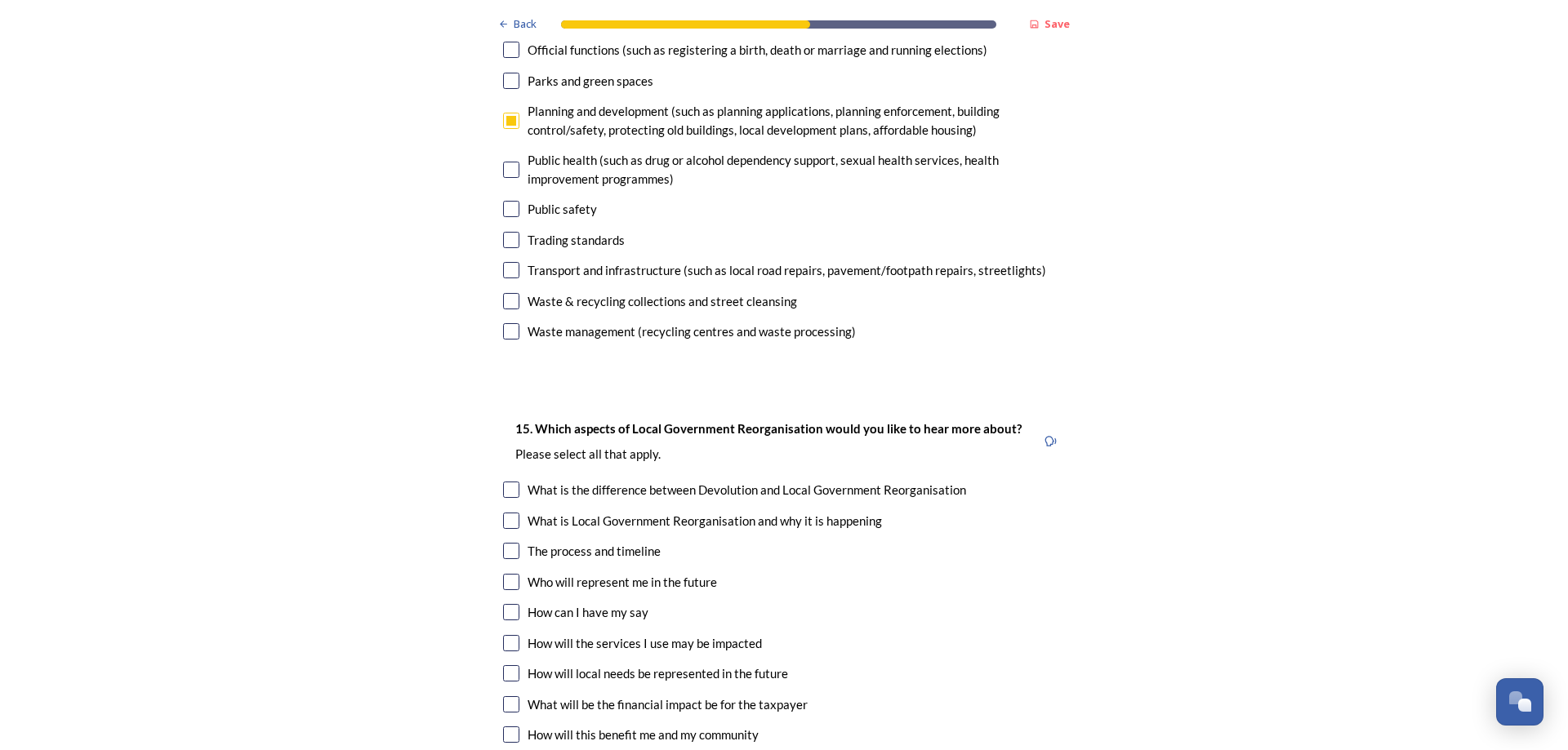
click at [510, 604] on input "checkbox" at bounding box center [511, 612] width 16 height 16
checkbox input "true"
click at [509, 665] on input "checkbox" at bounding box center [511, 673] width 16 height 16
checkbox input "true"
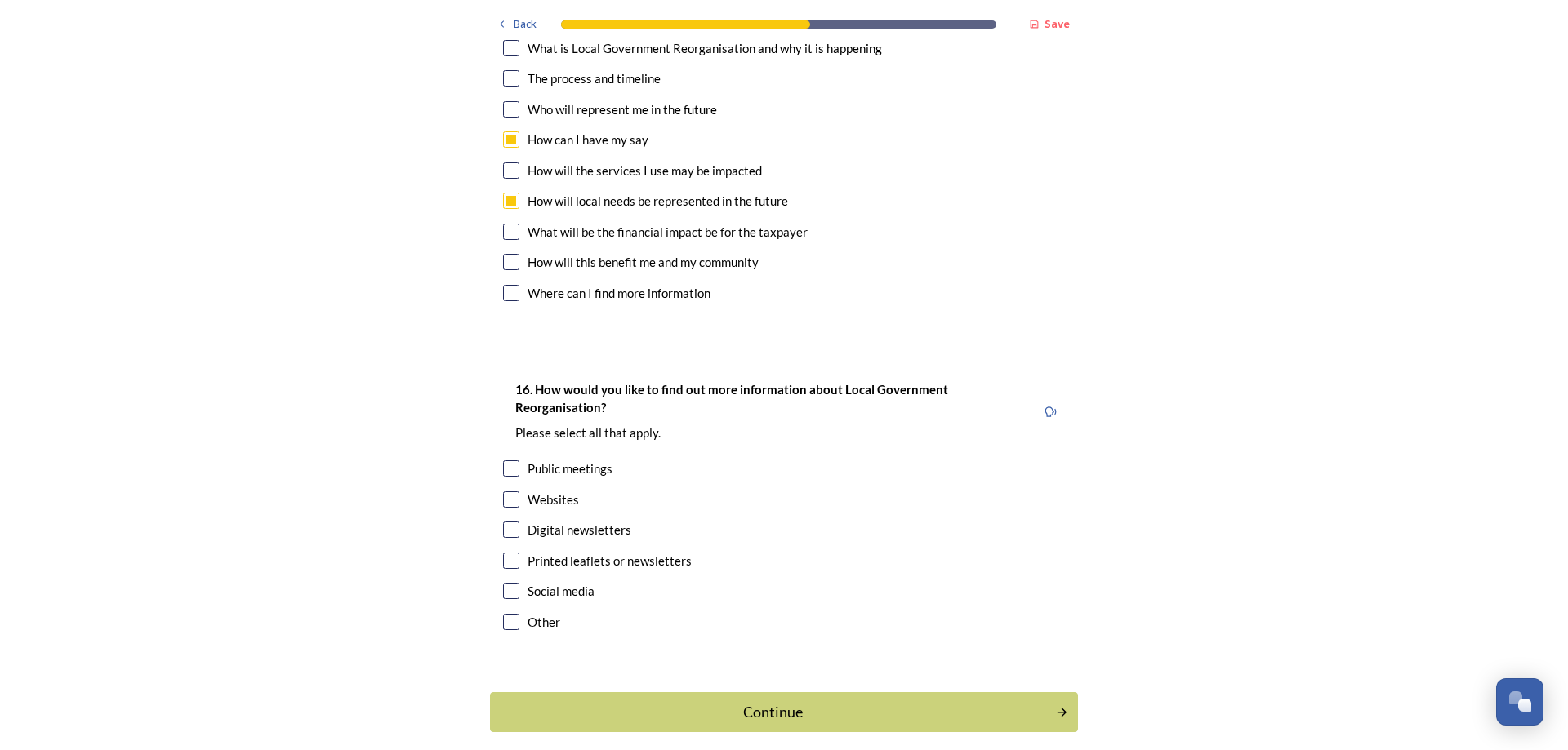
scroll to position [4819, 0]
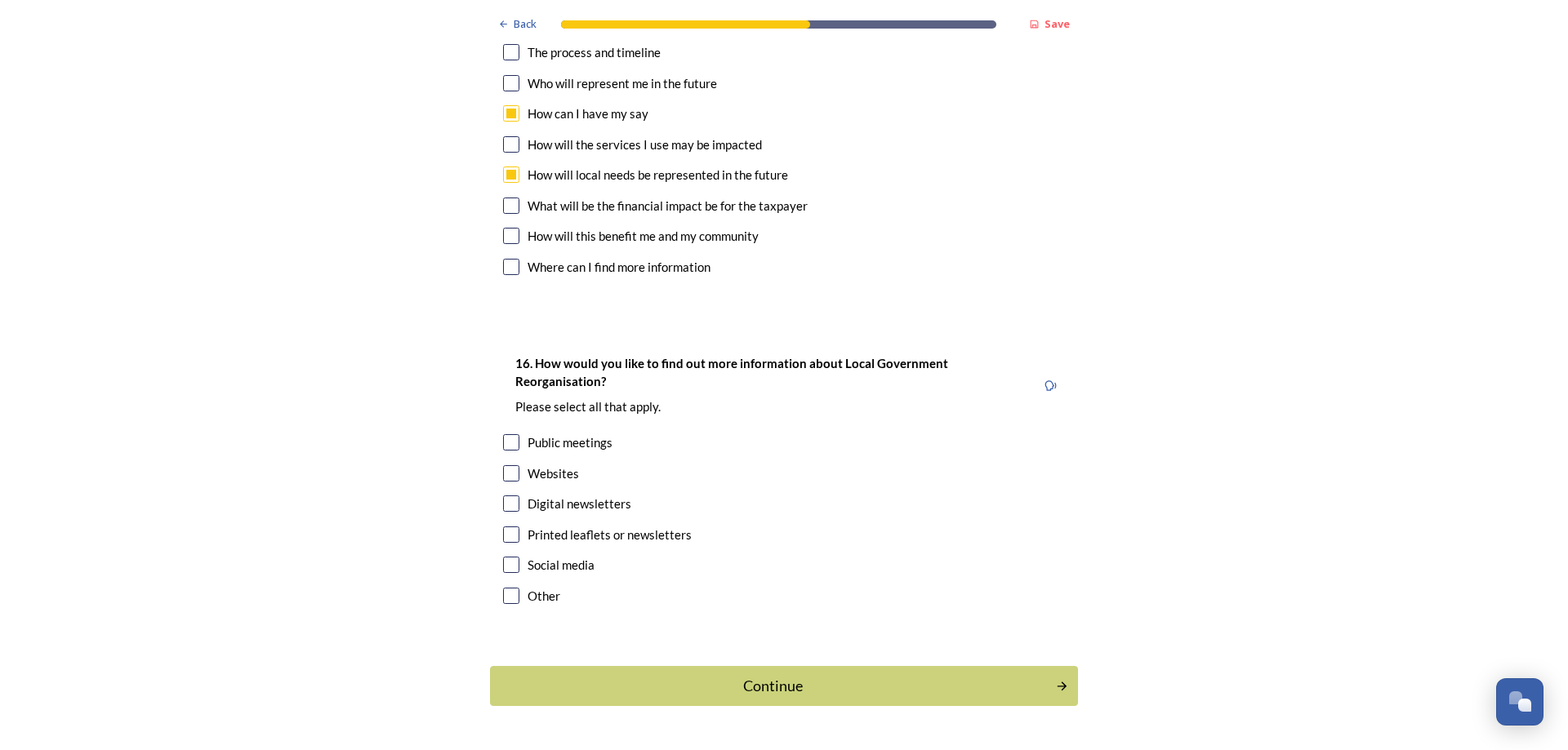
click at [513, 466] on input "checkbox" at bounding box center [511, 474] width 16 height 16
checkbox input "true"
click at [509, 495] on input "checkbox" at bounding box center [511, 504] width 16 height 16
checkbox input "true"
click at [759, 675] on div "Continue" at bounding box center [773, 686] width 552 height 22
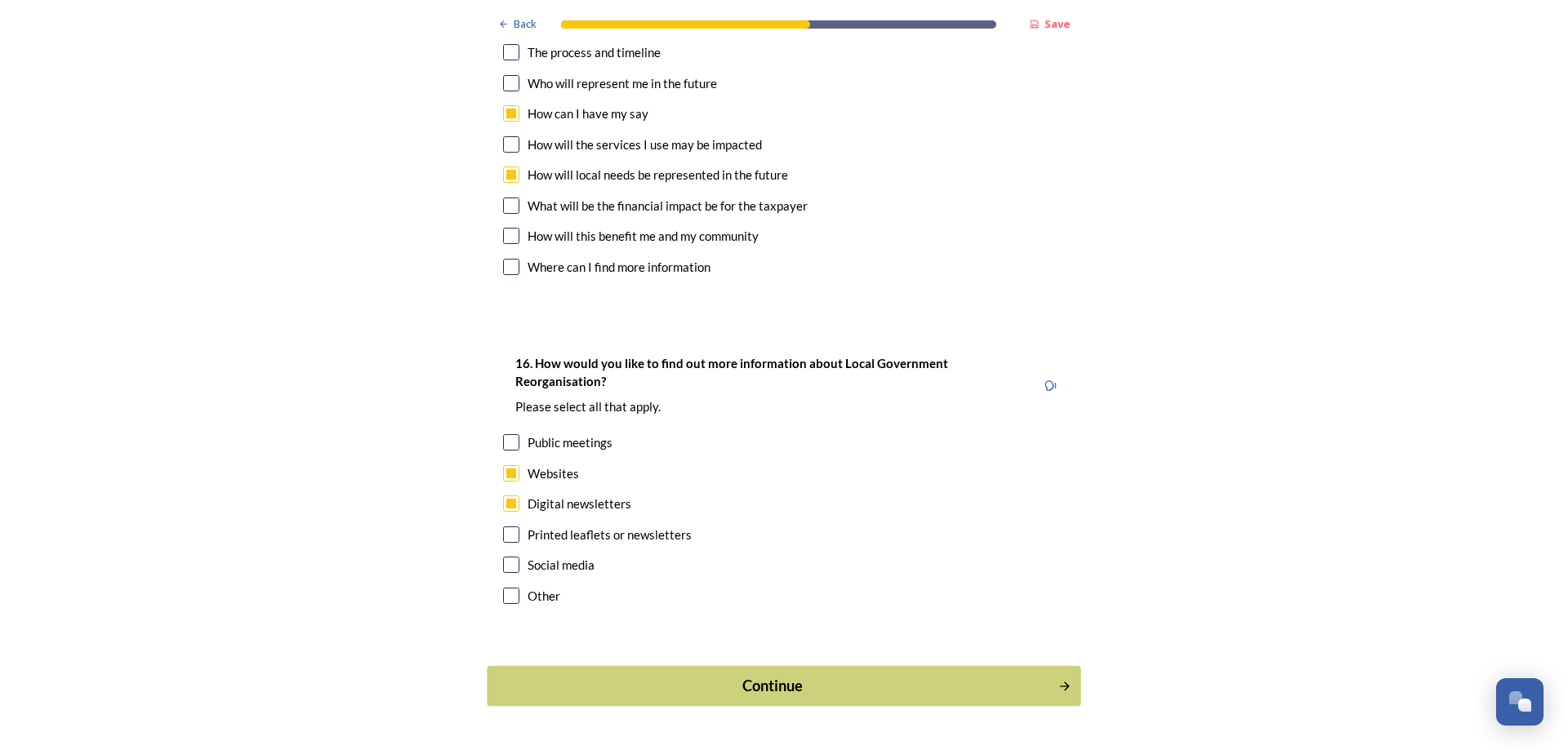
scroll to position [0, 0]
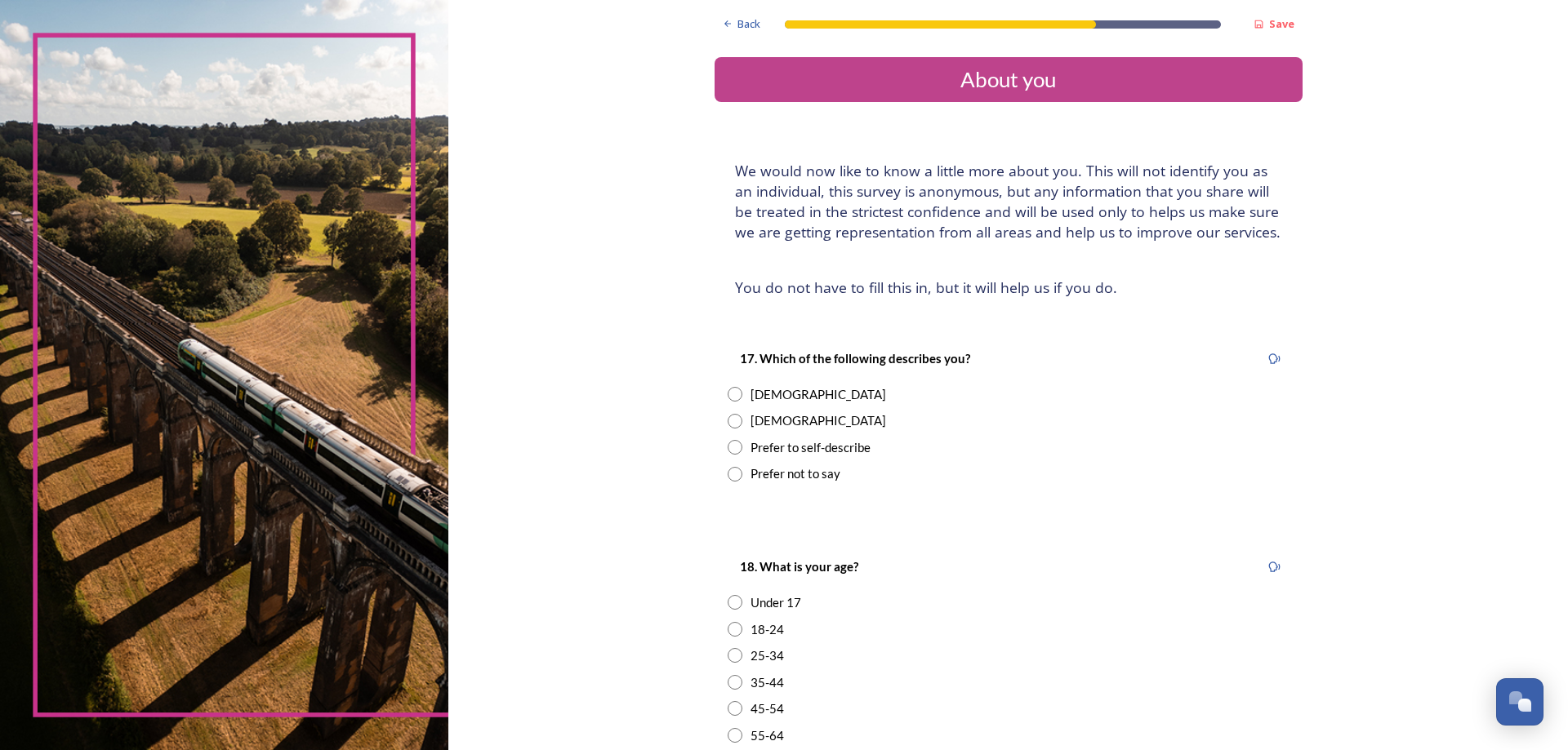
click at [734, 421] on input "radio" at bounding box center [735, 421] width 14 height 14
radio input "true"
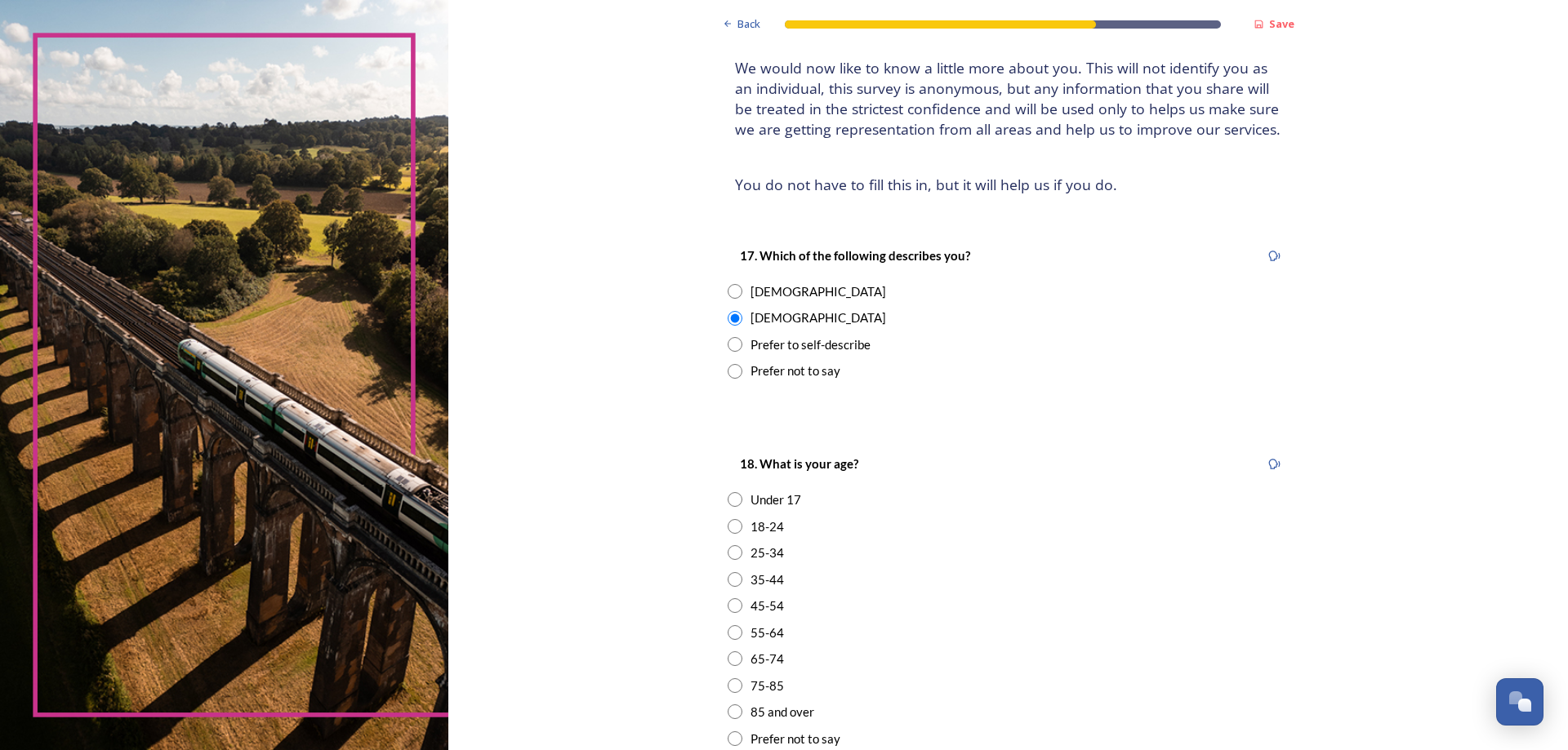
scroll to position [206, 0]
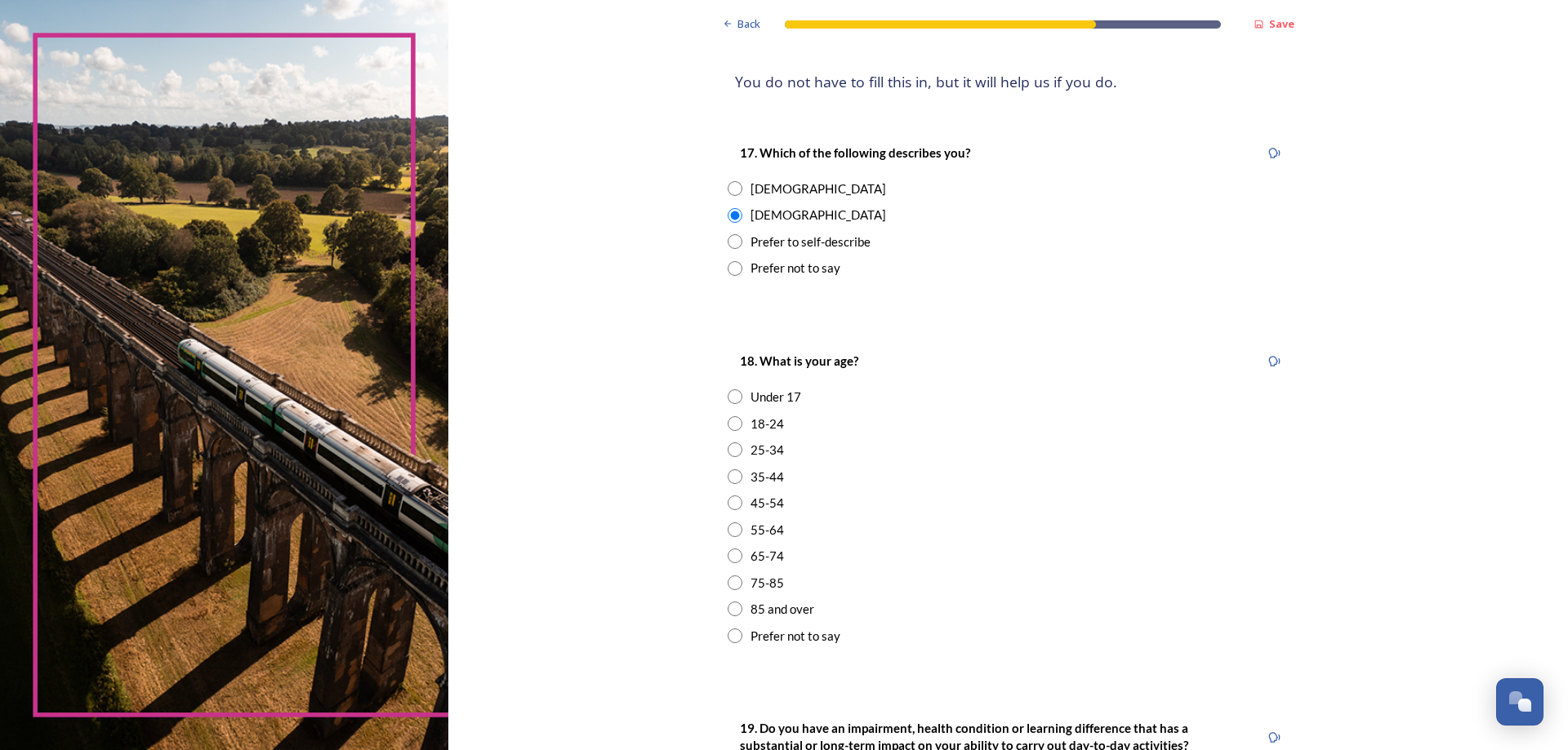
click at [735, 584] on input "radio" at bounding box center [735, 583] width 14 height 14
radio input "true"
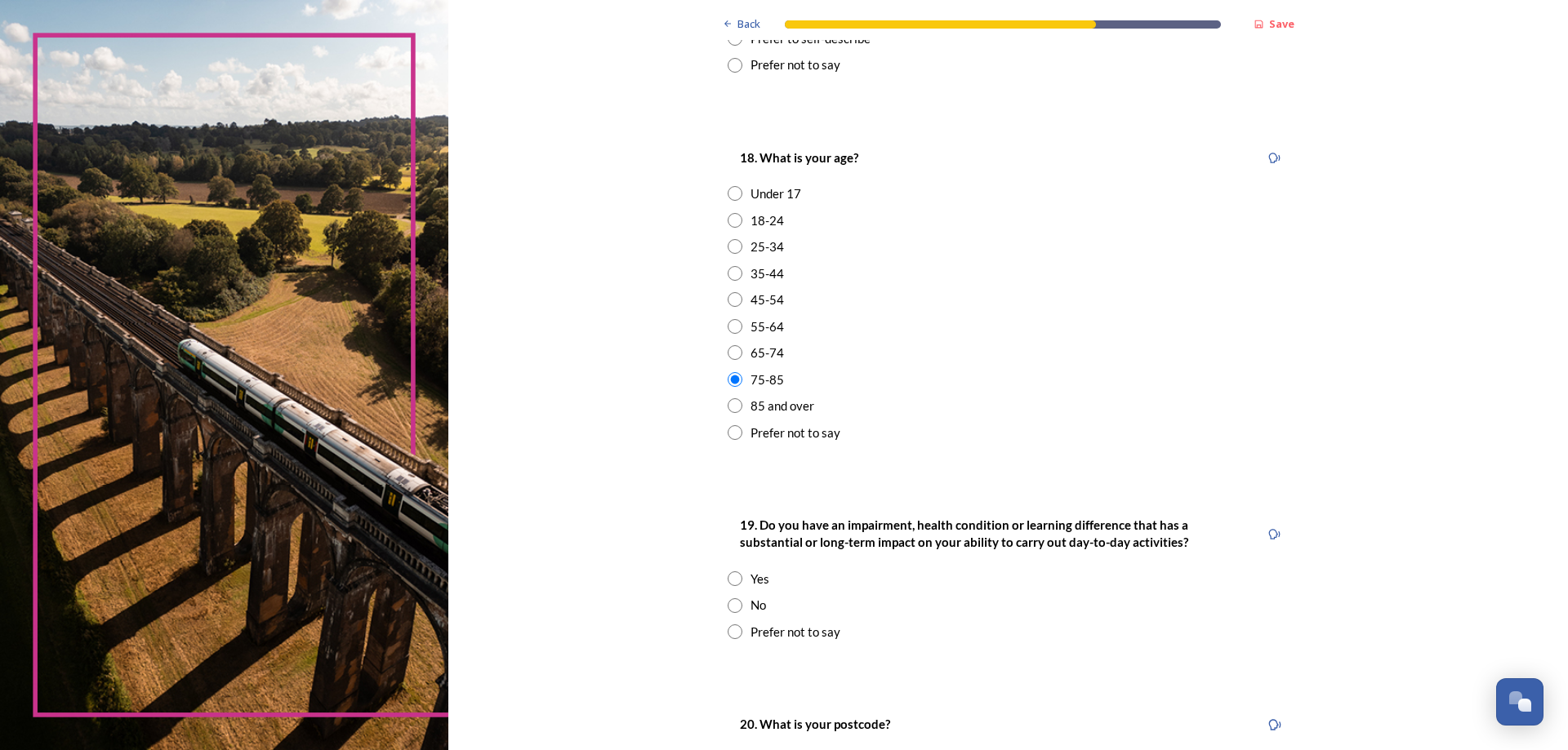
scroll to position [412, 0]
click at [732, 576] on input "radio" at bounding box center [735, 577] width 14 height 14
radio input "true"
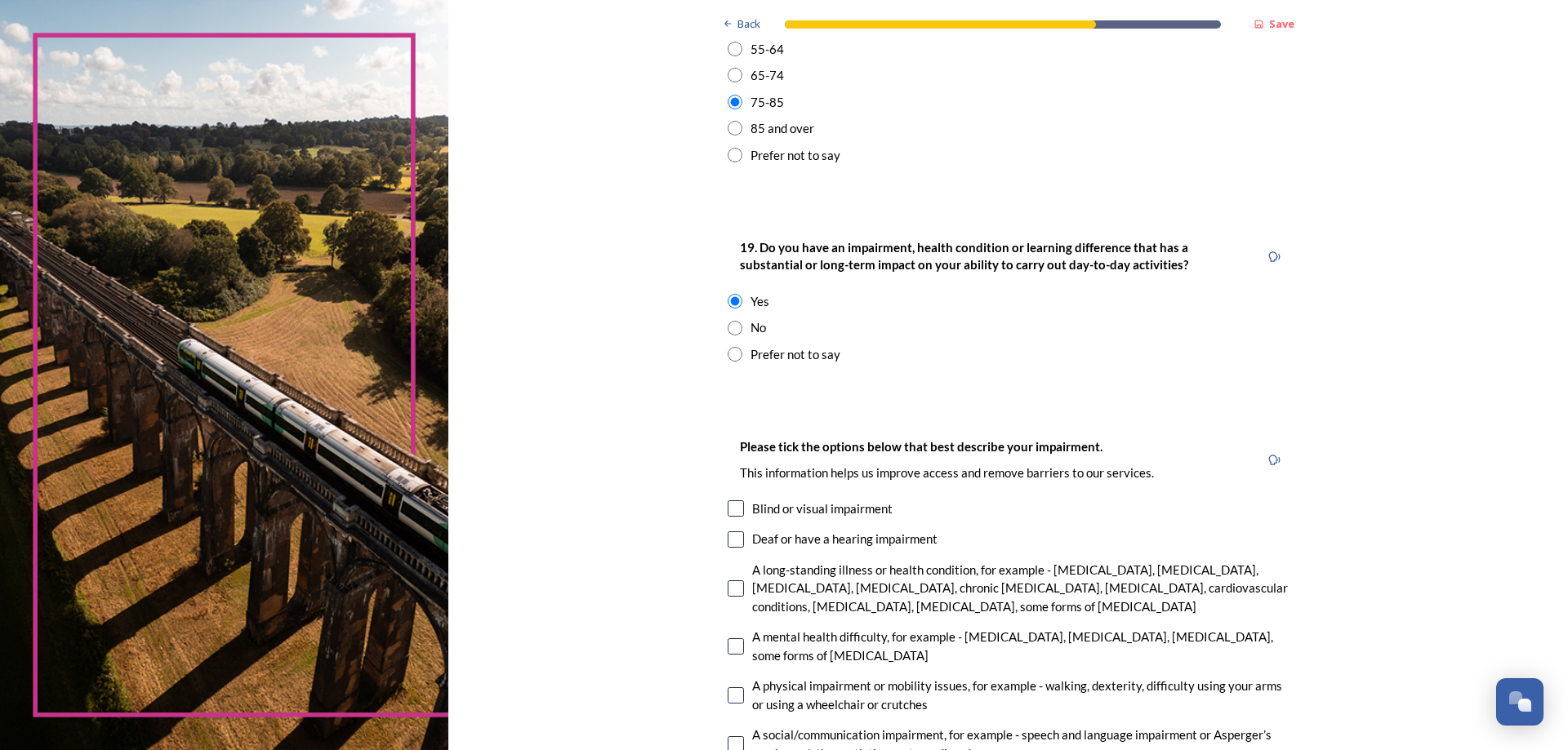
scroll to position [720, 0]
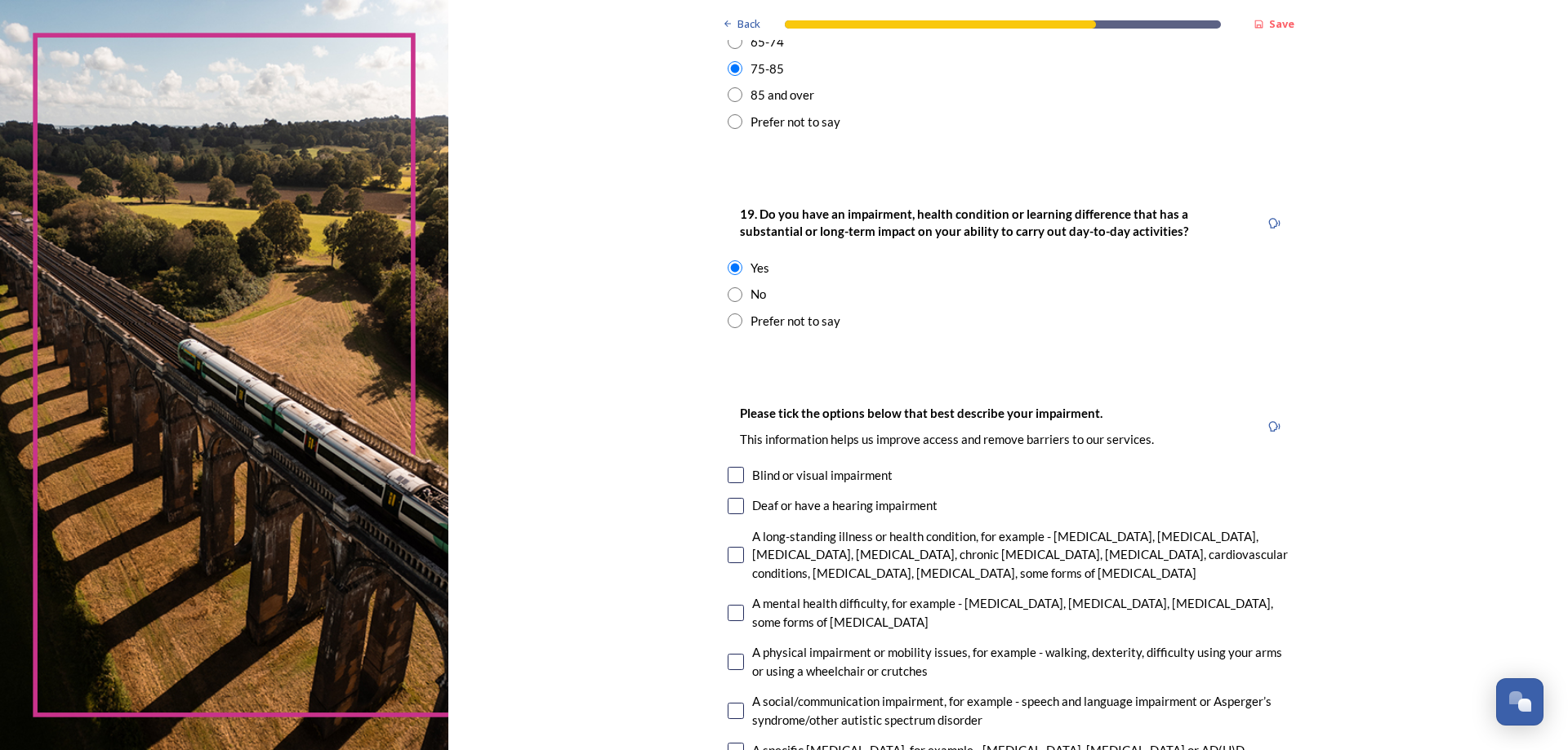
click at [738, 657] on input "checkbox" at bounding box center [736, 662] width 16 height 16
checkbox input "true"
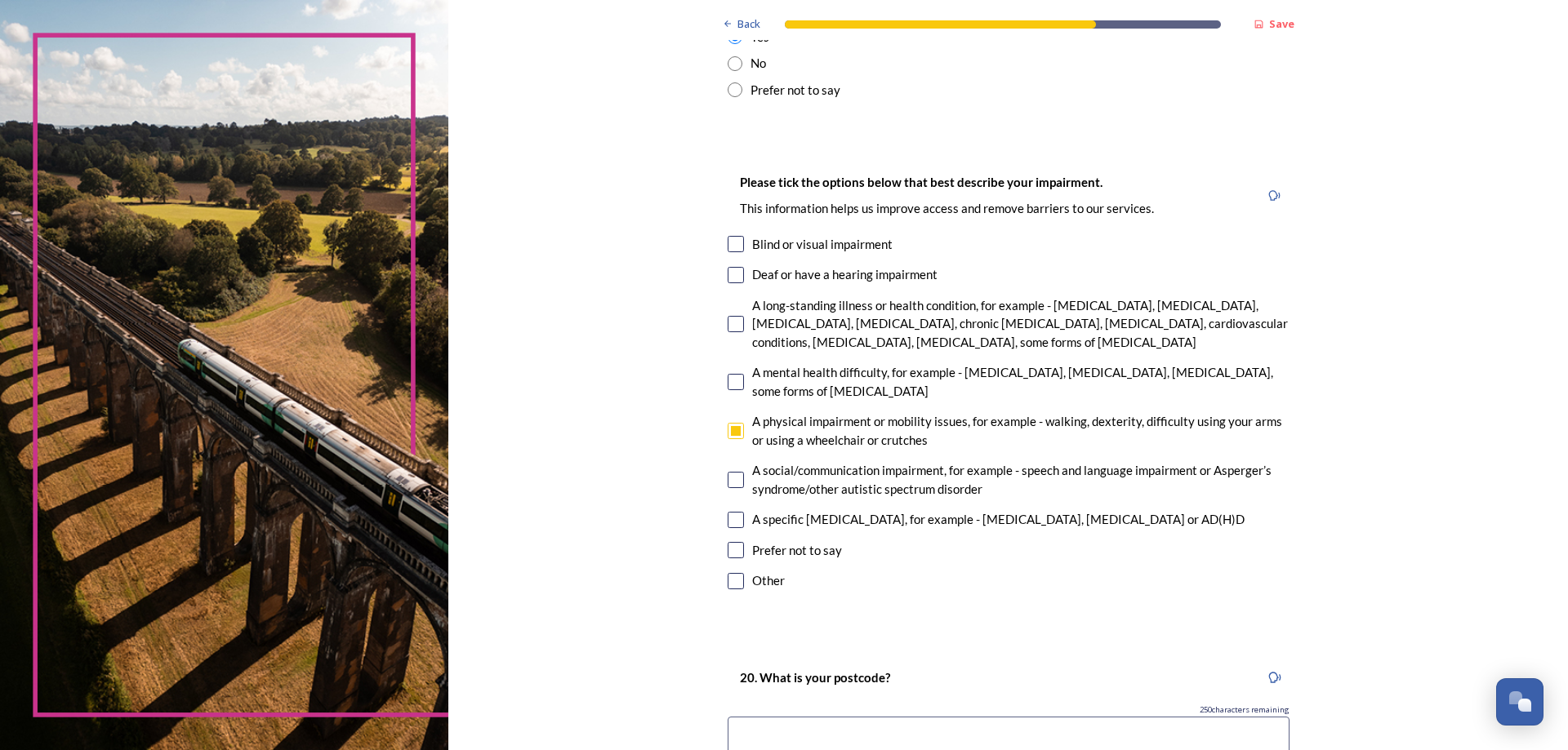
scroll to position [1029, 0]
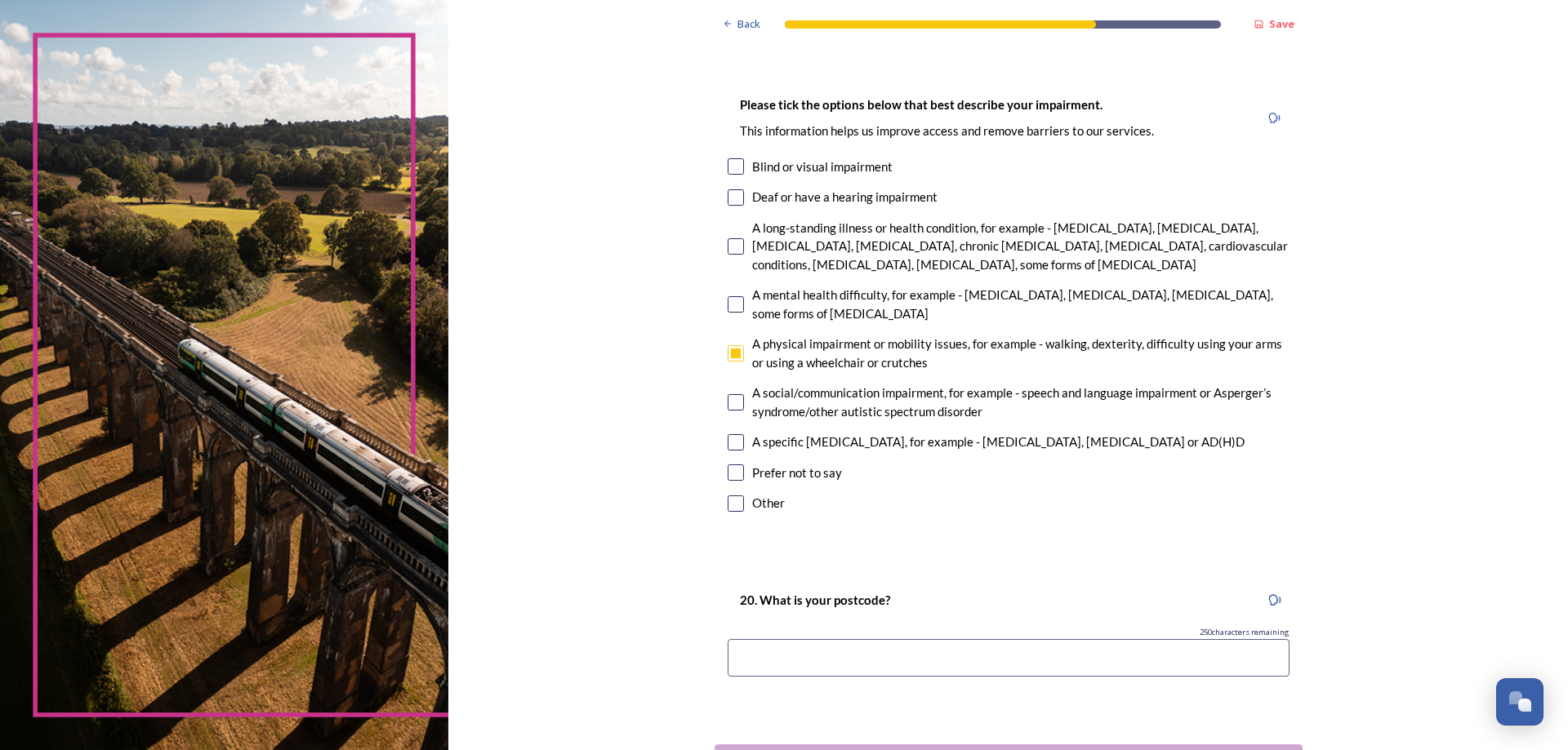
click at [763, 658] on input at bounding box center [1008, 658] width 561 height 38
type input "PO18 8BJ"
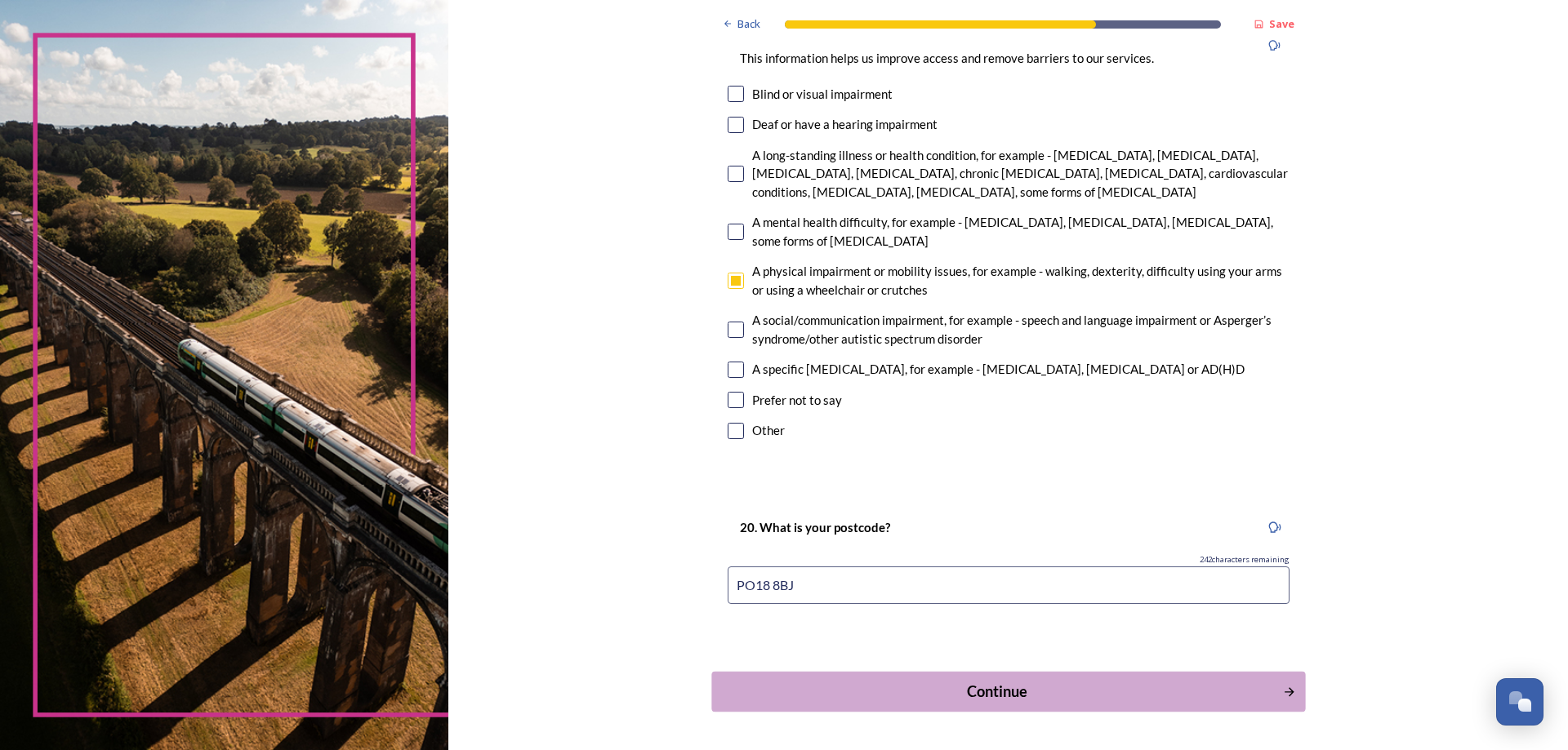
scroll to position [1158, 0]
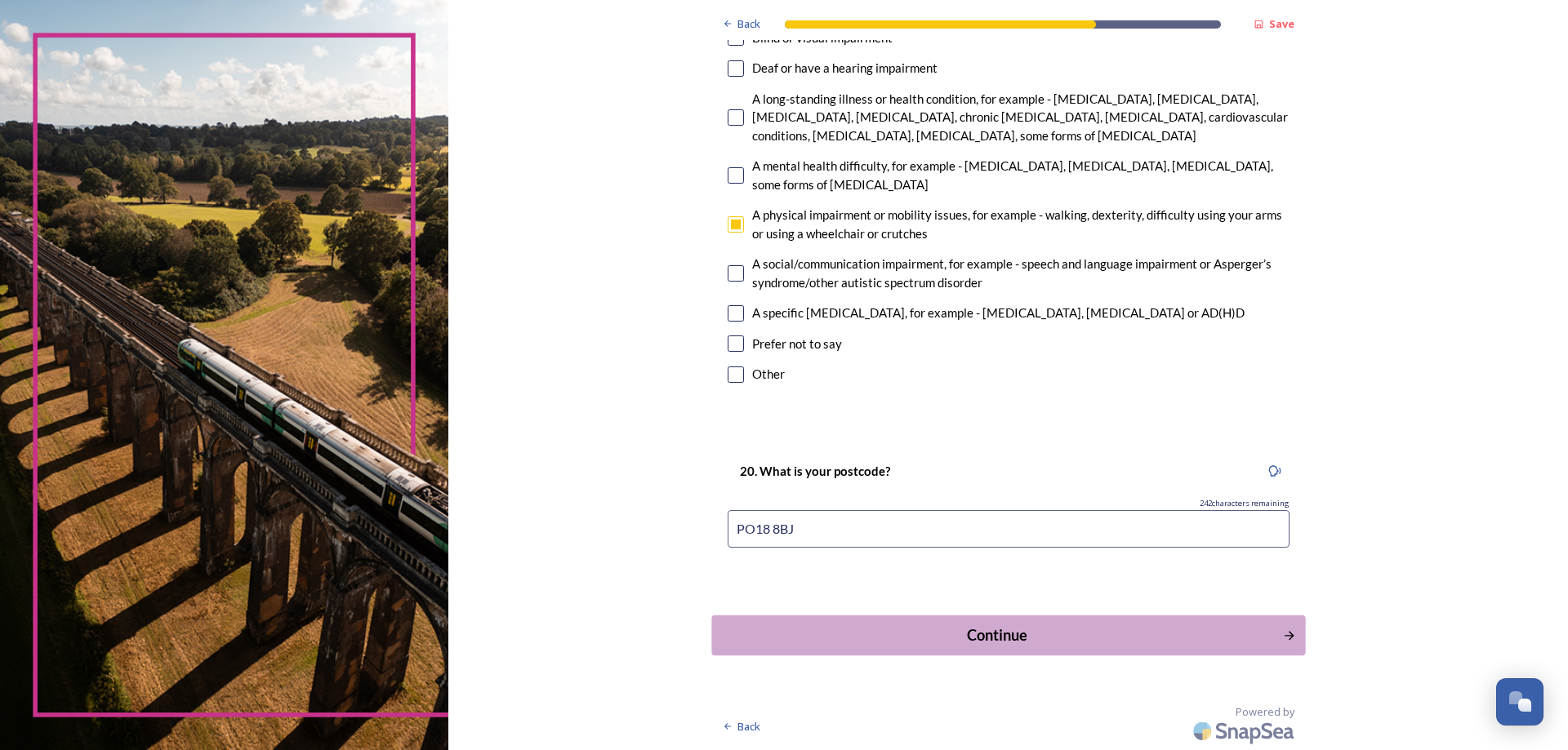
click at [982, 641] on div "Continue" at bounding box center [997, 635] width 552 height 22
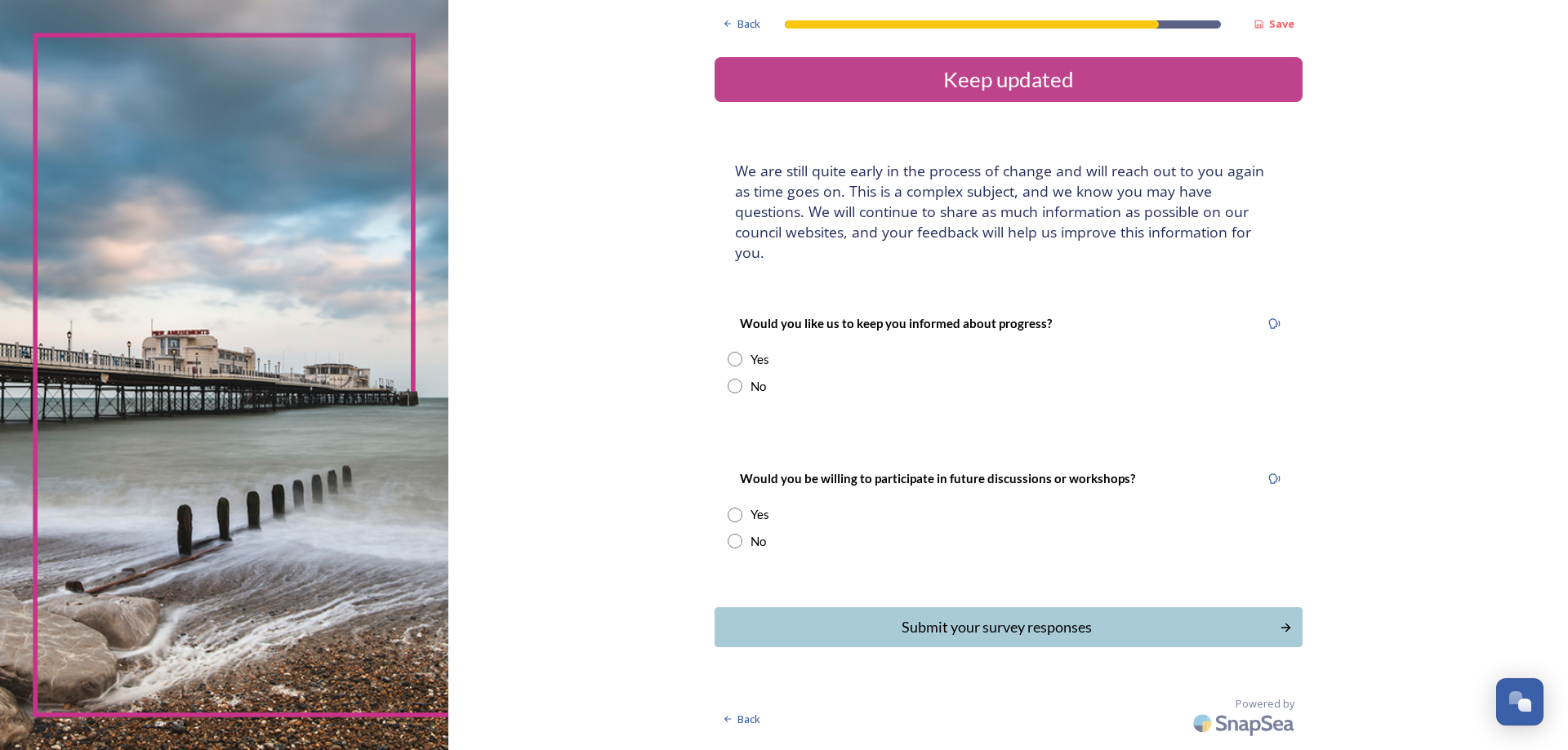
click at [736, 352] on input "radio" at bounding box center [735, 359] width 14 height 14
radio input "true"
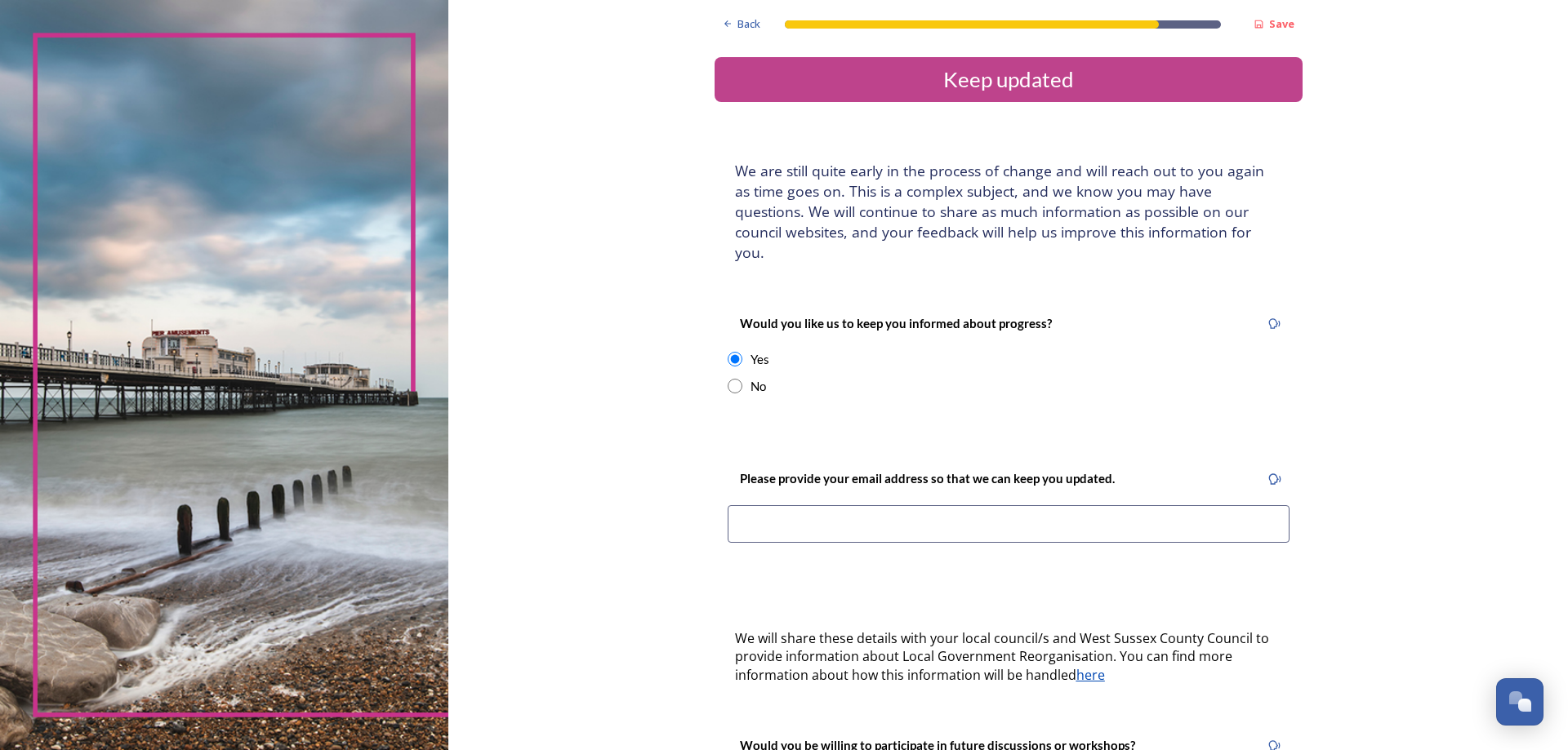
click at [745, 505] on input at bounding box center [1008, 524] width 561 height 38
click at [788, 507] on input "robert_cvhristie_uk@hotmail.com" at bounding box center [1008, 524] width 561 height 38
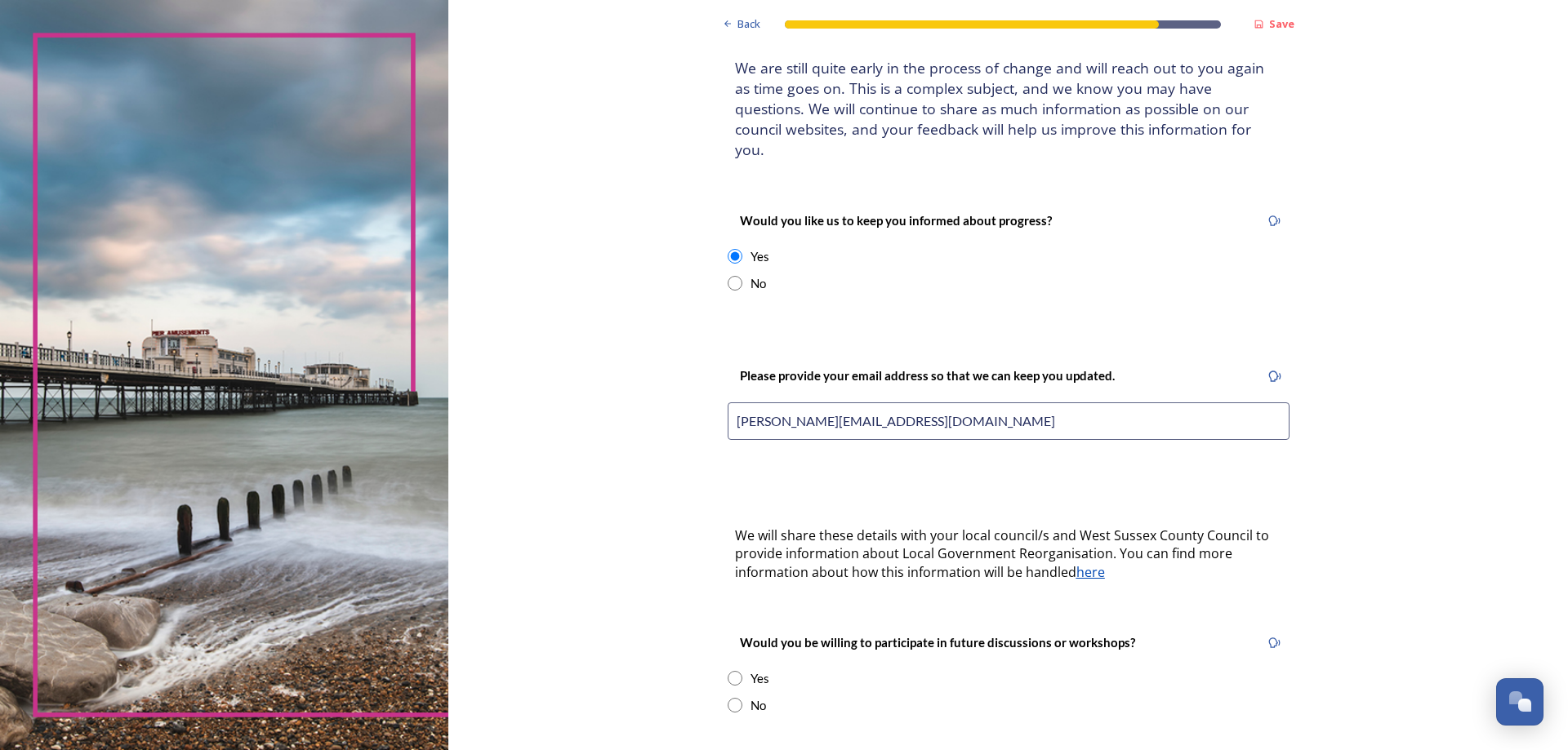
type input "robert_christie_uk@hotmail.com"
click at [737, 671] on input "radio" at bounding box center [735, 679] width 14 height 14
radio input "true"
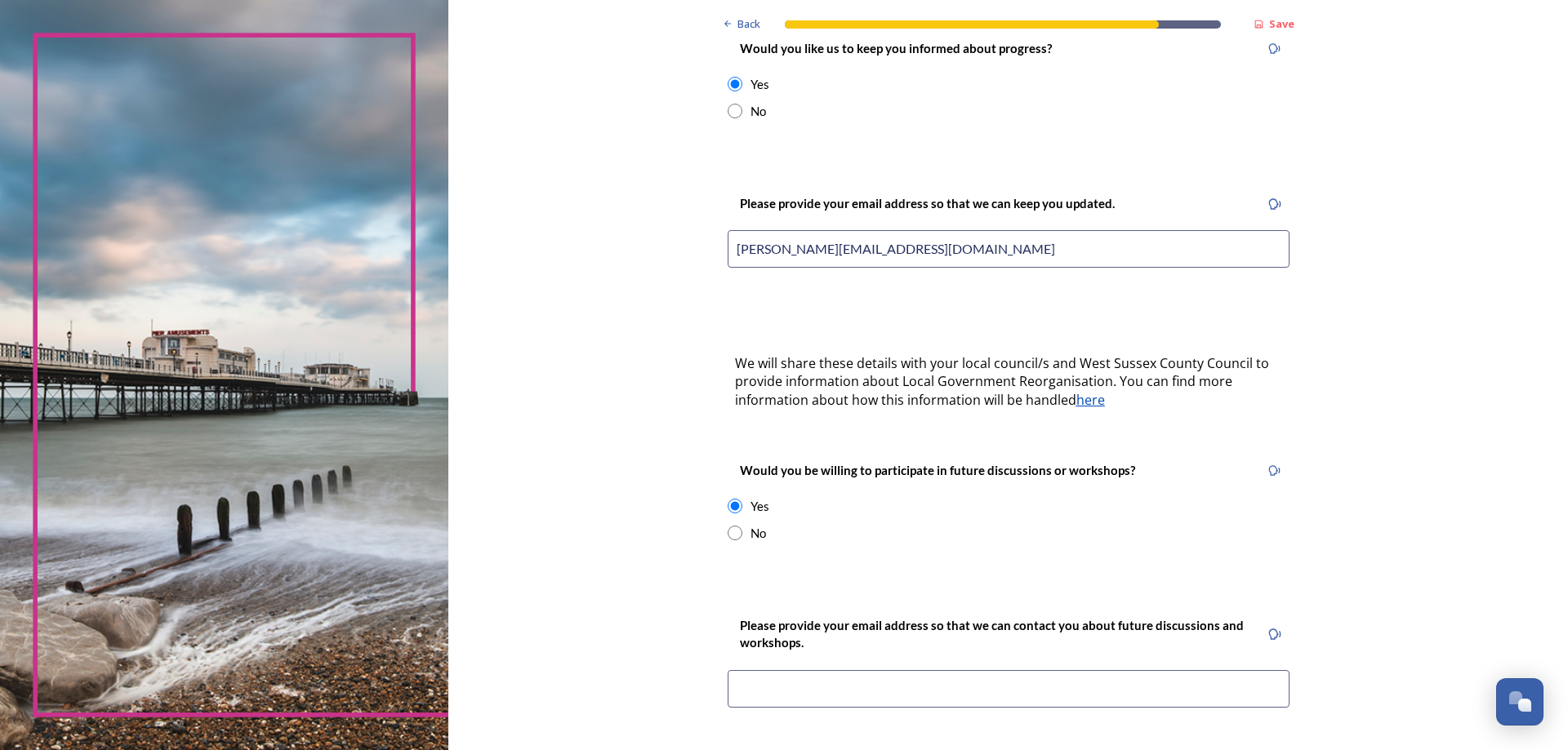
scroll to position [309, 0]
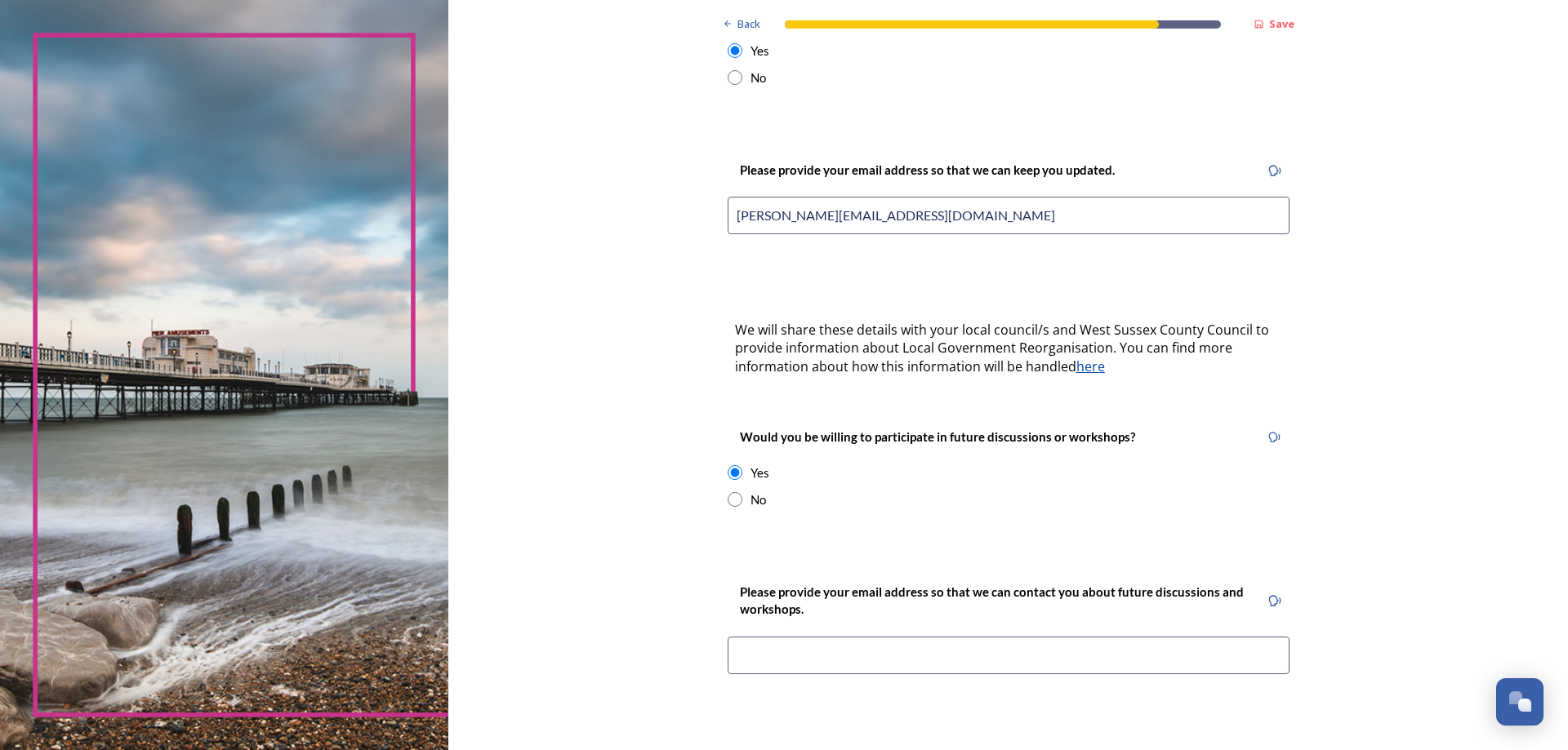
click at [746, 637] on input at bounding box center [1008, 656] width 561 height 38
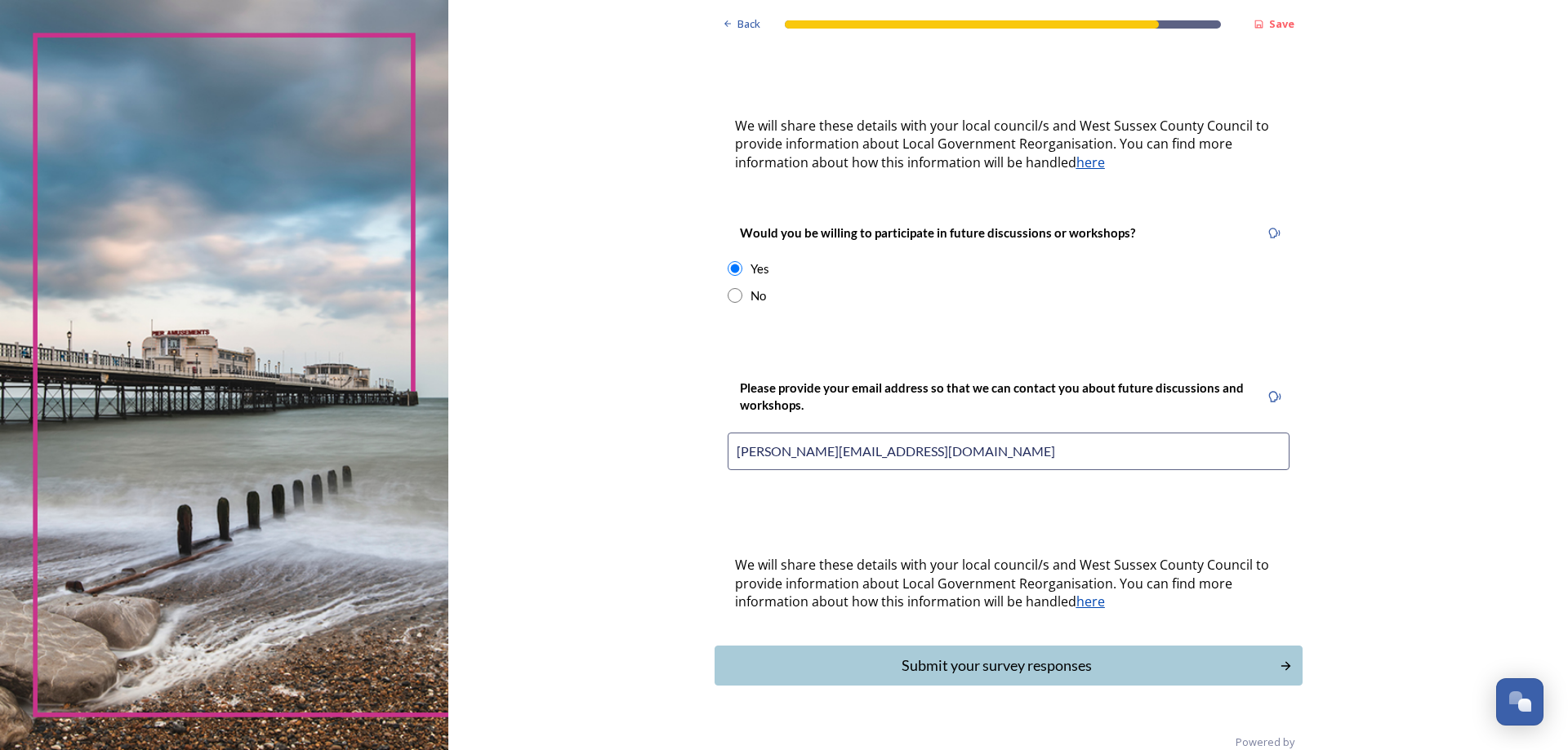
scroll to position [523, 0]
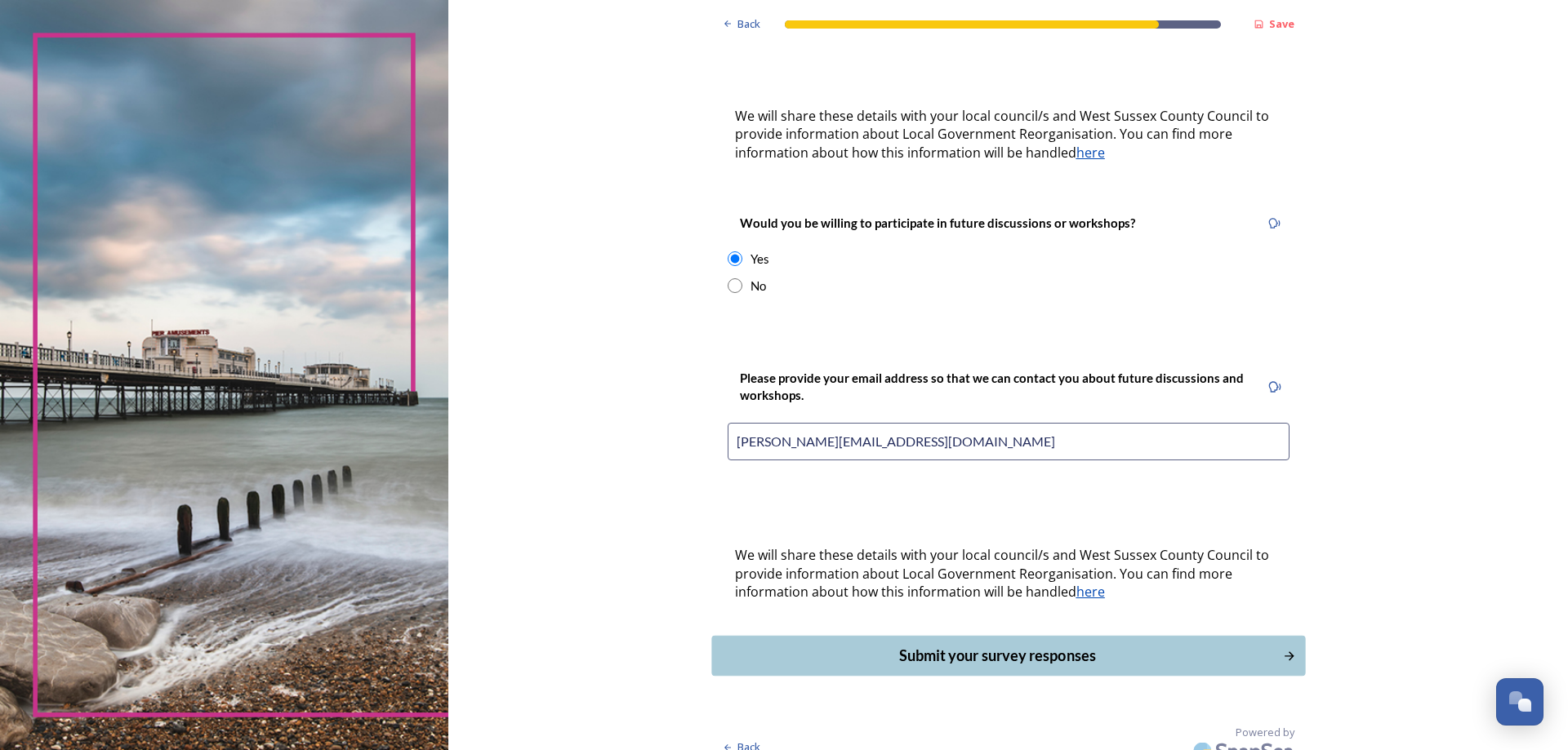
type input "robert_christie_uk@hotmail.com"
click at [974, 645] on div "Submit your survey responses" at bounding box center [997, 656] width 552 height 22
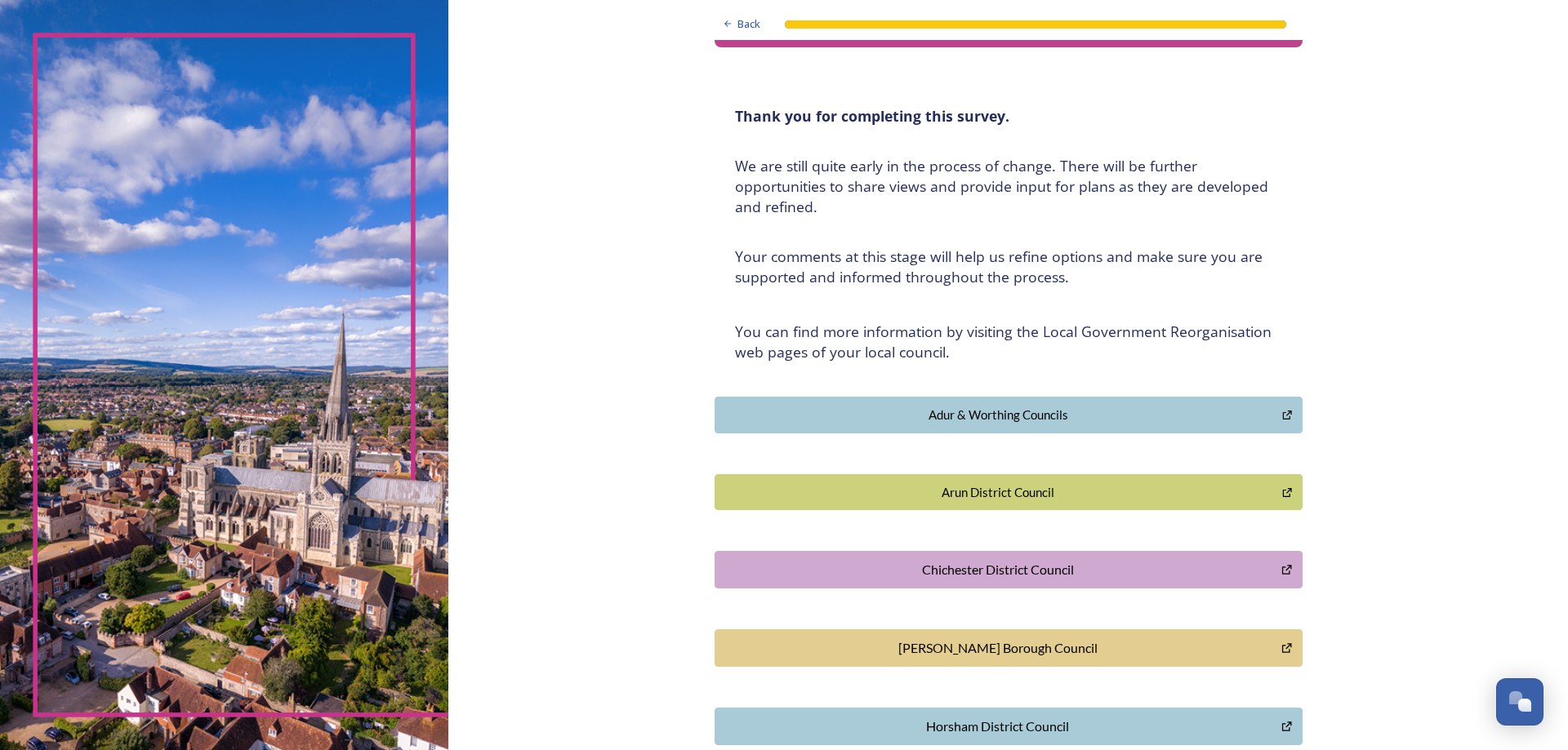
scroll to position [0, 0]
